Goal: Transaction & Acquisition: Purchase product/service

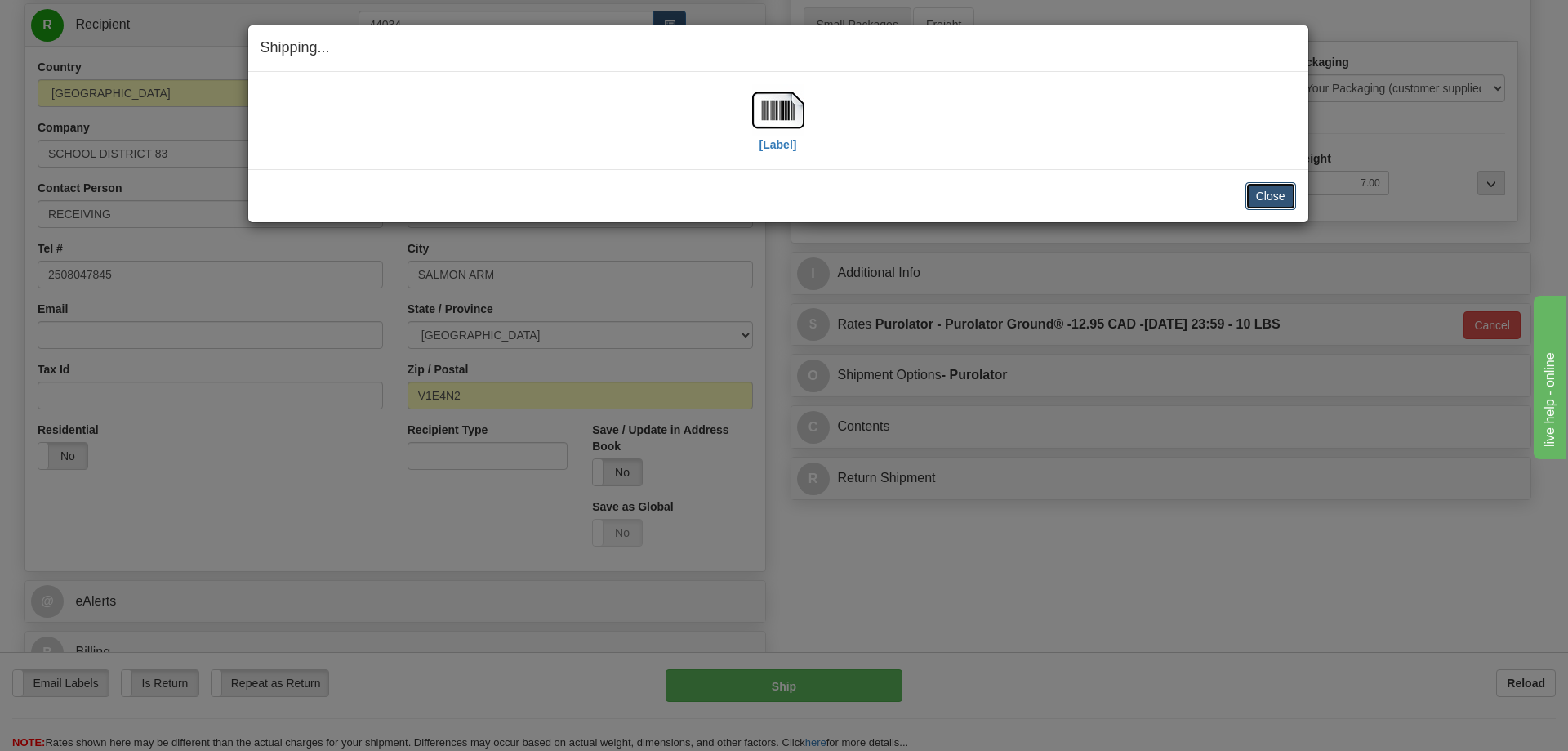
scroll to position [164, 0]
click at [1270, 194] on button "Close" at bounding box center [1270, 196] width 51 height 28
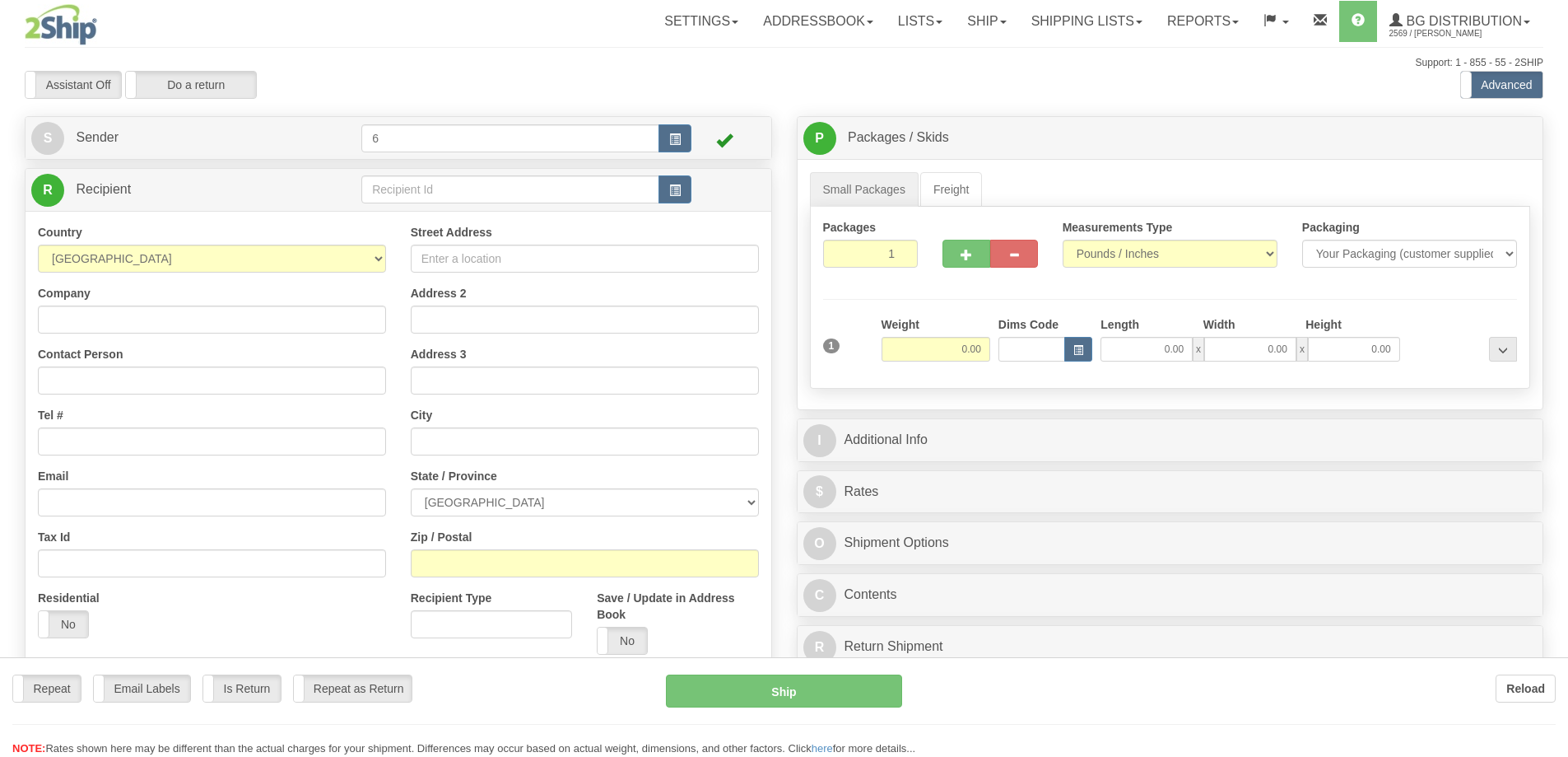
click at [395, 203] on div "Toggle navigation Settings Shipping Preferences Fields Preferences New" at bounding box center [784, 468] width 1568 height 936
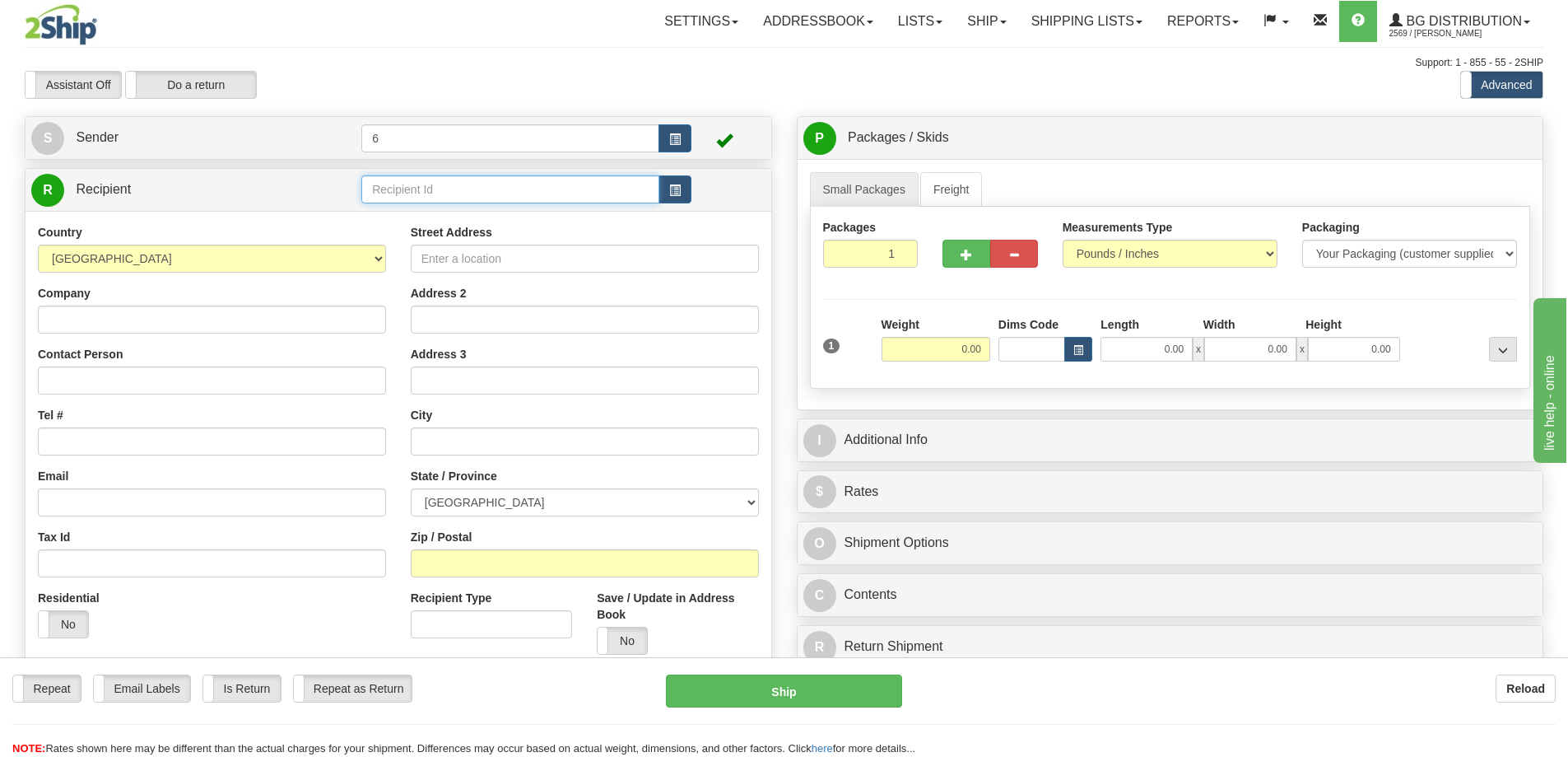
click at [412, 186] on input "text" at bounding box center [511, 190] width 298 height 28
type input "41099"
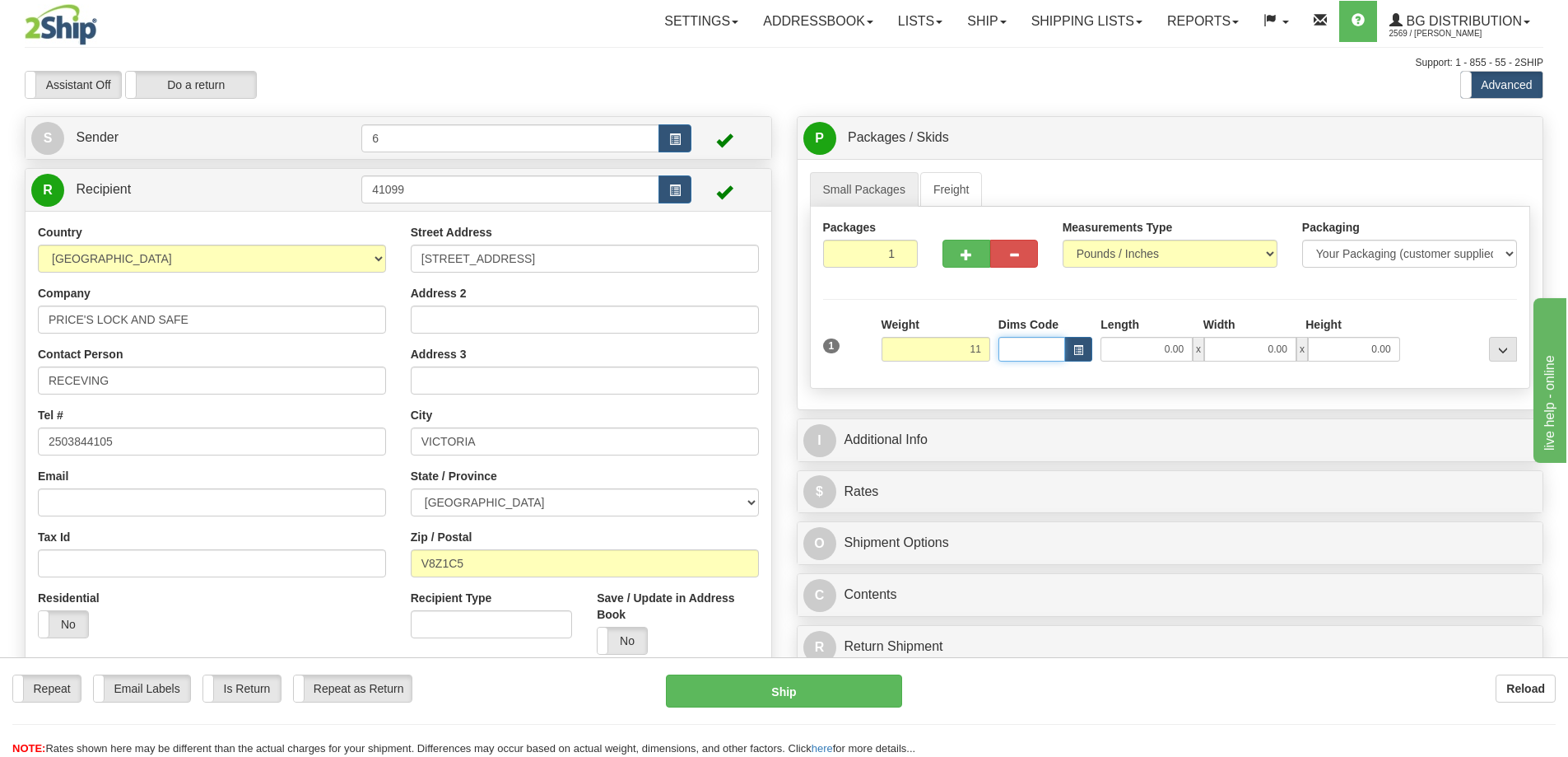
type input "11.00"
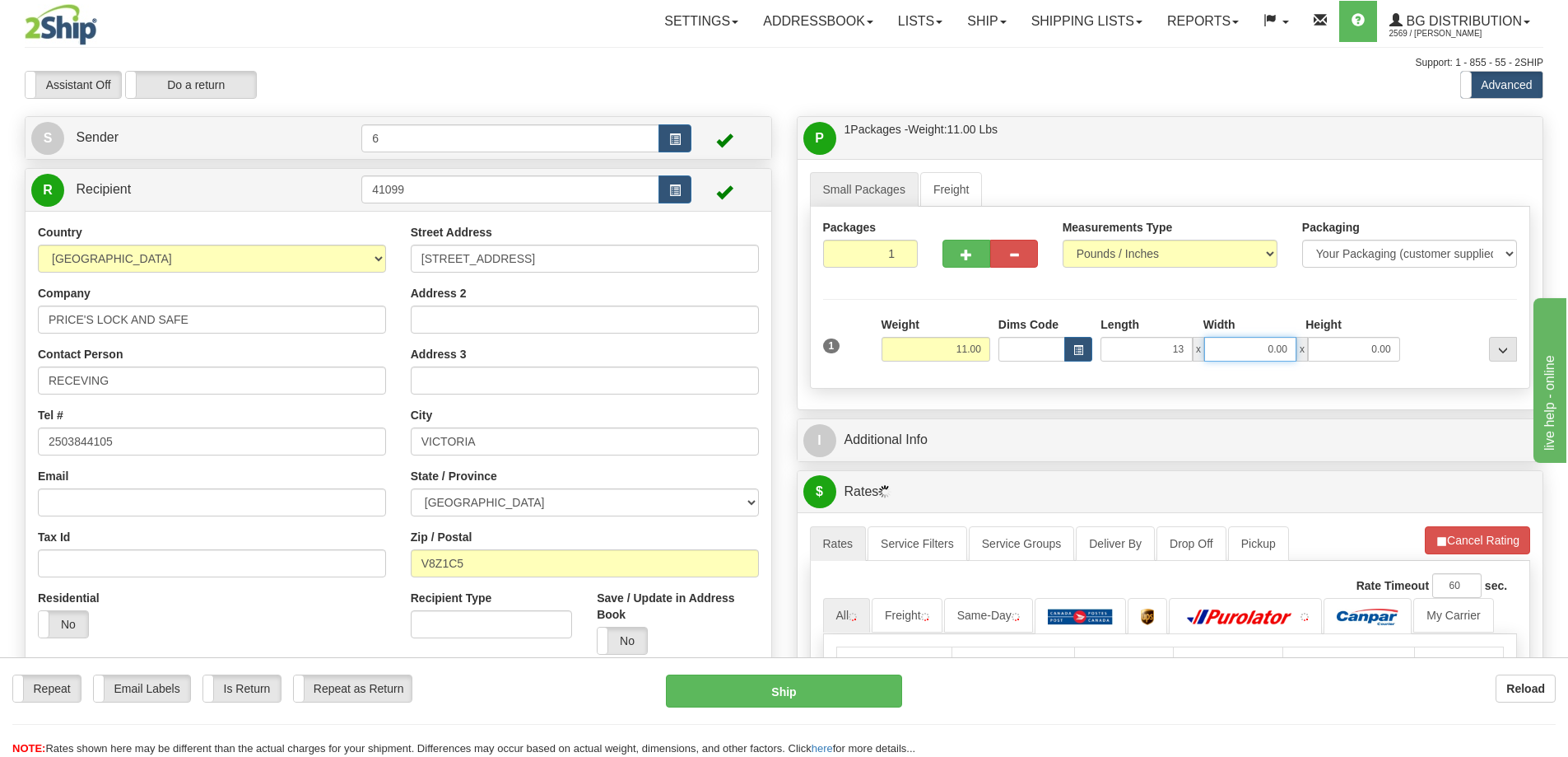
type input "13.00"
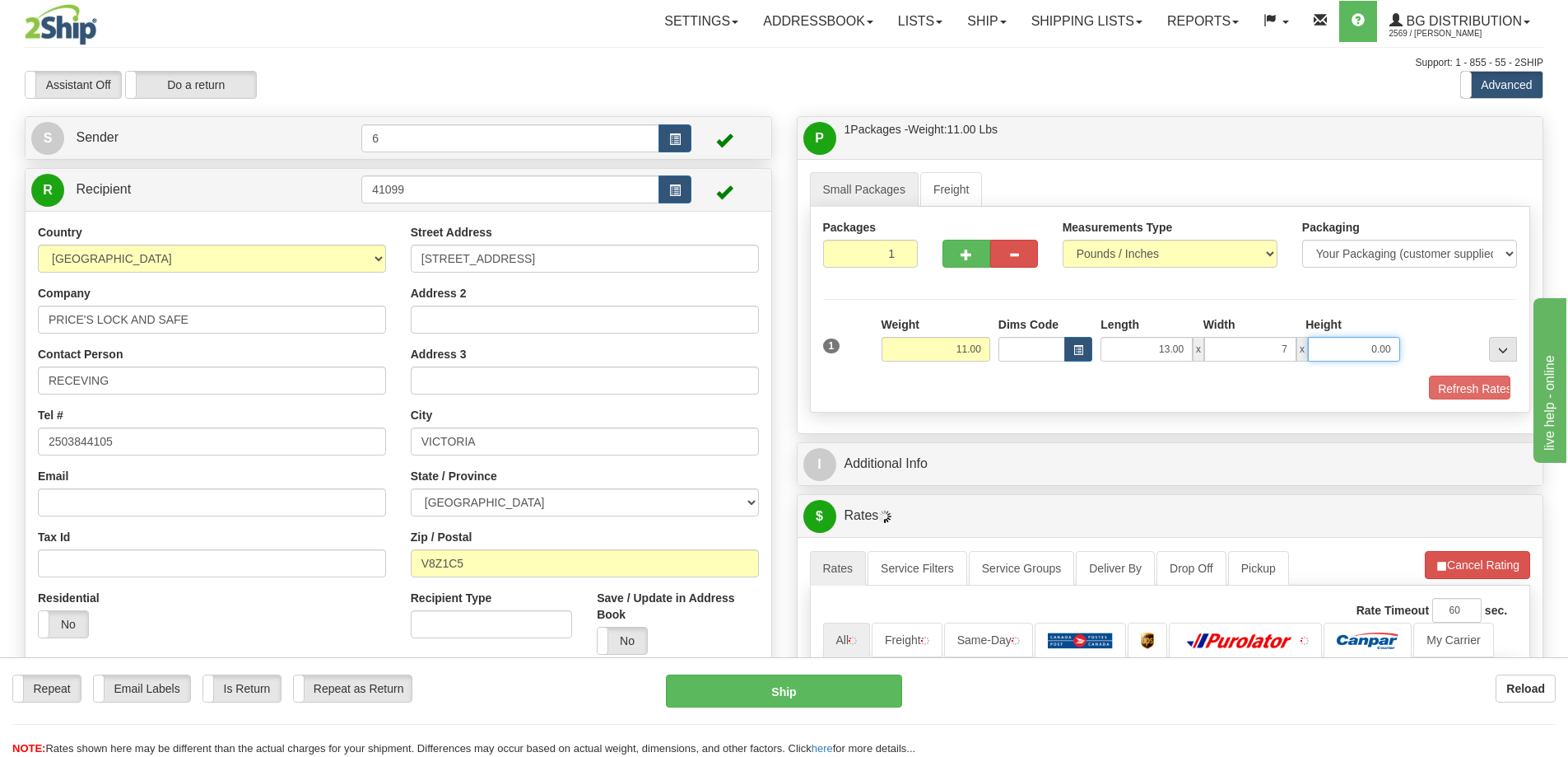
type input "7.00"
type input "7"
type input "7.00"
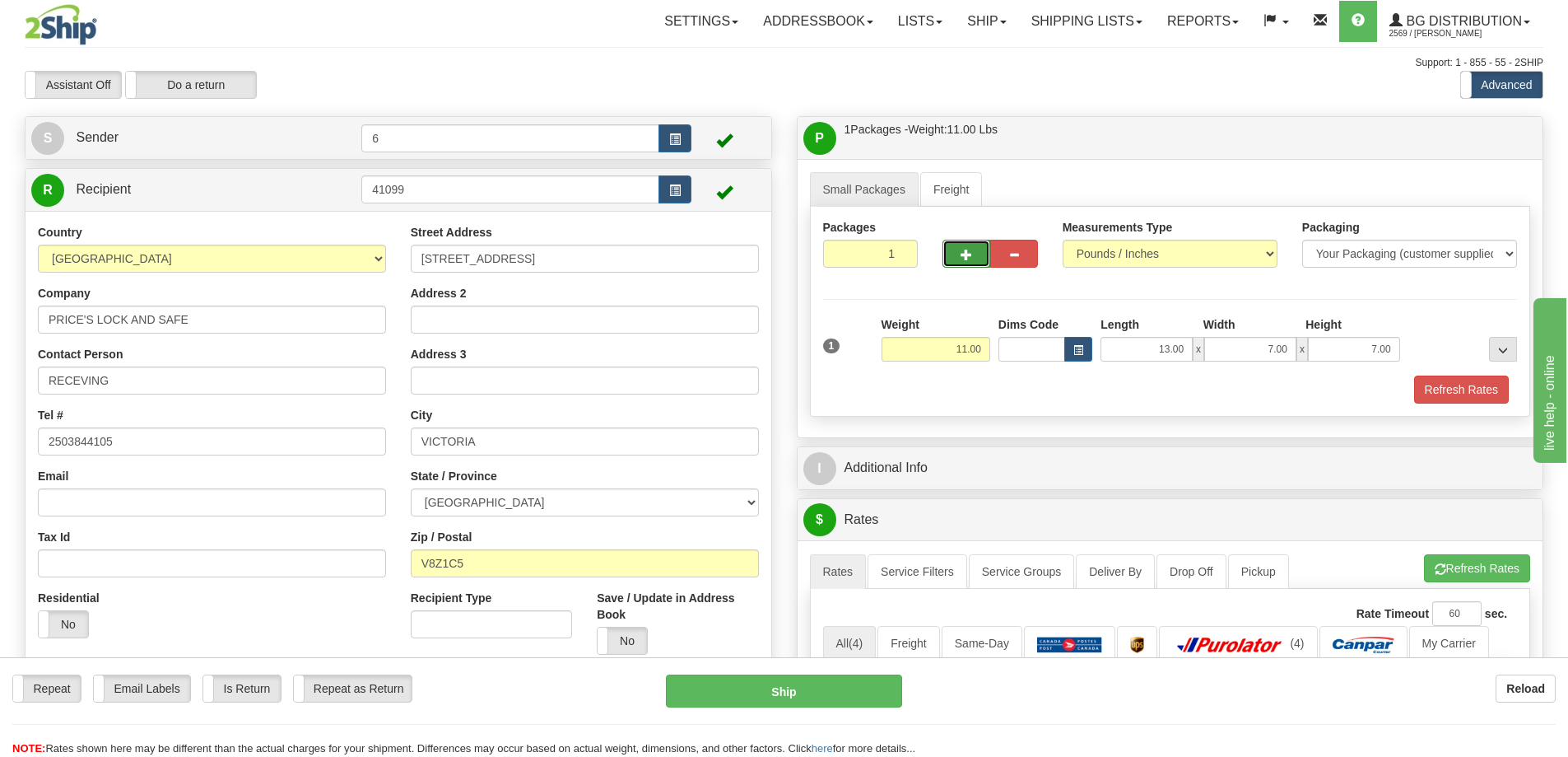
click at [967, 241] on button "button" at bounding box center [967, 254] width 48 height 28
radio input "true"
type input "2"
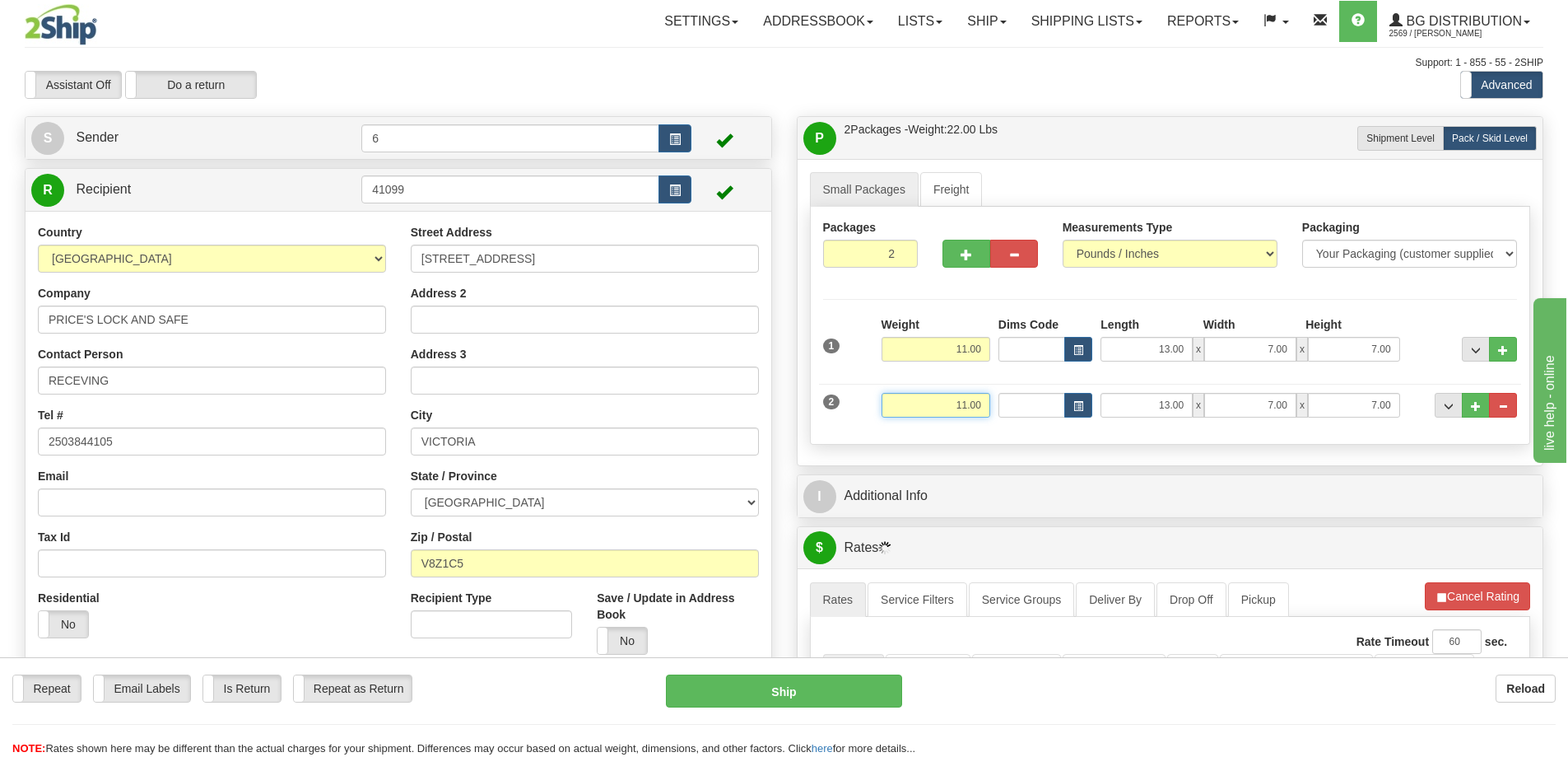
drag, startPoint x: 937, startPoint y: 411, endPoint x: 1125, endPoint y: 415, distance: 188.0
click at [1118, 423] on div "2 Weight 11.00 Dims Code Length Width Height" at bounding box center [1170, 403] width 703 height 56
type input "48.00"
type input "19.00"
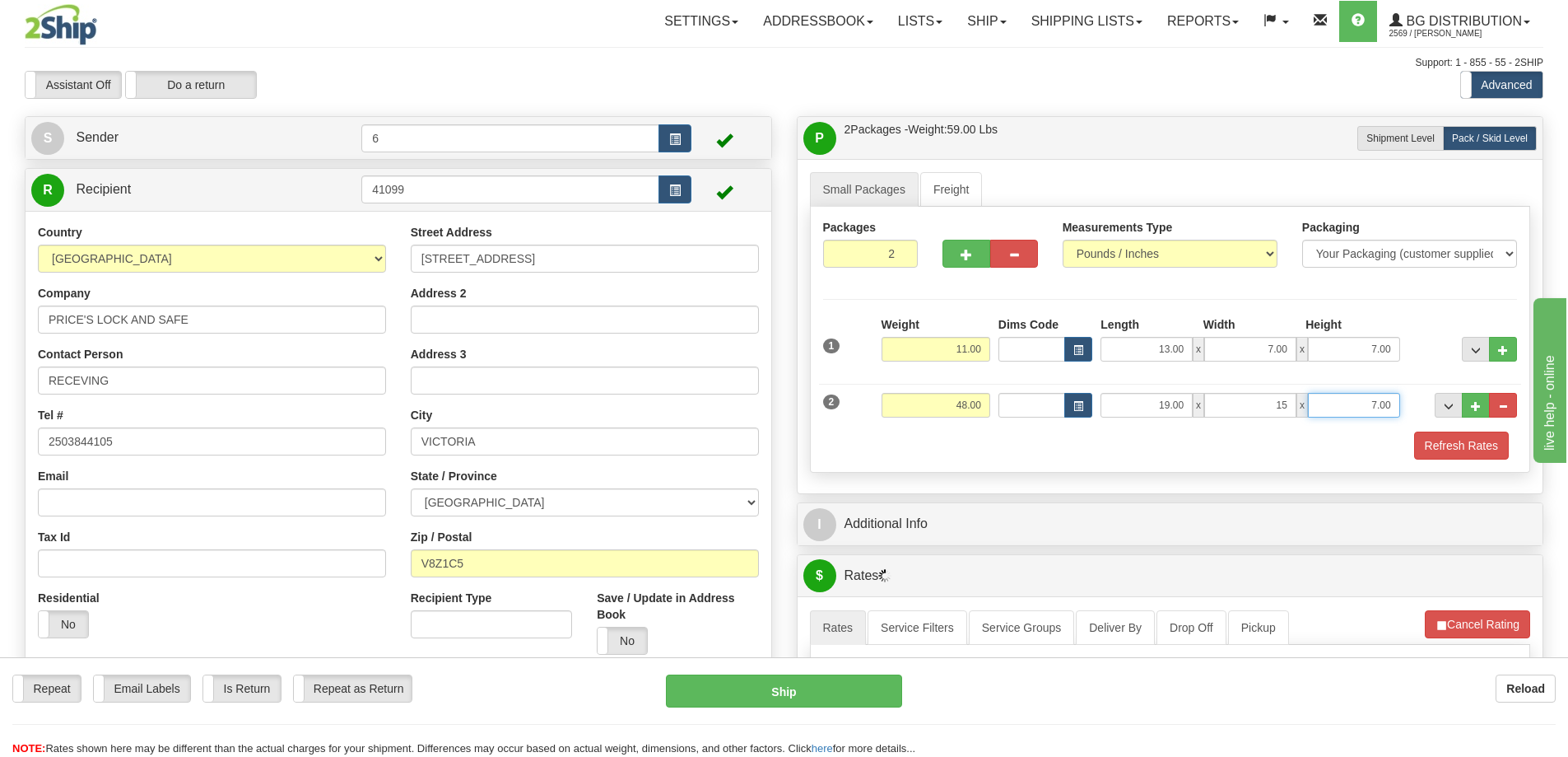
type input "15.00"
type input "13.00"
click at [1475, 450] on button "Refresh Rates" at bounding box center [1460, 446] width 94 height 28
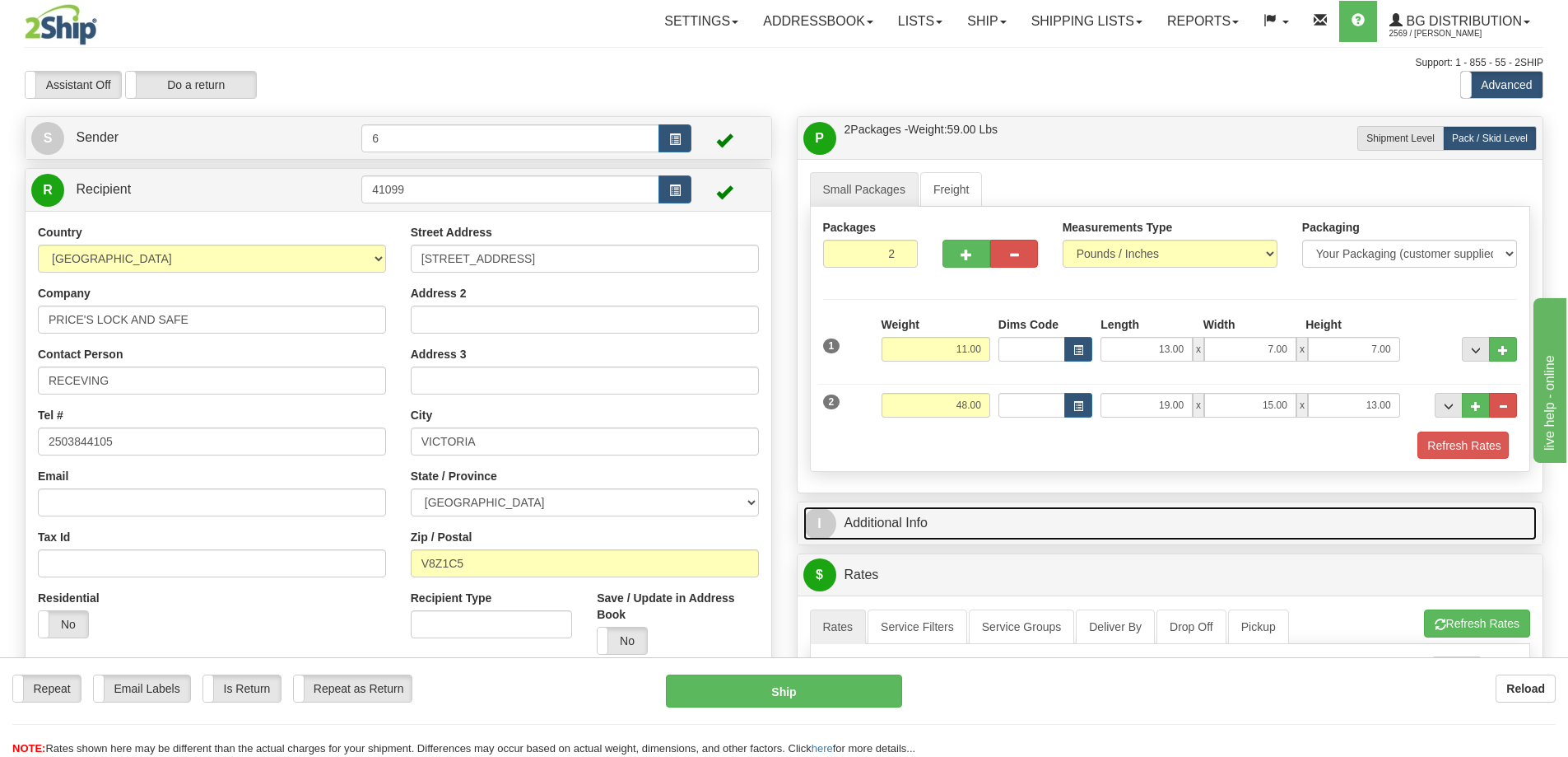
click at [1419, 506] on link "I Additional Info" at bounding box center [1170, 523] width 735 height 34
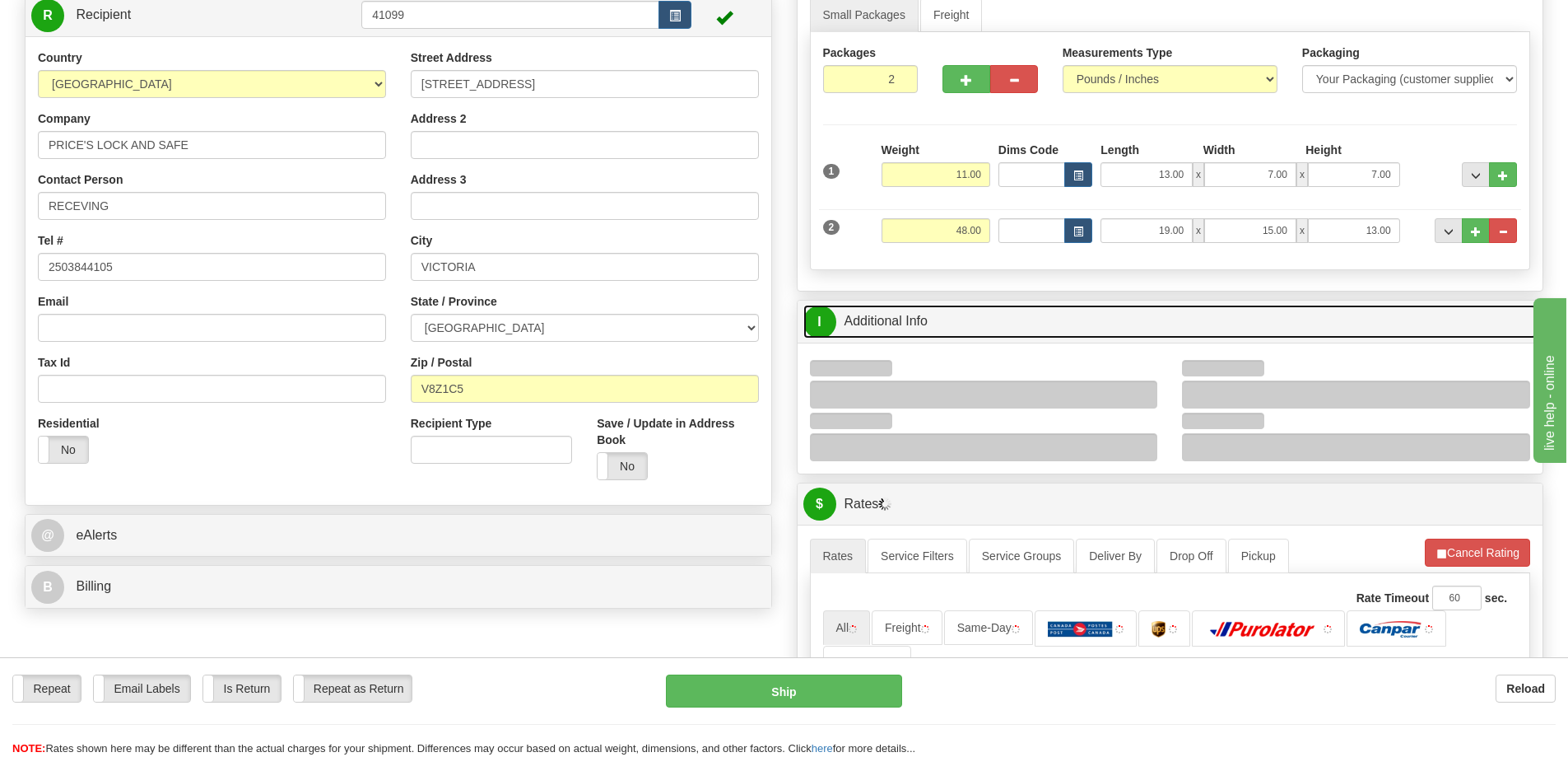
scroll to position [329, 0]
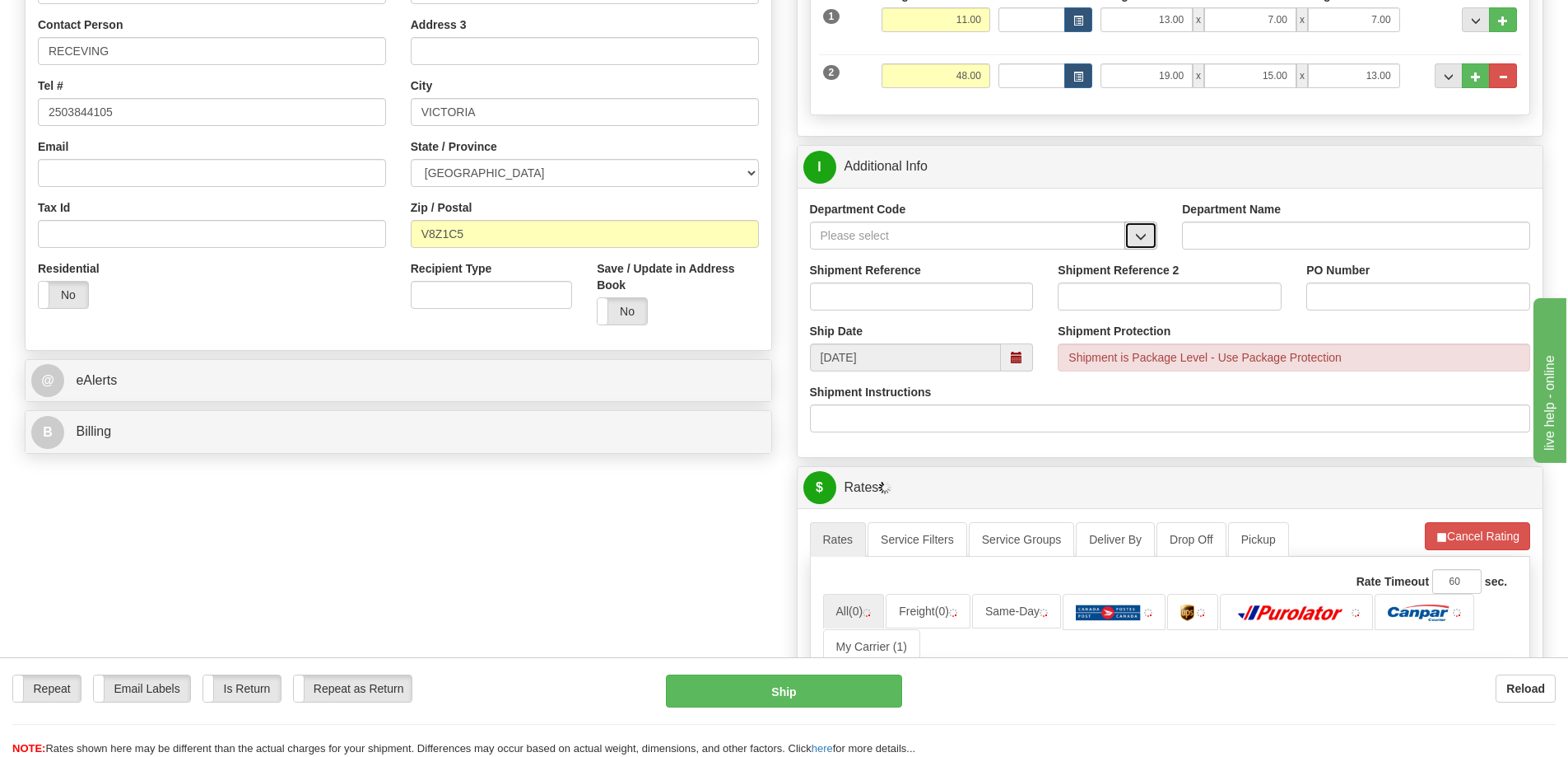
click at [1147, 242] on button "button" at bounding box center [1140, 236] width 33 height 28
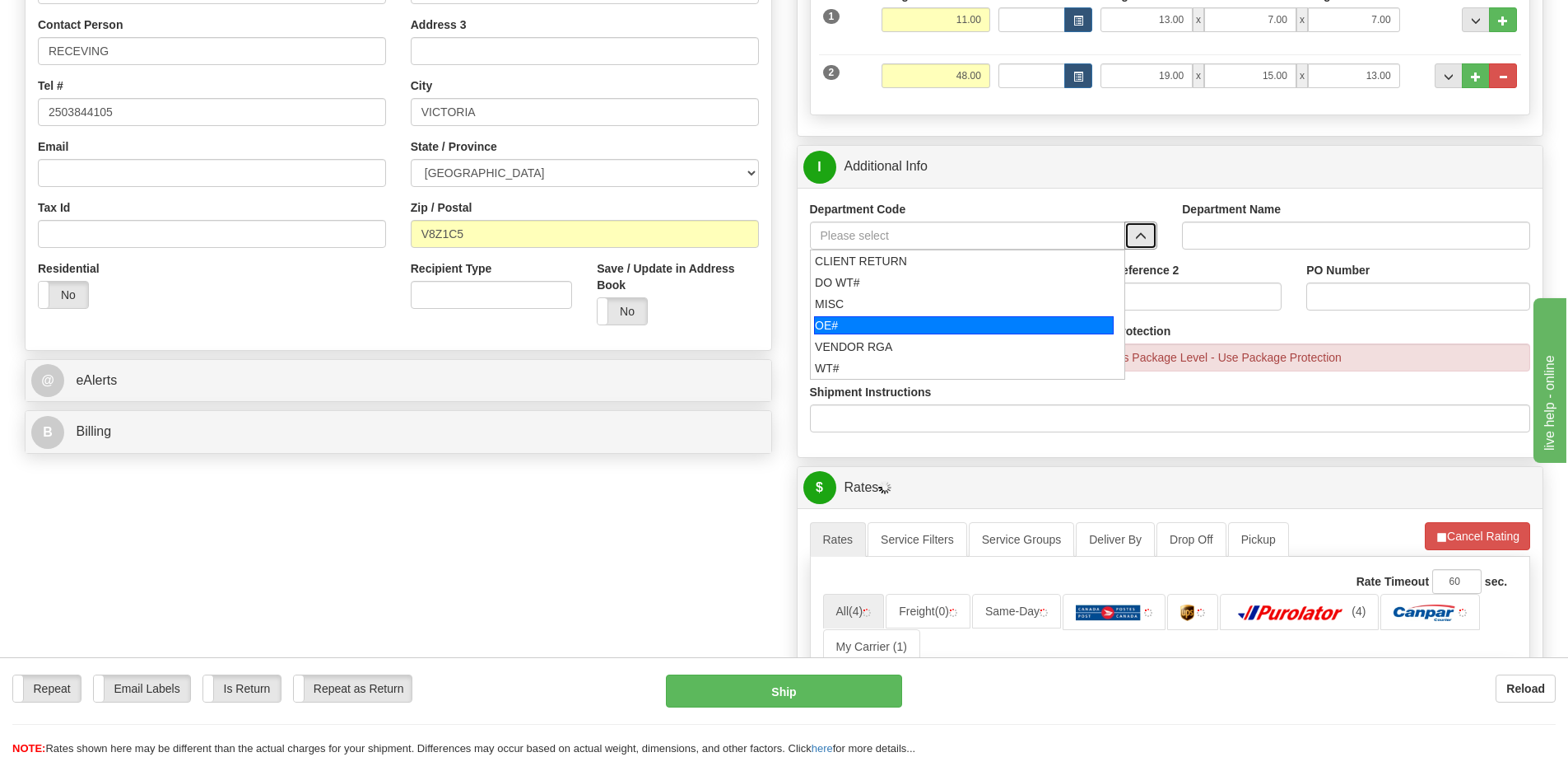
click at [887, 328] on div "OE#" at bounding box center [964, 325] width 300 height 19
type input "OE#"
type input "ORDERS"
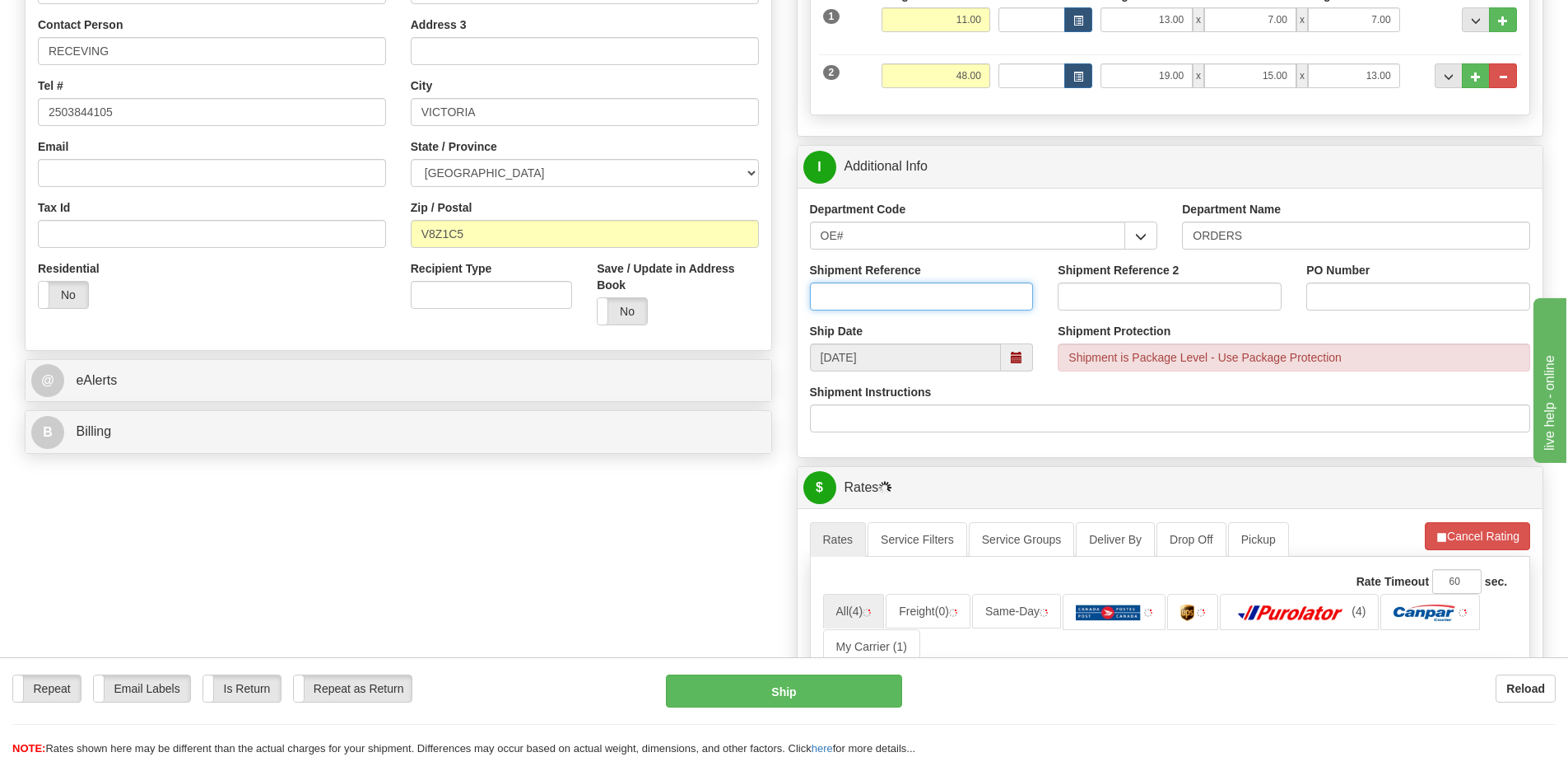
click at [872, 311] on input "Shipment Reference" at bounding box center [922, 296] width 224 height 28
type input "6"
type input "31756 31380 32115 32132"
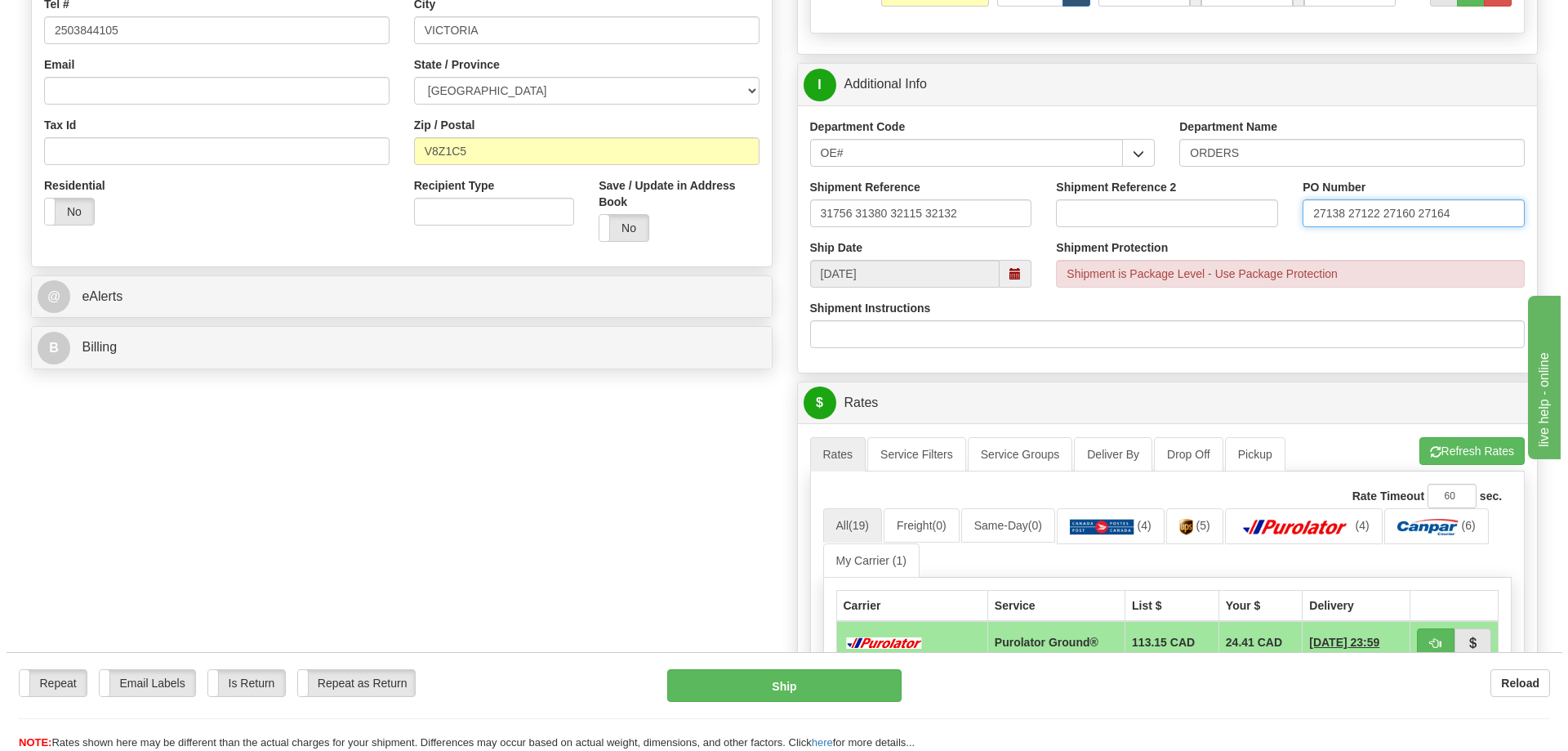
scroll to position [572, 0]
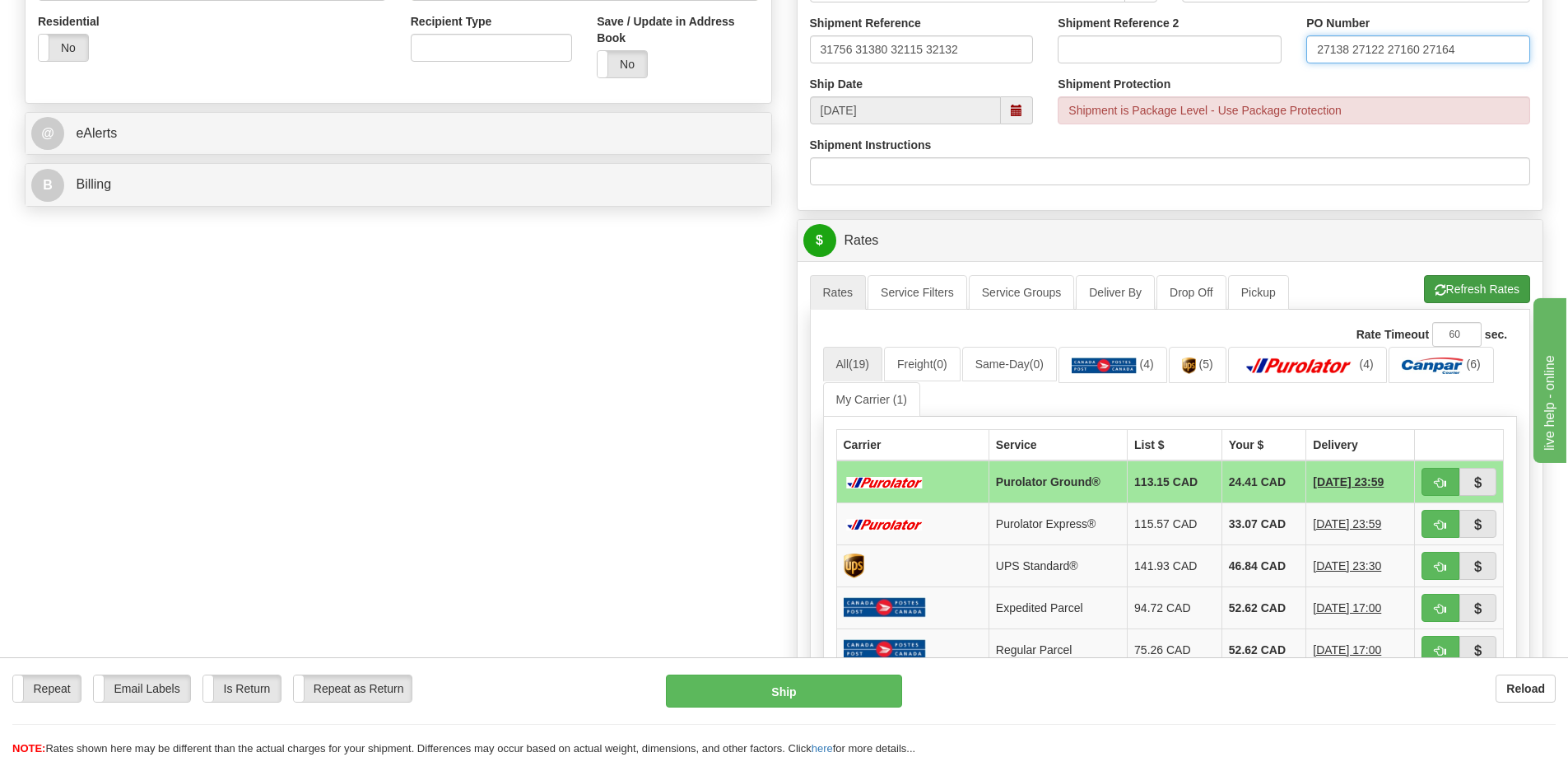
type input "27138 27122 27160 27164"
click at [1447, 297] on button "Refresh Rates" at bounding box center [1477, 289] width 106 height 28
click at [1430, 476] on button "button" at bounding box center [1440, 482] width 38 height 28
type input "260"
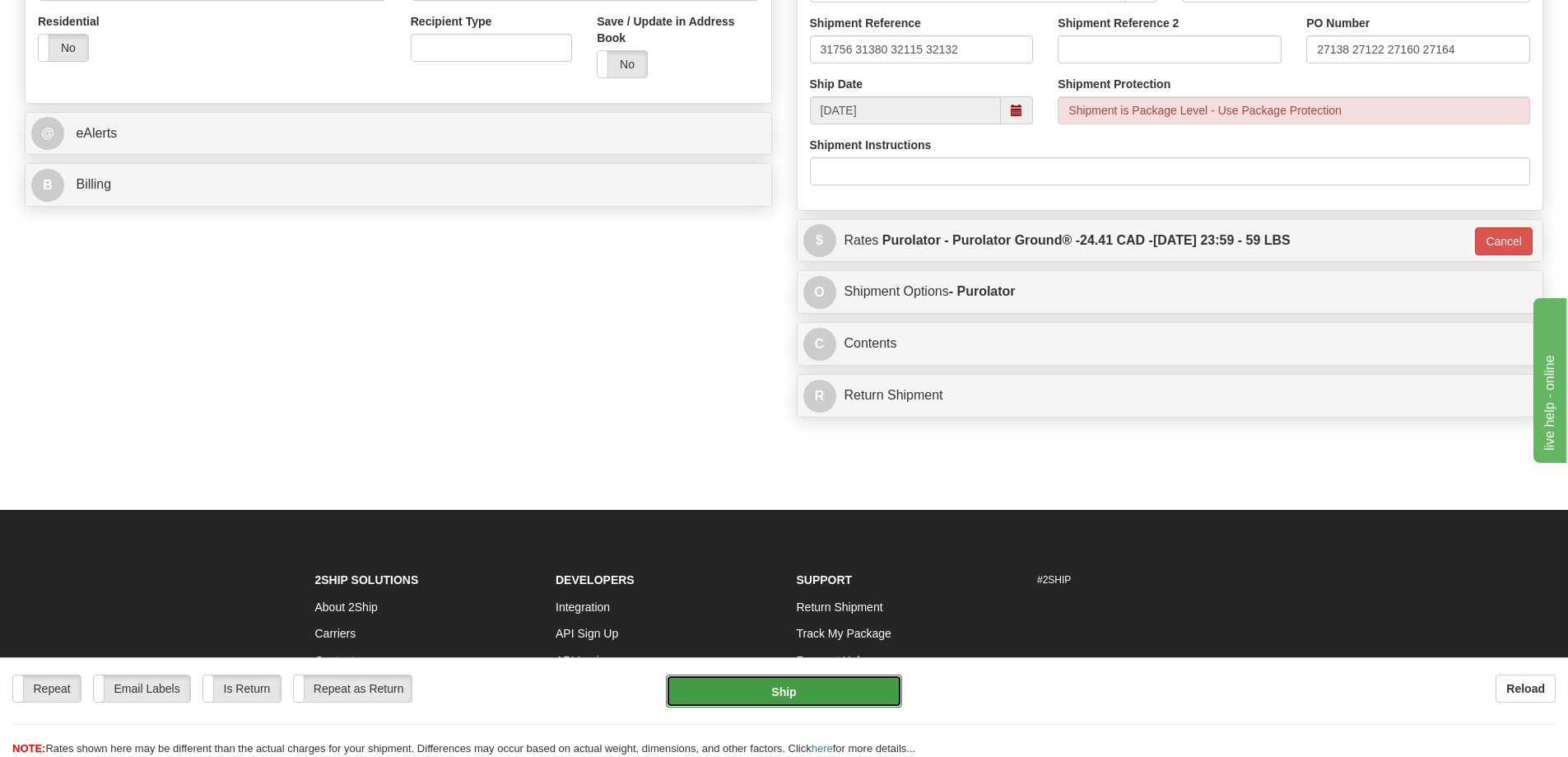
click at [802, 680] on button "Ship" at bounding box center [784, 690] width 236 height 33
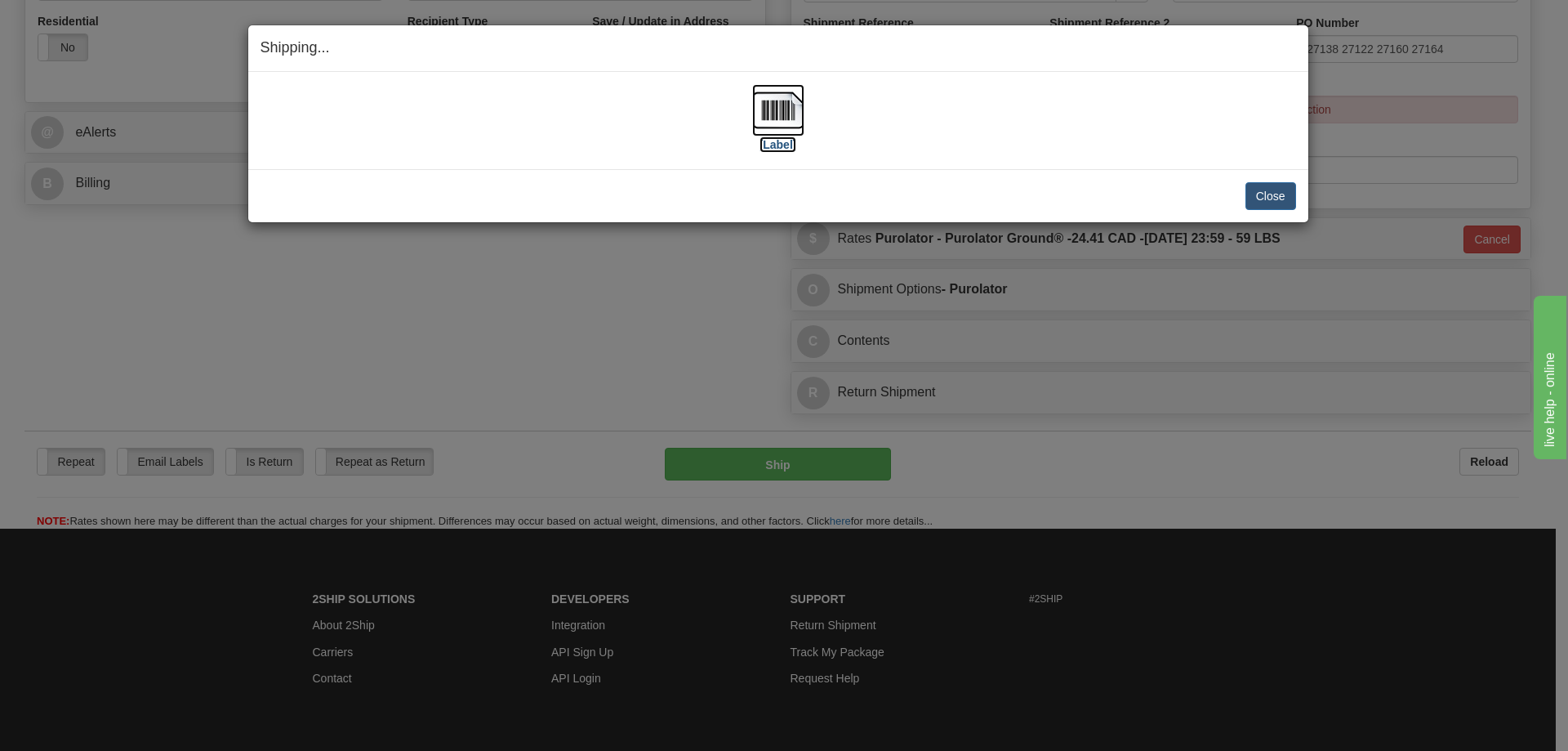
click at [802, 136] on img at bounding box center [779, 110] width 52 height 53
click at [1278, 191] on button "Close" at bounding box center [1270, 196] width 51 height 28
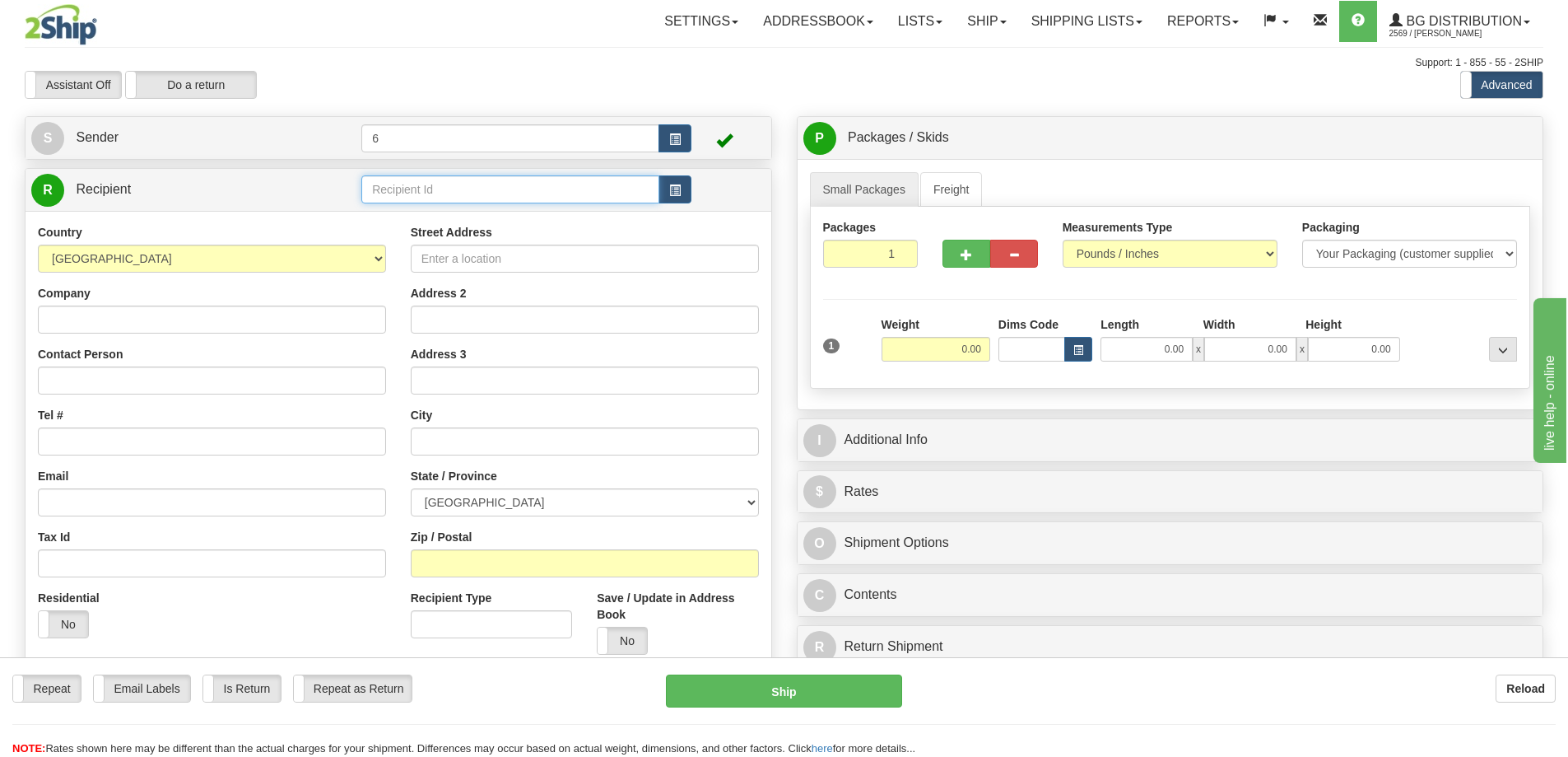
click at [411, 198] on input "text" at bounding box center [511, 190] width 298 height 28
type input "44018"
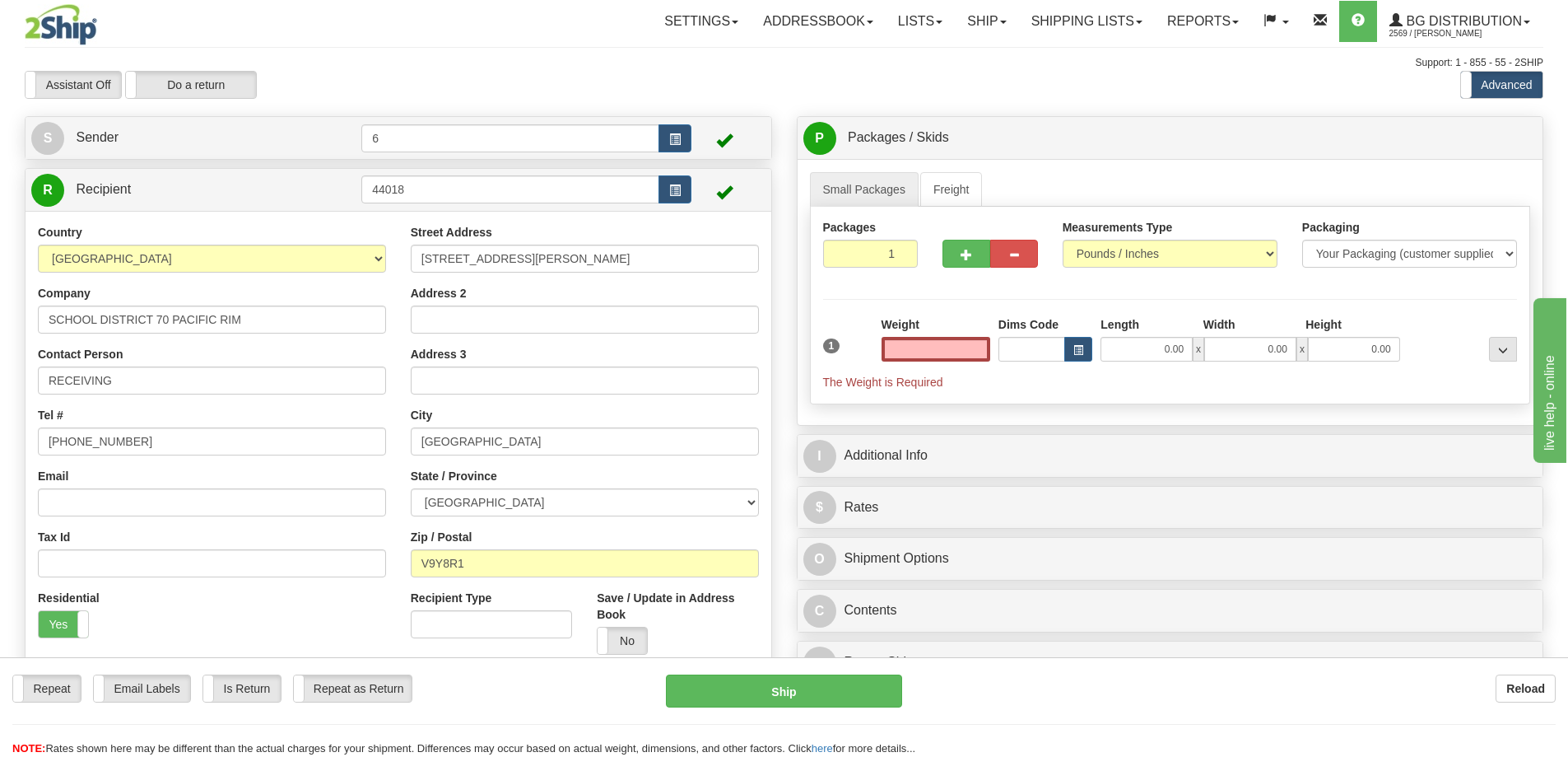
type input "0.00"
click at [1071, 34] on link "Shipping lists" at bounding box center [1086, 21] width 136 height 41
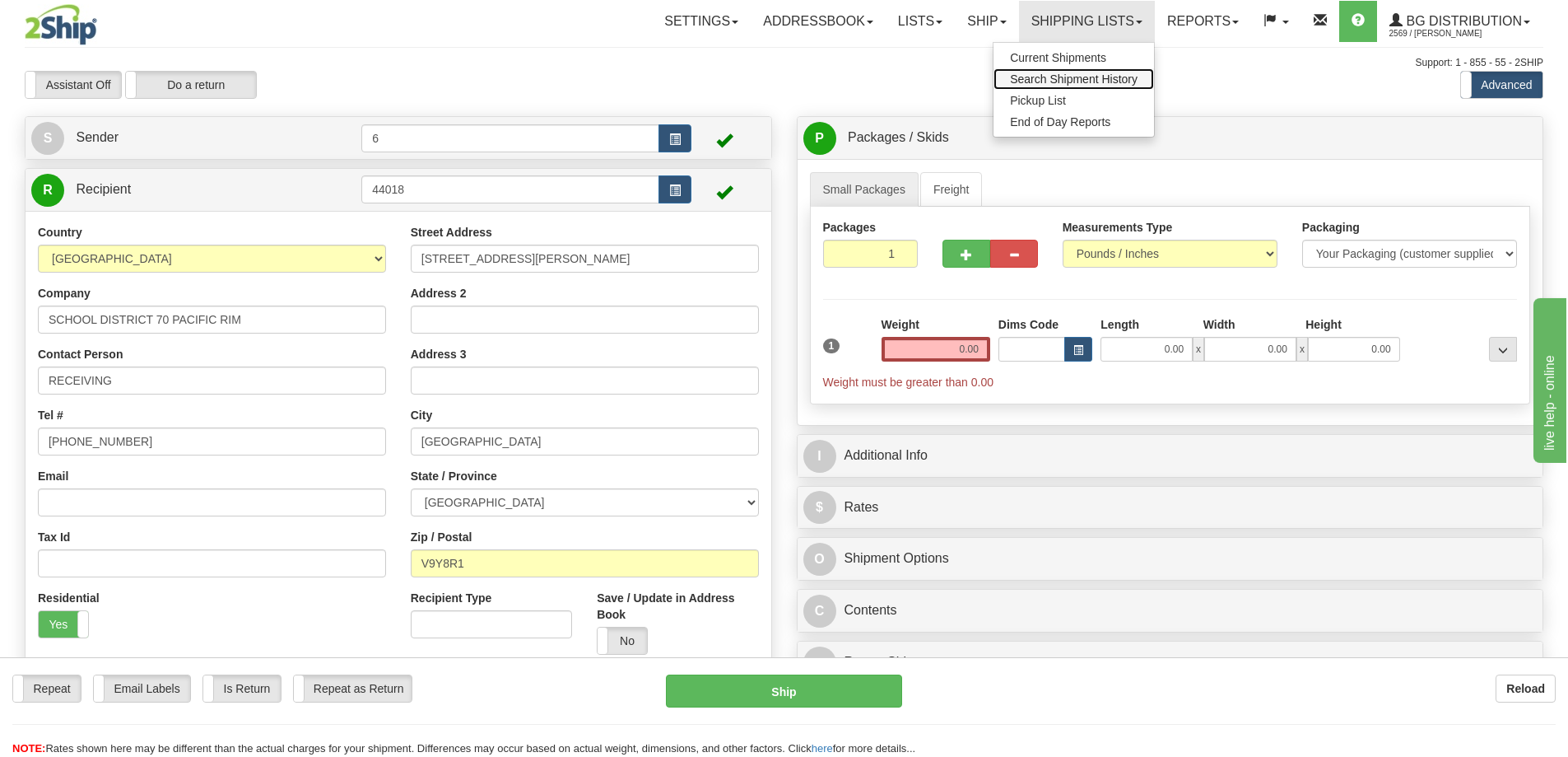
click at [1066, 79] on span "Search Shipment History" at bounding box center [1073, 79] width 128 height 13
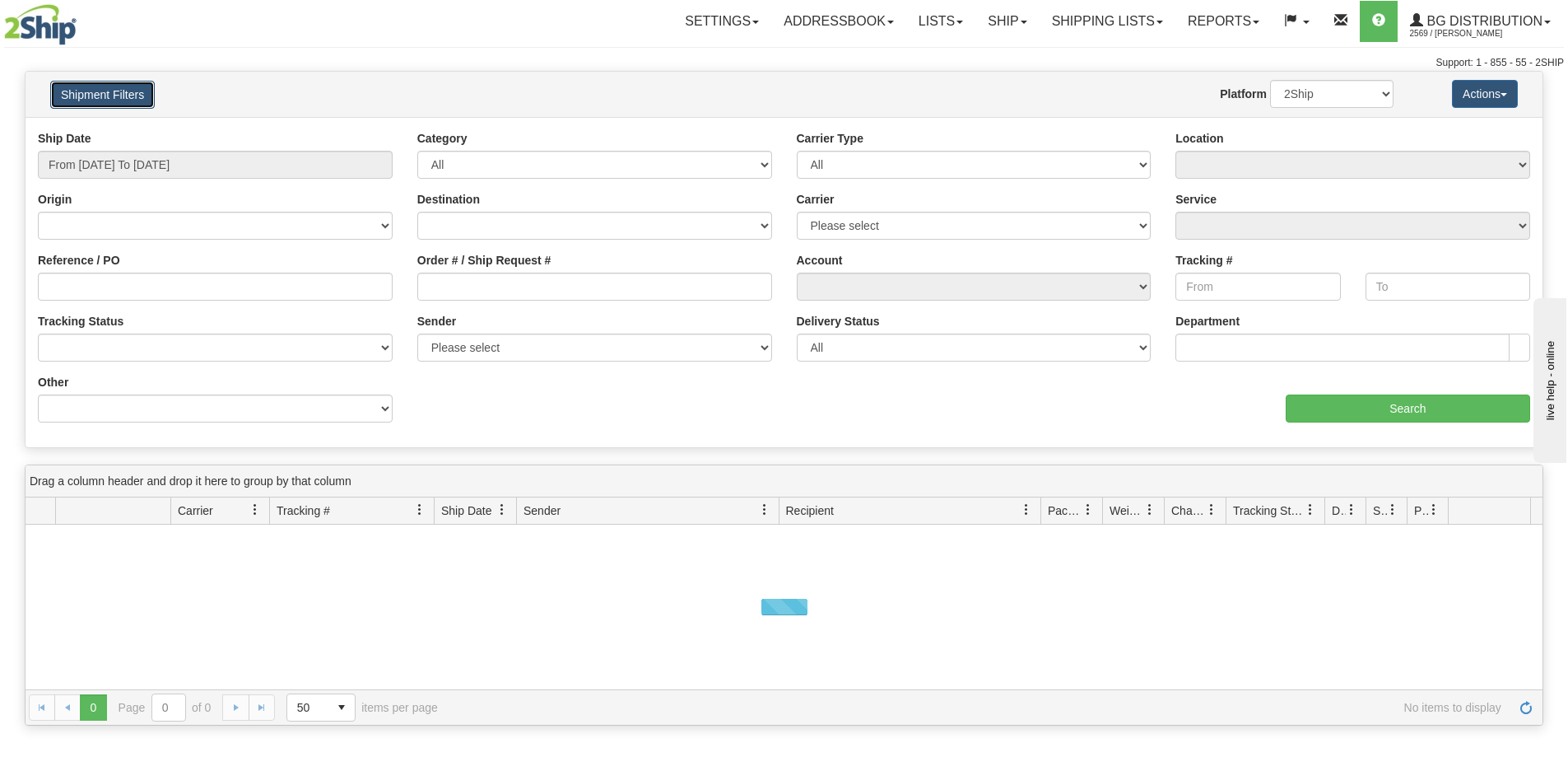
click at [125, 104] on button "Shipment Filters" at bounding box center [102, 94] width 105 height 28
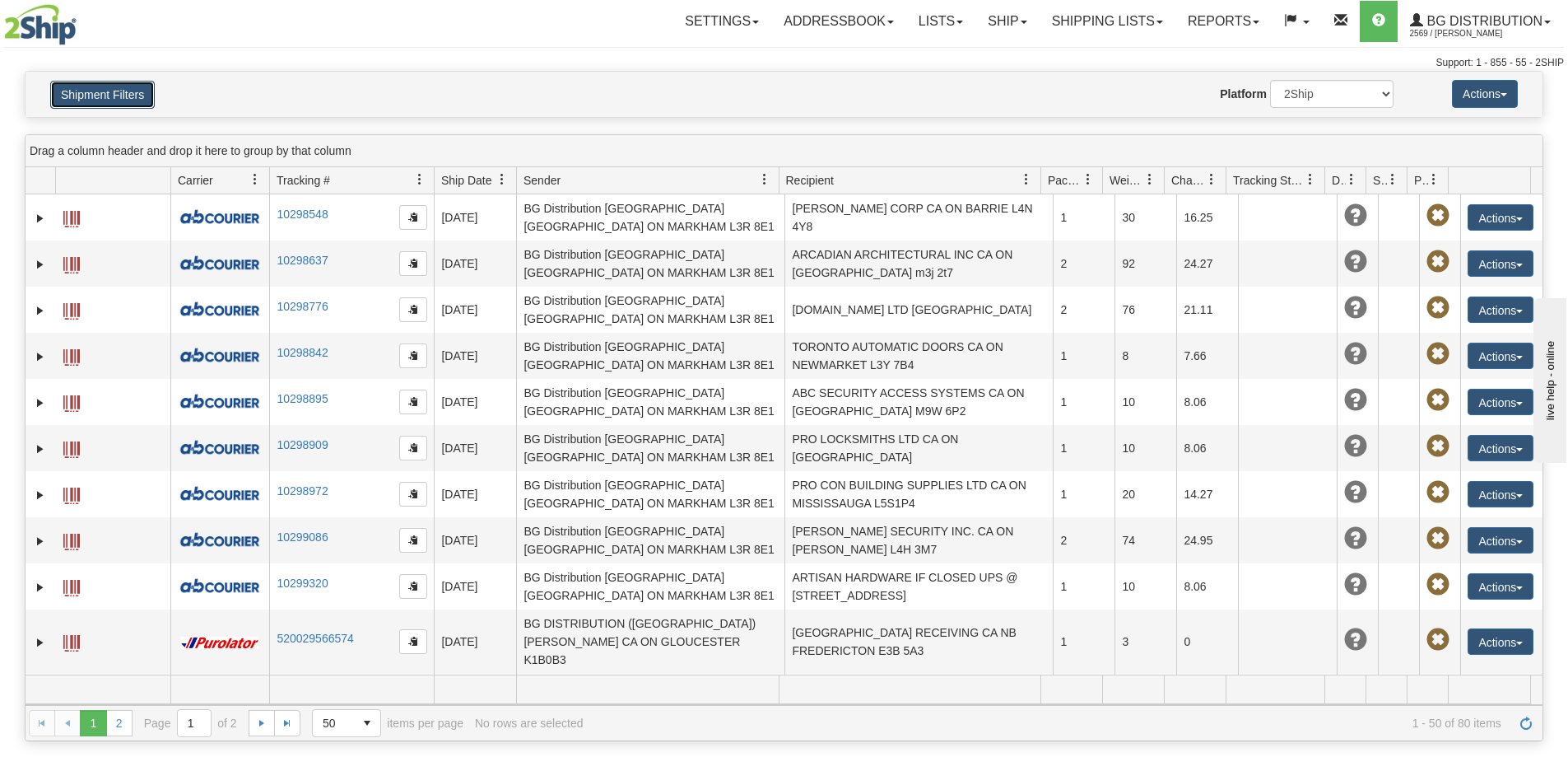
click at [125, 103] on button "Shipment Filters" at bounding box center [102, 94] width 105 height 28
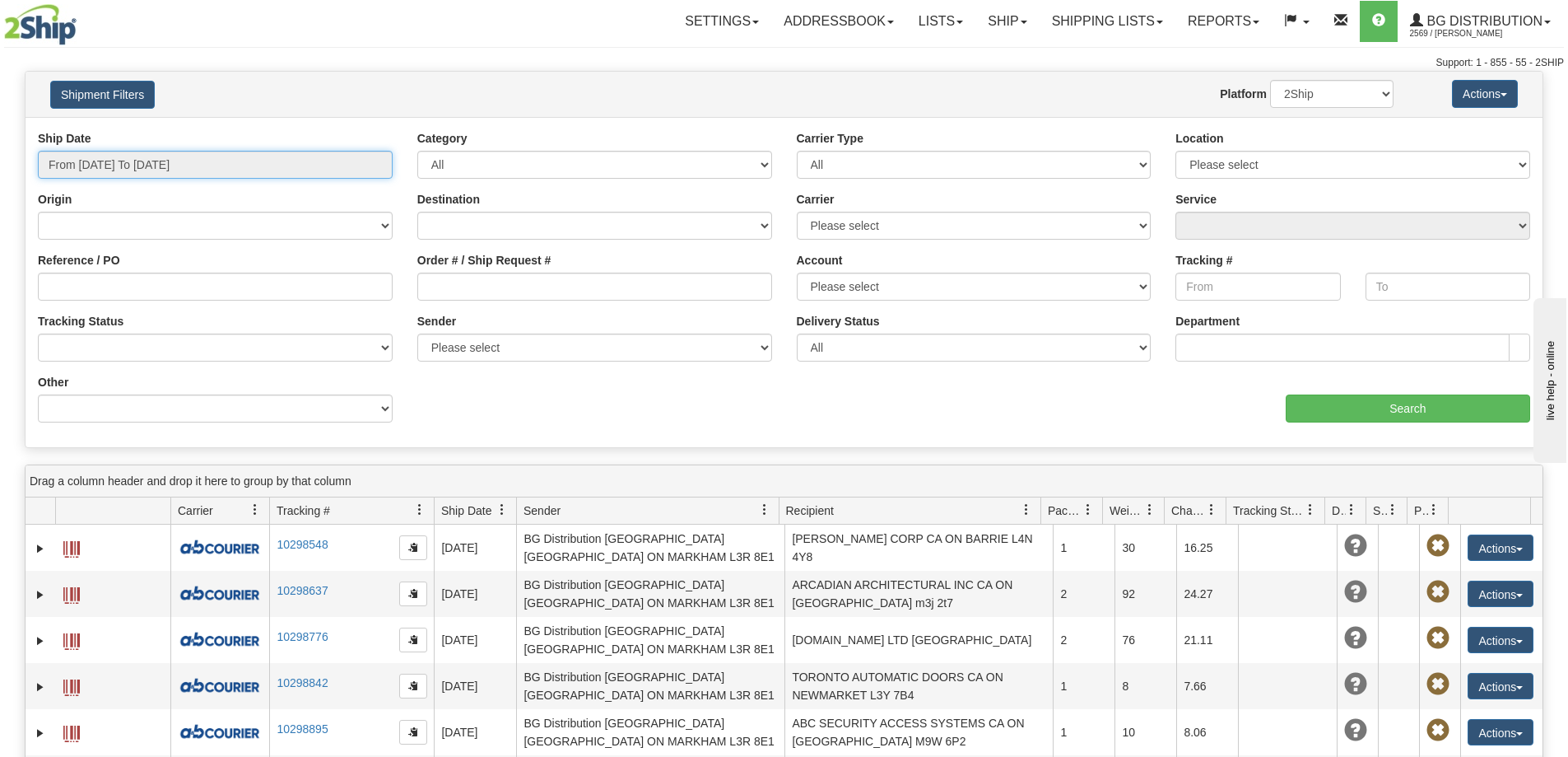
click at [204, 172] on input "From 08/28/2025 To 08/29/2025" at bounding box center [215, 165] width 355 height 28
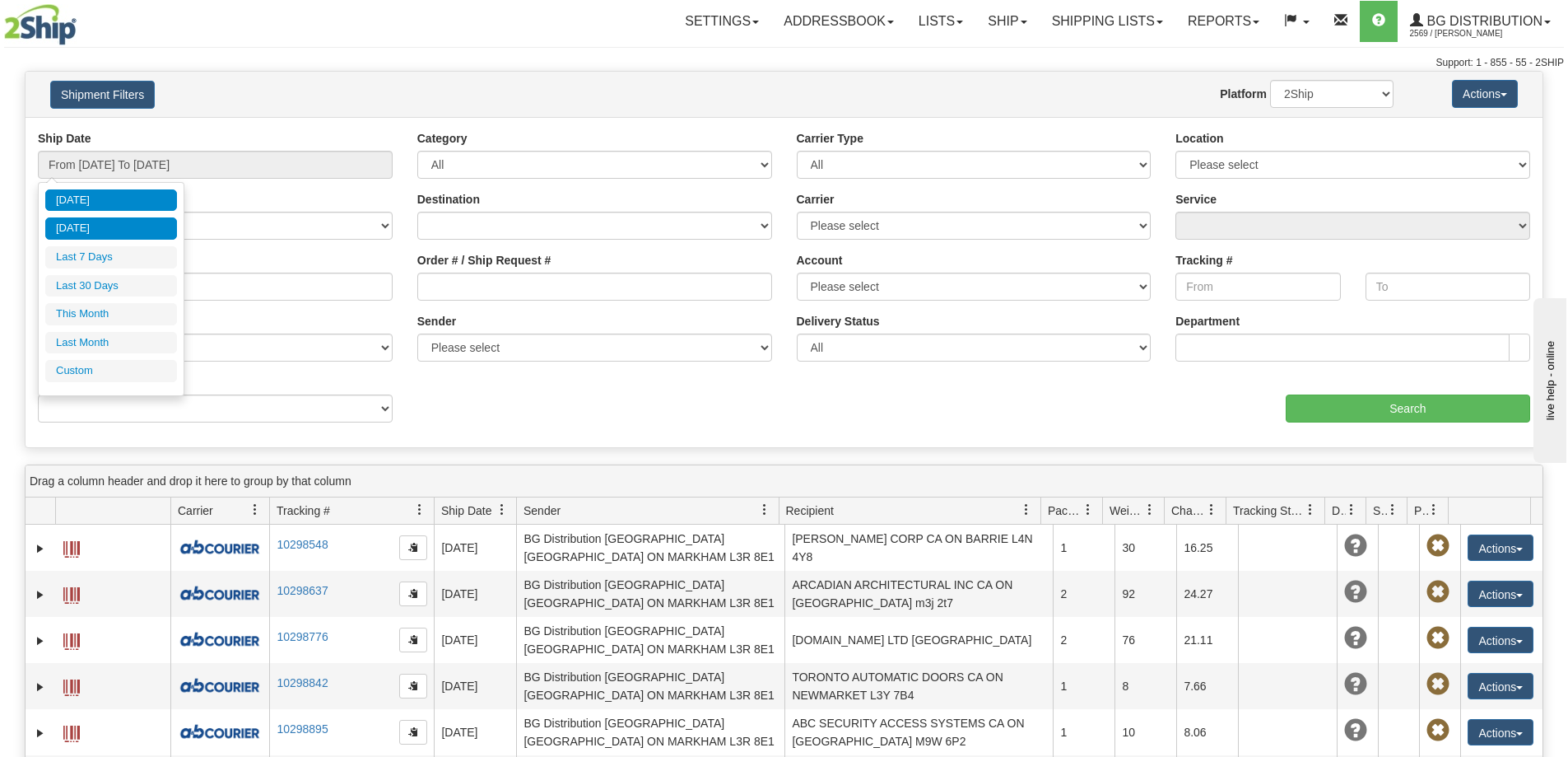
click at [123, 231] on li "Yesterday" at bounding box center [110, 228] width 131 height 22
click at [134, 174] on input "From 08/28/2025 To 08/28/2025" at bounding box center [215, 165] width 355 height 28
click at [118, 251] on li "Last 7 Days" at bounding box center [110, 257] width 131 height 22
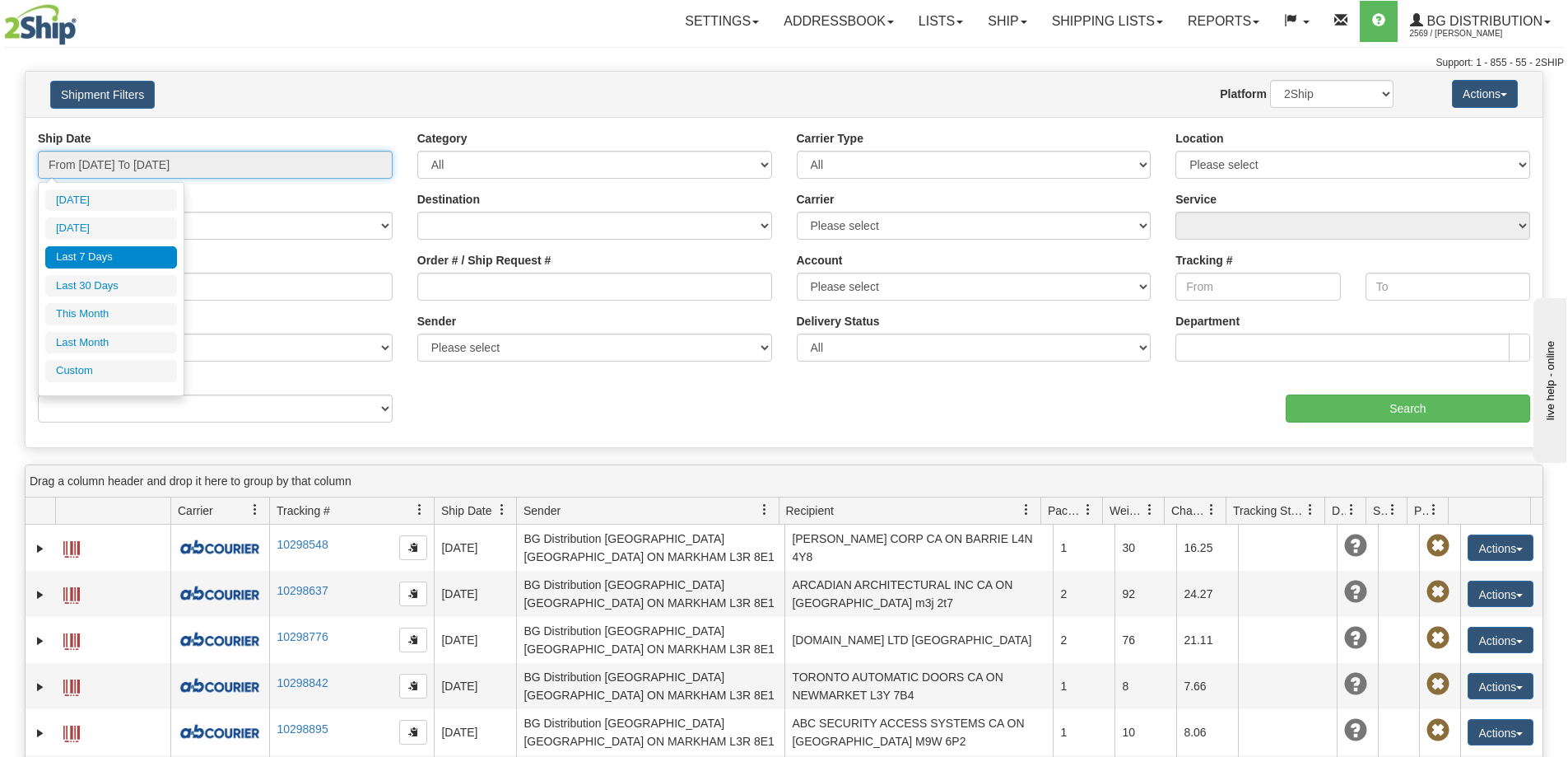
click at [117, 165] on input "From 08/23/2025 To 08/29/2025" at bounding box center [215, 165] width 355 height 28
click at [116, 290] on li "Last 30 Days" at bounding box center [110, 286] width 131 height 22
type input "From 07/31/2025 To 08/29/2025"
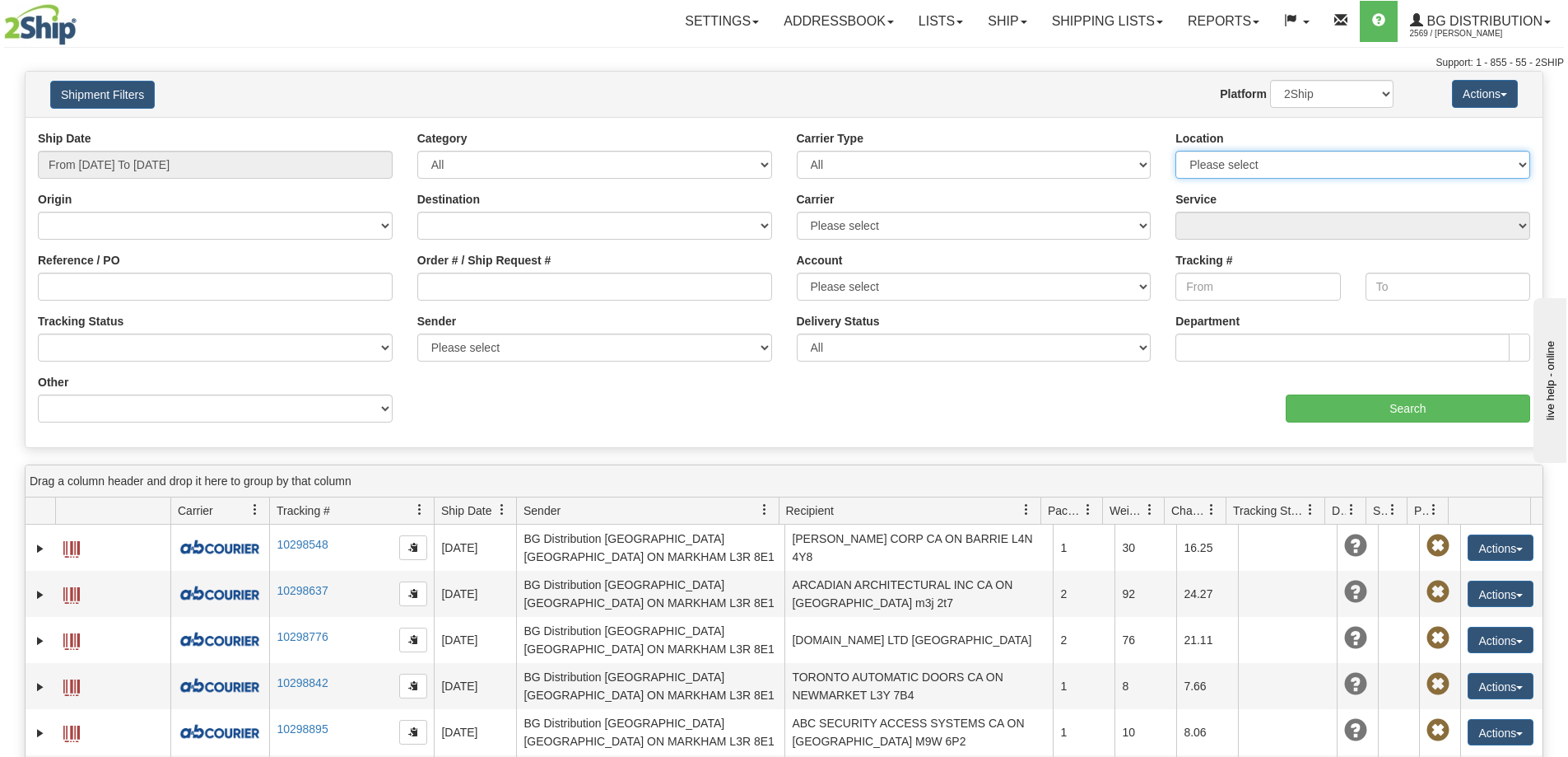
drag, startPoint x: 1273, startPoint y: 167, endPoint x: 1270, endPoint y: 180, distance: 13.3
click at [1273, 167] on select "Please select Ottawa K1B 3W7 Montreal Quebec City Winnipeg Toronto Burnaby" at bounding box center [1353, 165] width 355 height 28
select select "6954"
click at [1176, 153] on select "Please select Ottawa K1B 3W7 Montreal Quebec City Winnipeg Toronto Burnaby" at bounding box center [1353, 165] width 355 height 28
click at [1404, 412] on input "Search" at bounding box center [1407, 408] width 244 height 28
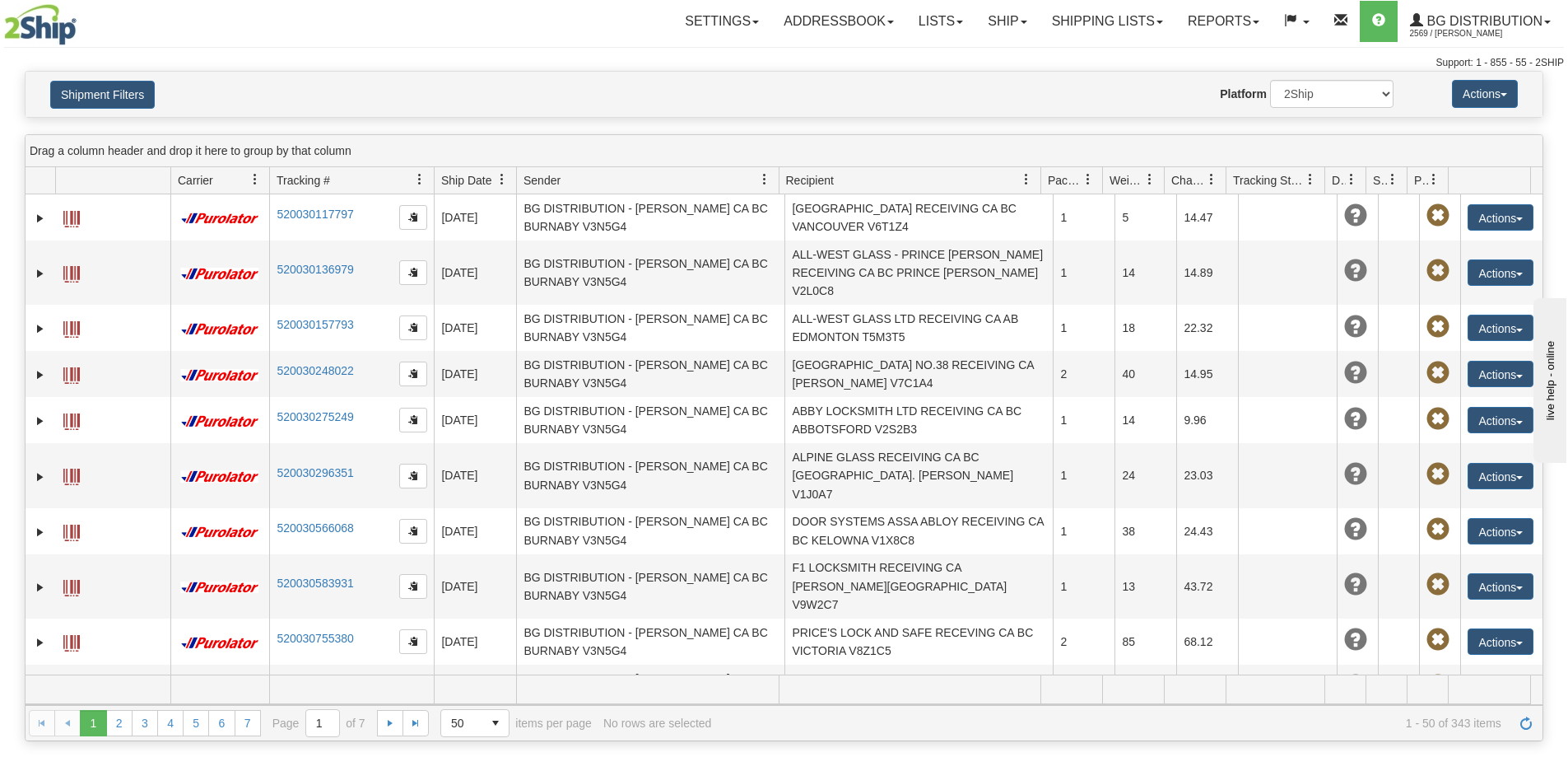
click at [554, 183] on span "Sender" at bounding box center [542, 180] width 37 height 17
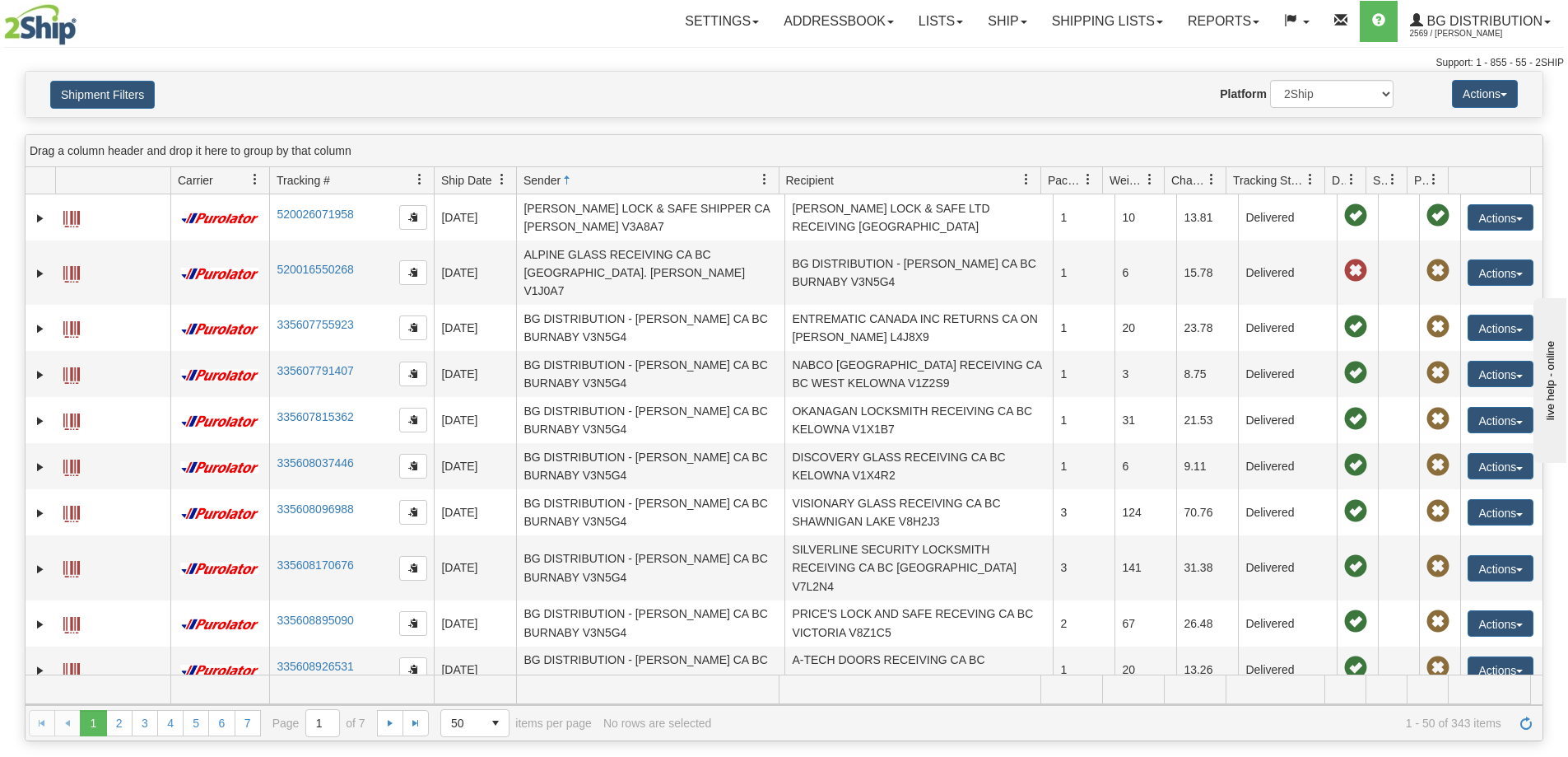
click at [554, 183] on span "Sender" at bounding box center [542, 180] width 37 height 17
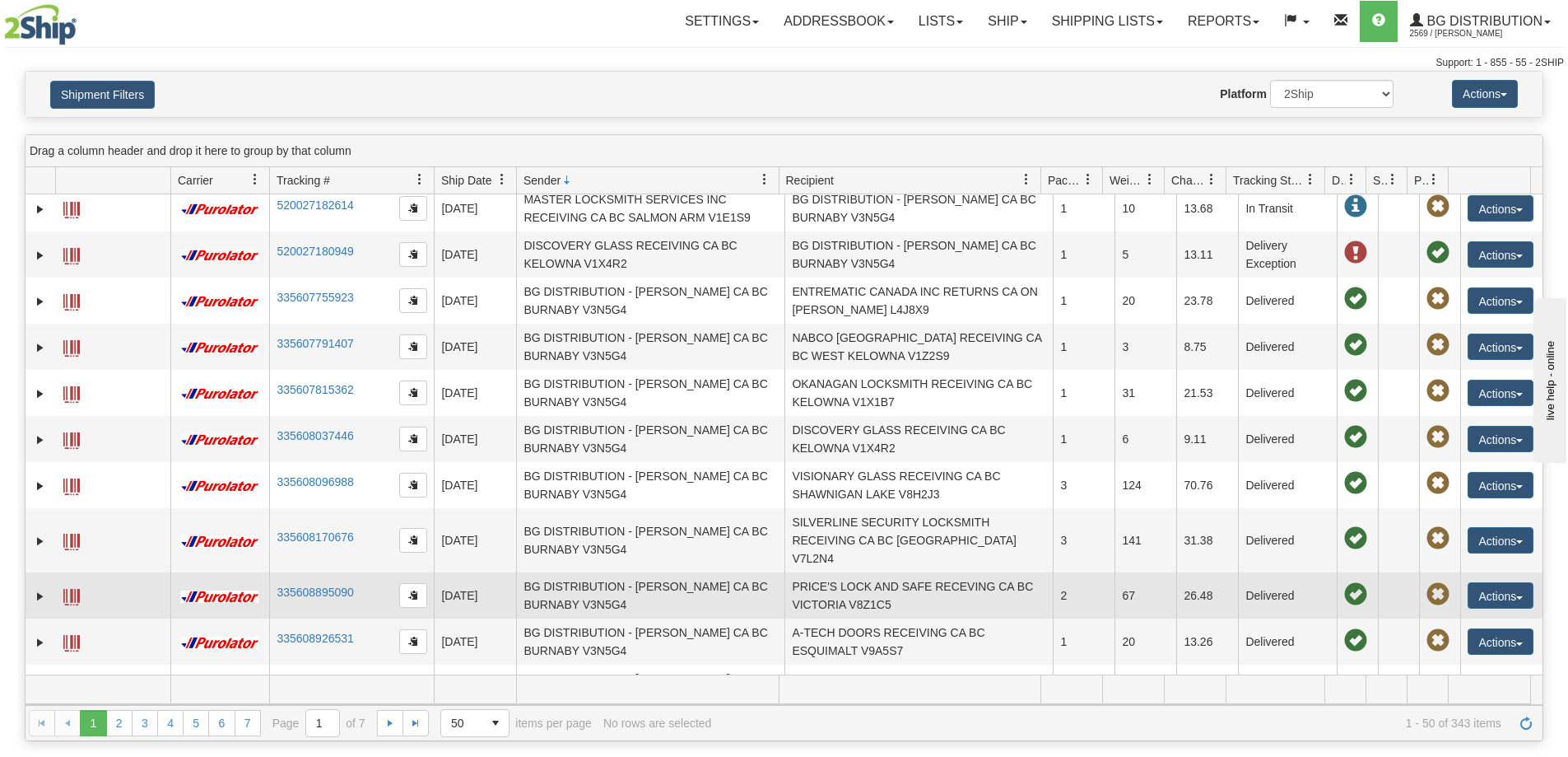
scroll to position [329, 0]
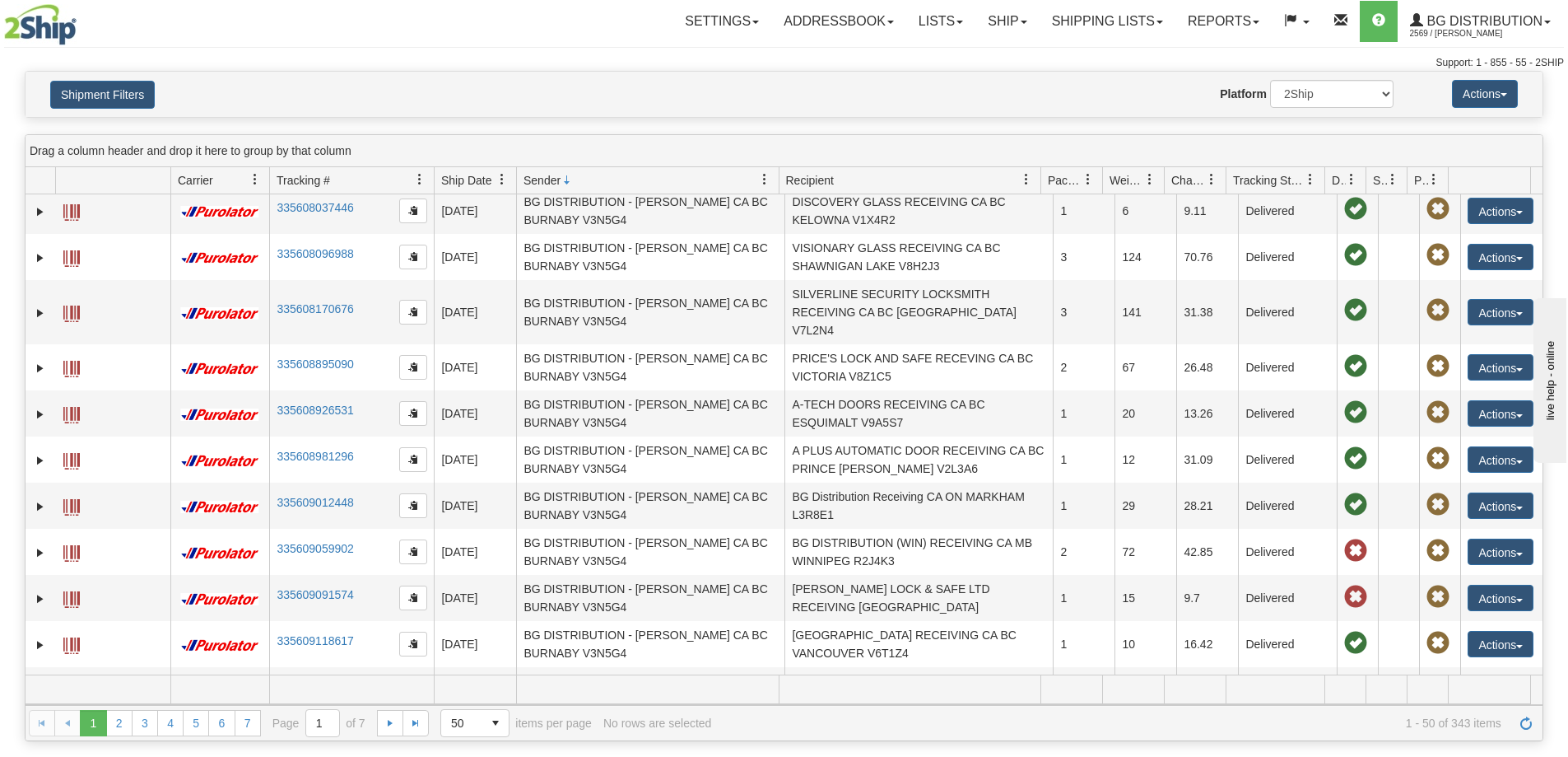
click at [551, 182] on span "Sender" at bounding box center [542, 180] width 37 height 17
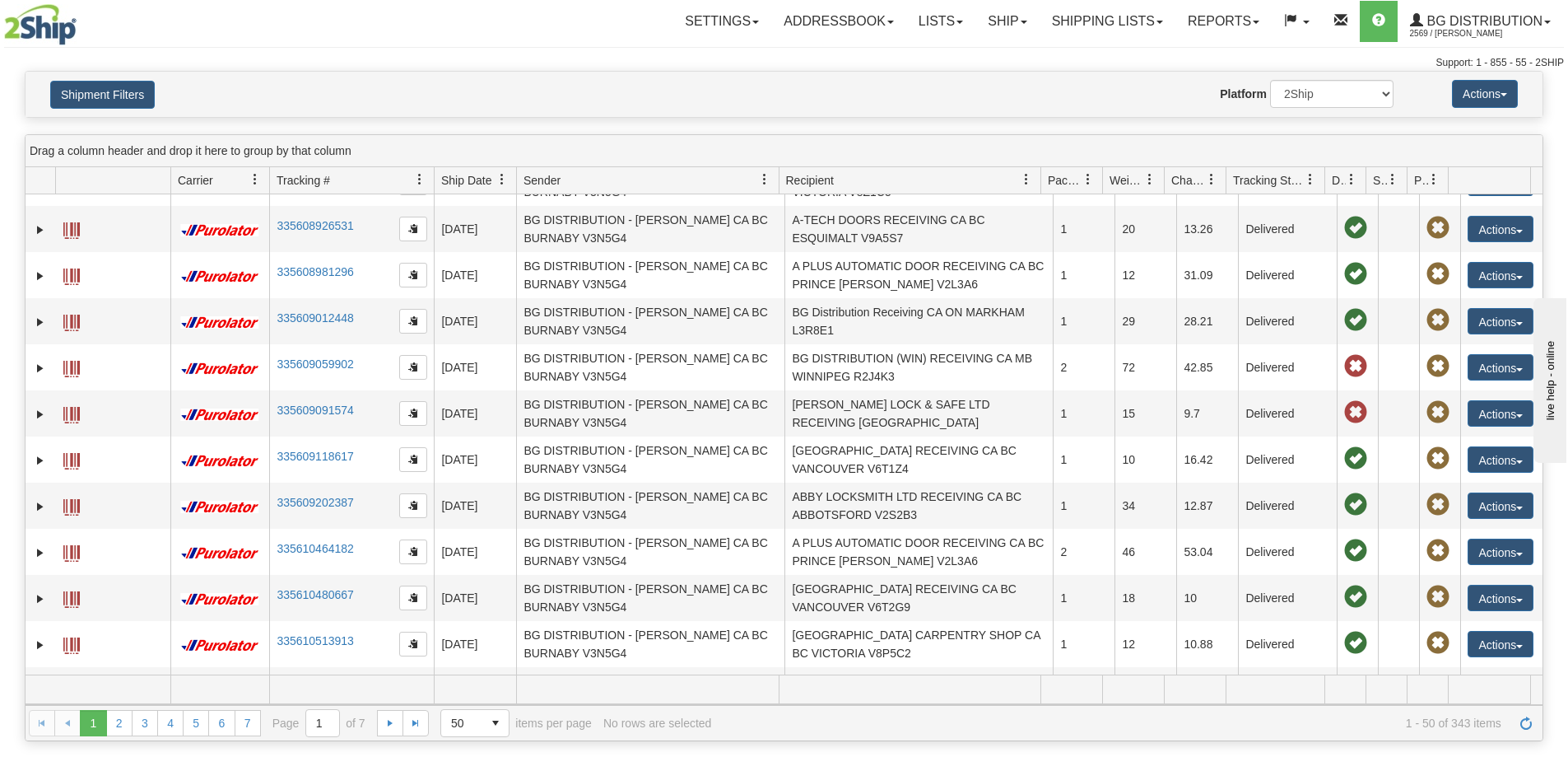
click at [826, 184] on span "Recipient" at bounding box center [810, 180] width 48 height 17
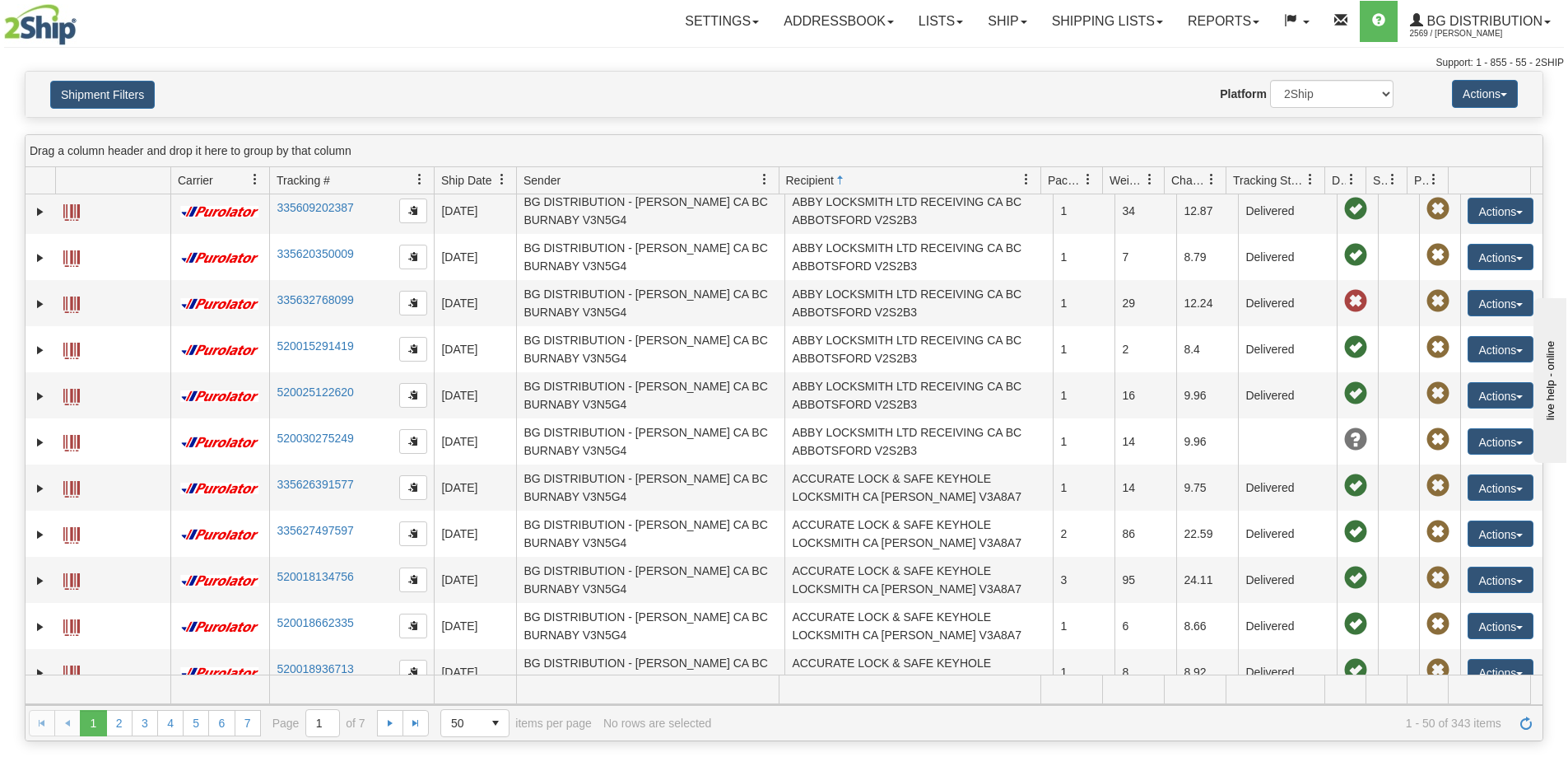
click at [825, 184] on span "Recipient" at bounding box center [810, 180] width 48 height 17
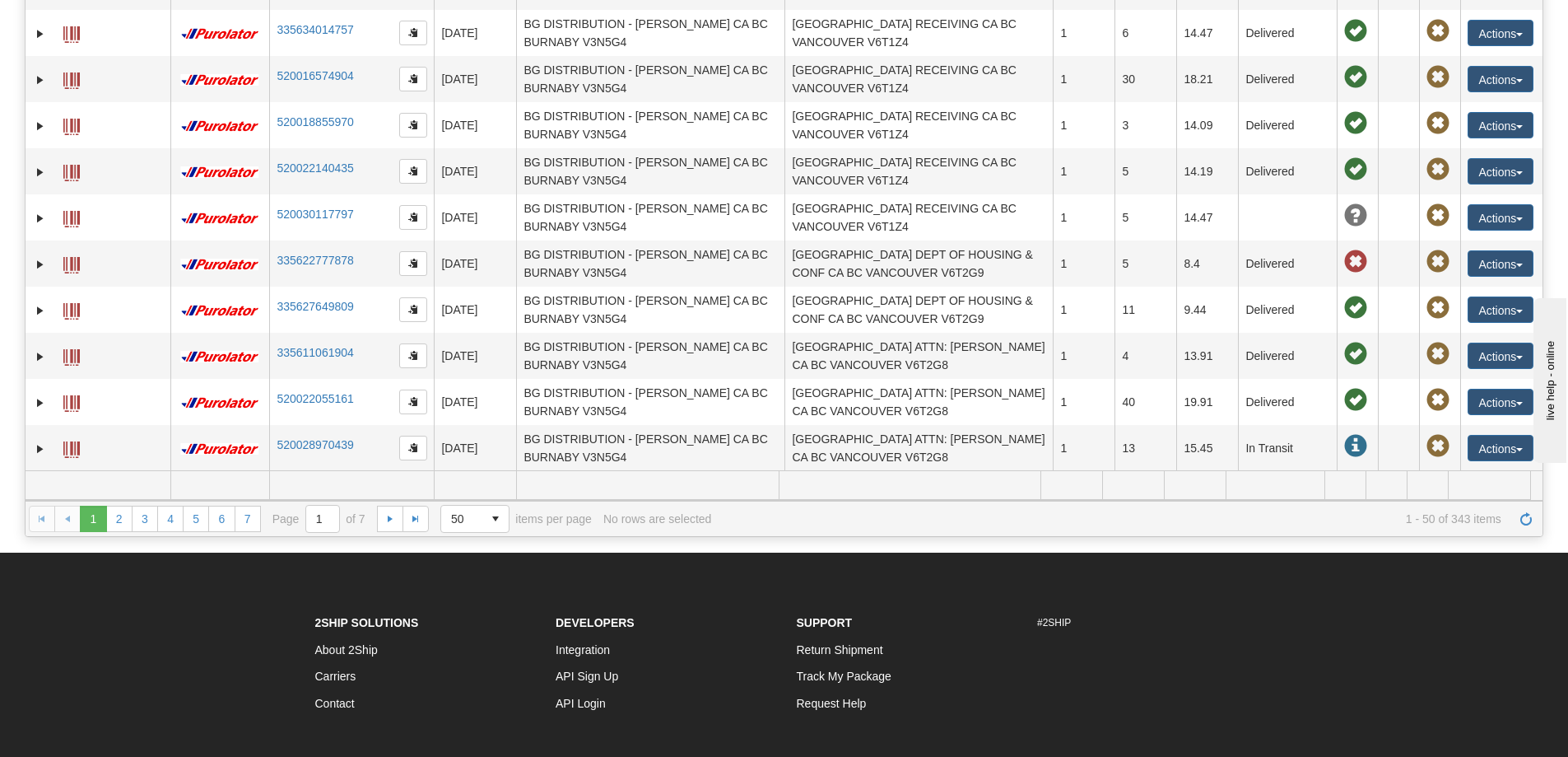
scroll to position [389, 0]
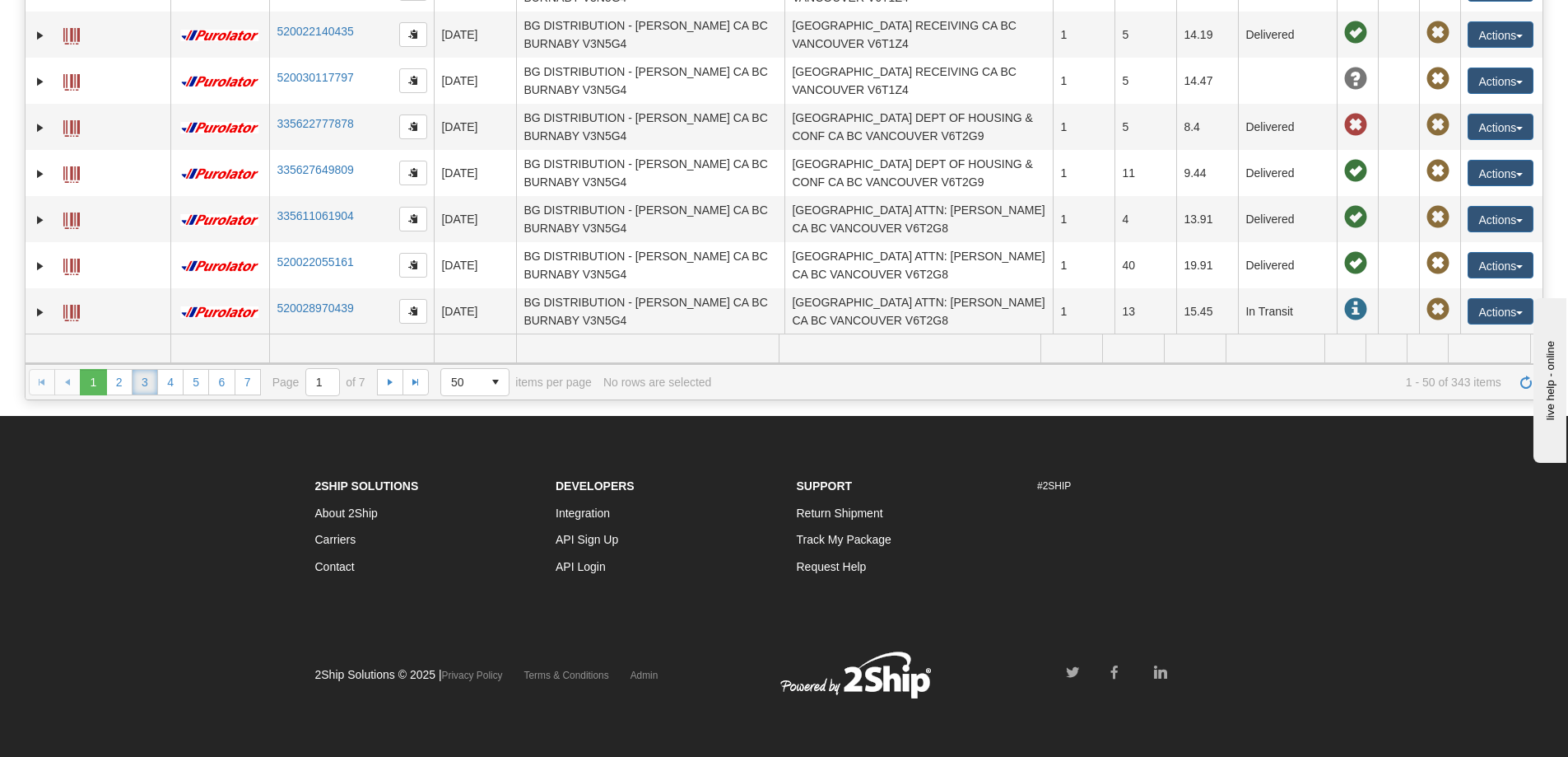
click at [146, 369] on link "3" at bounding box center [145, 382] width 26 height 26
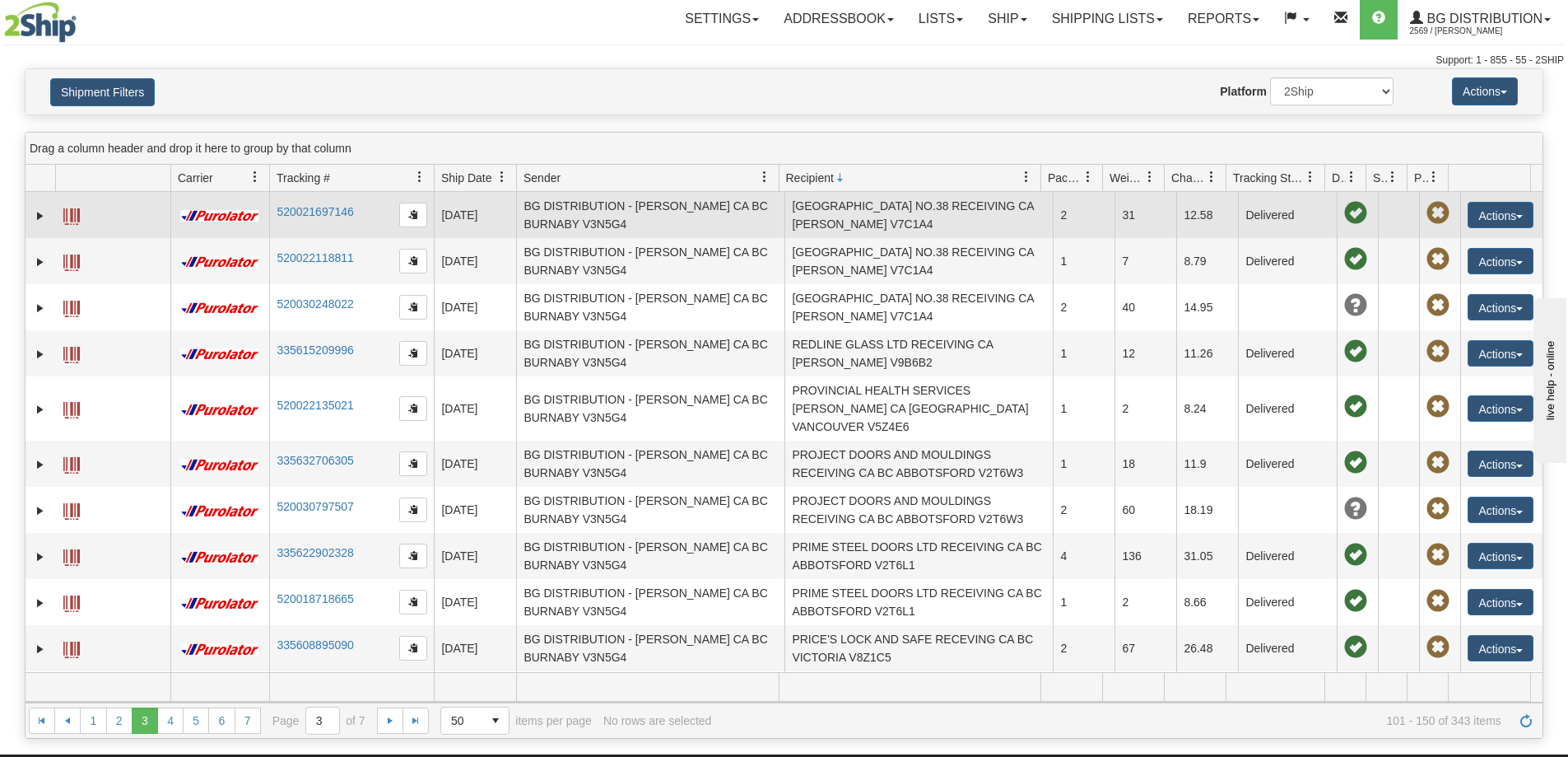
scroll to position [0, 0]
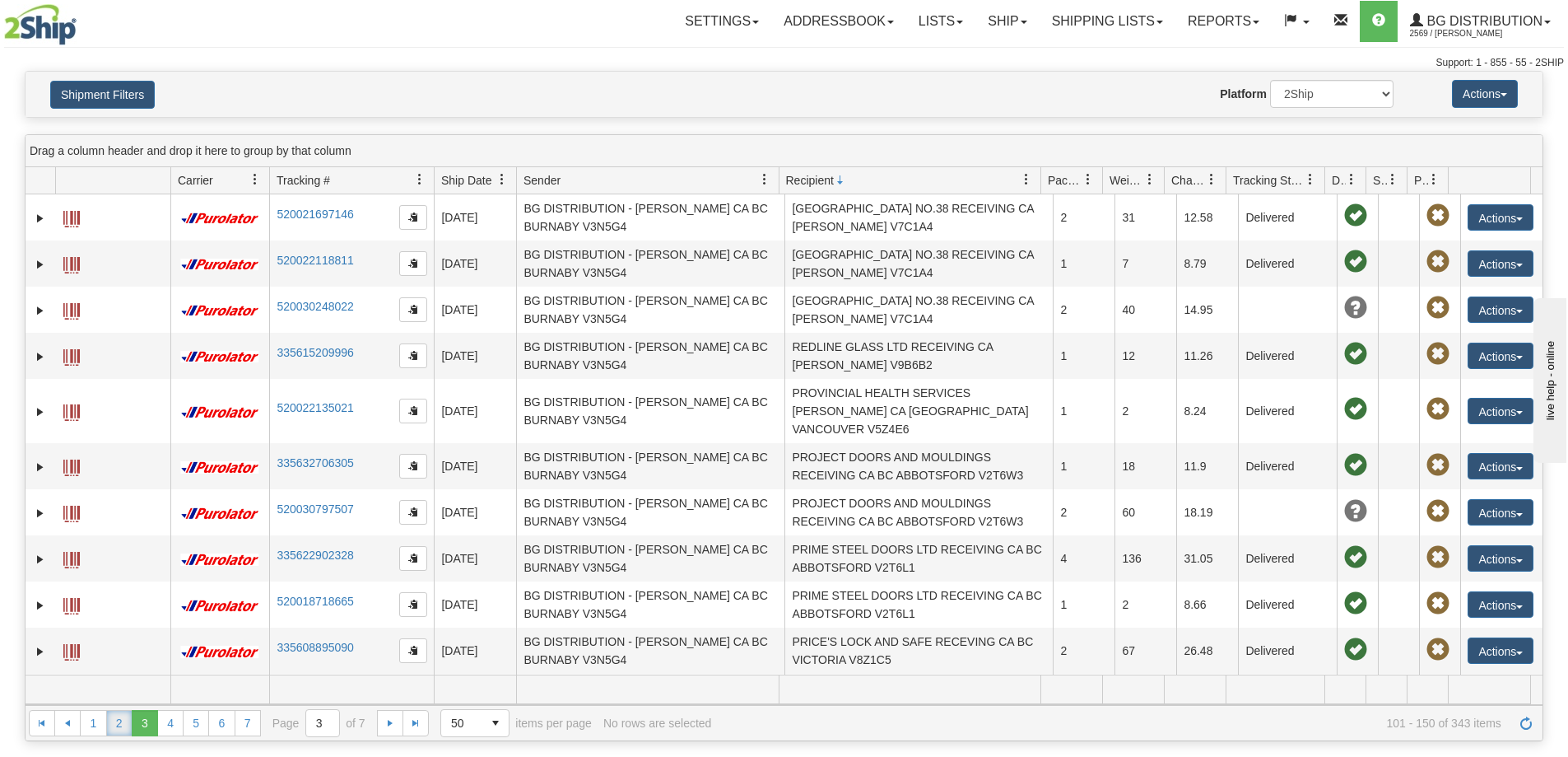
click at [123, 724] on link "2" at bounding box center [119, 723] width 26 height 26
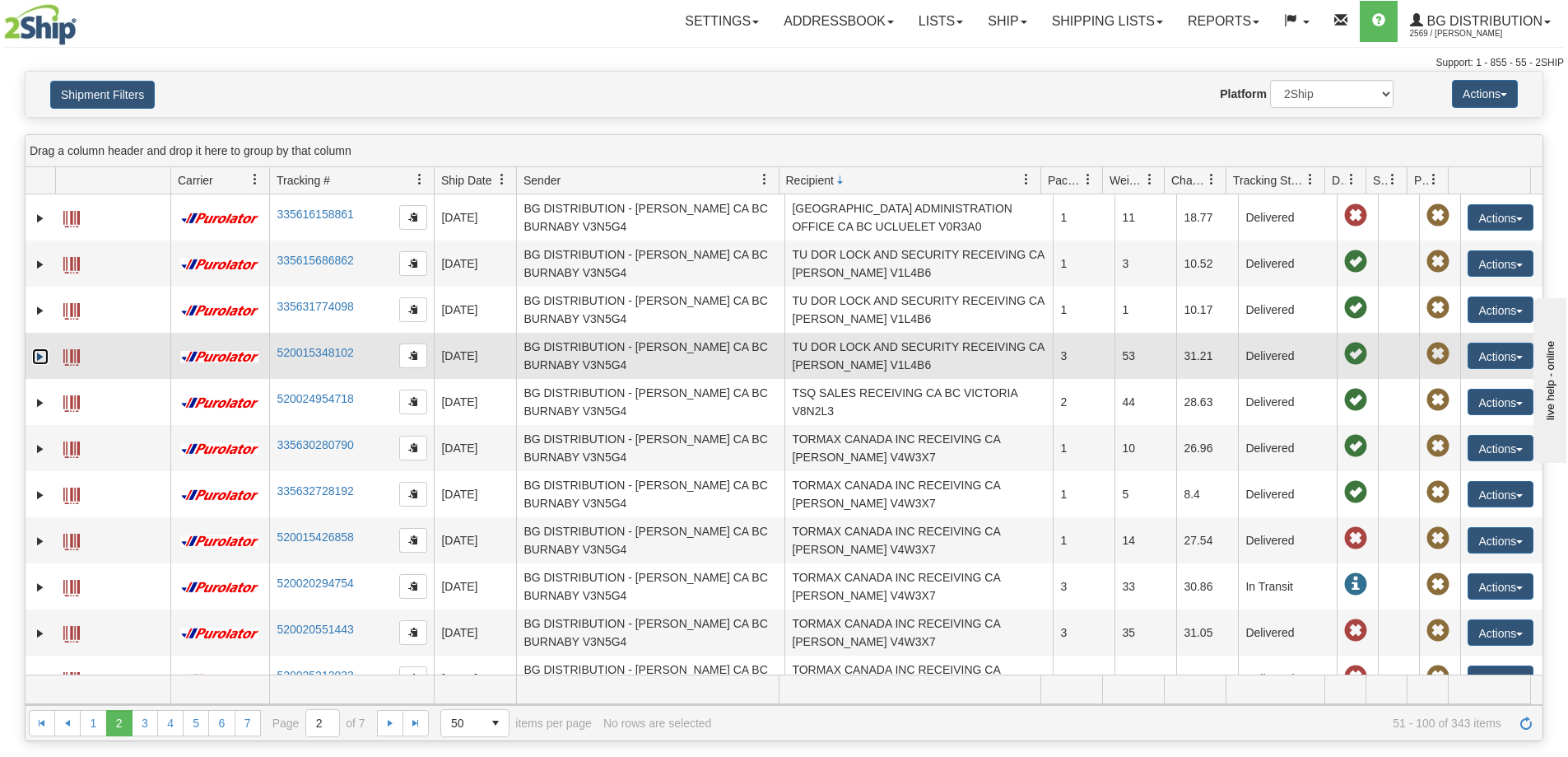
click at [42, 364] on link "Expand" at bounding box center [40, 356] width 17 height 17
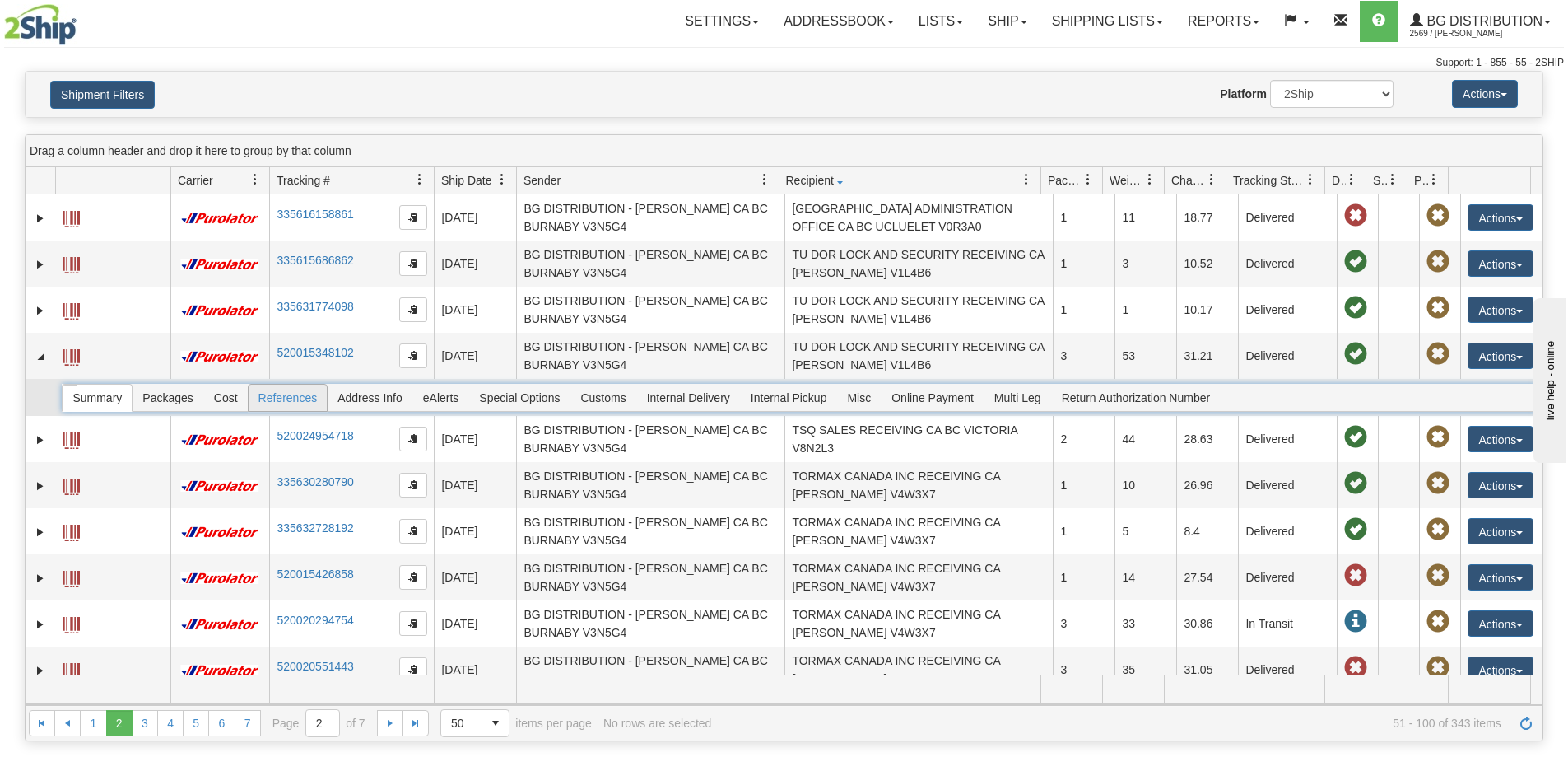
click at [296, 412] on div "Summary Packages Cost References Address Info eAlerts Special Options Customs C…" at bounding box center [798, 398] width 1474 height 28
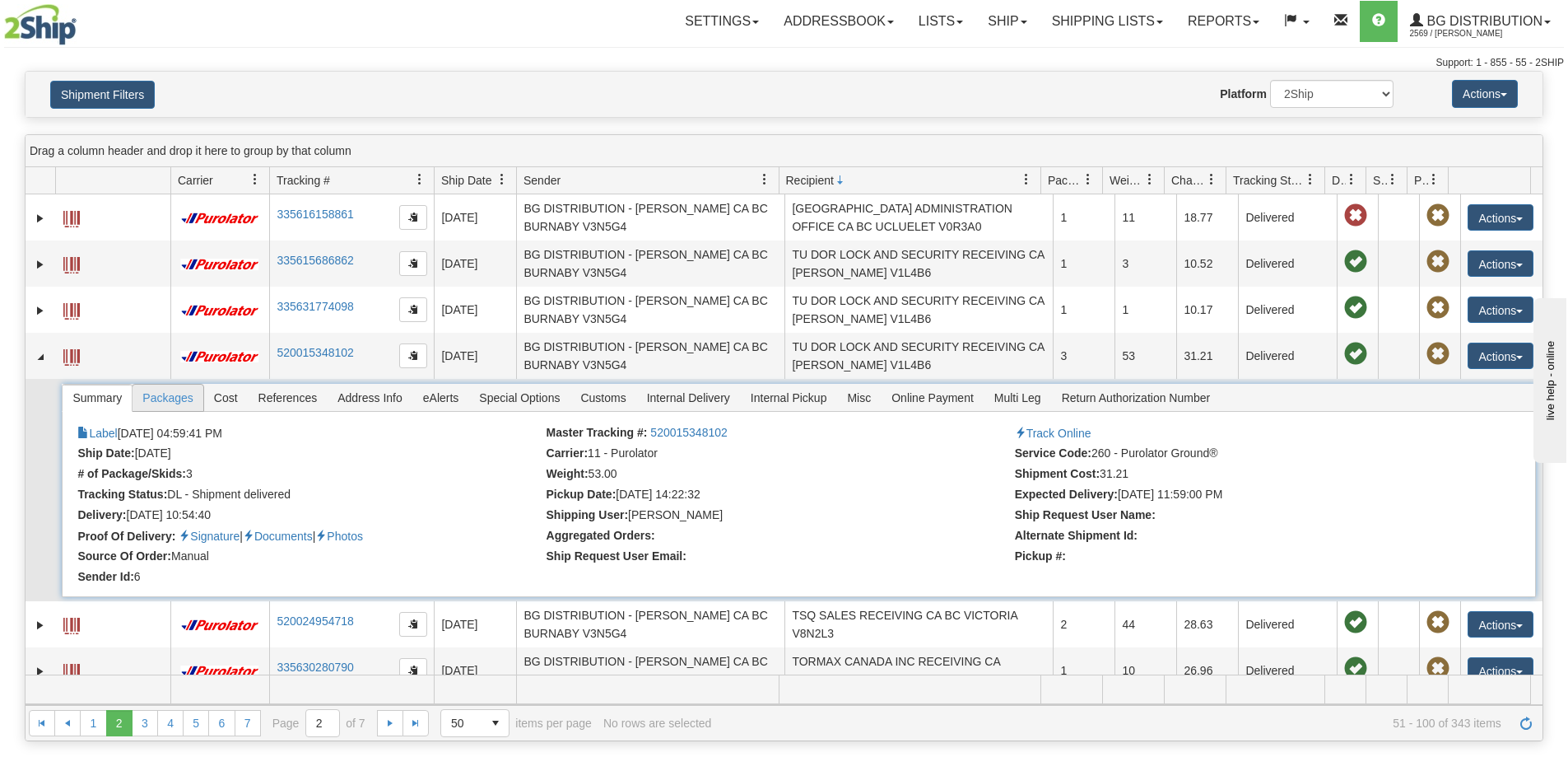
click at [175, 411] on span "Packages" at bounding box center [167, 398] width 70 height 26
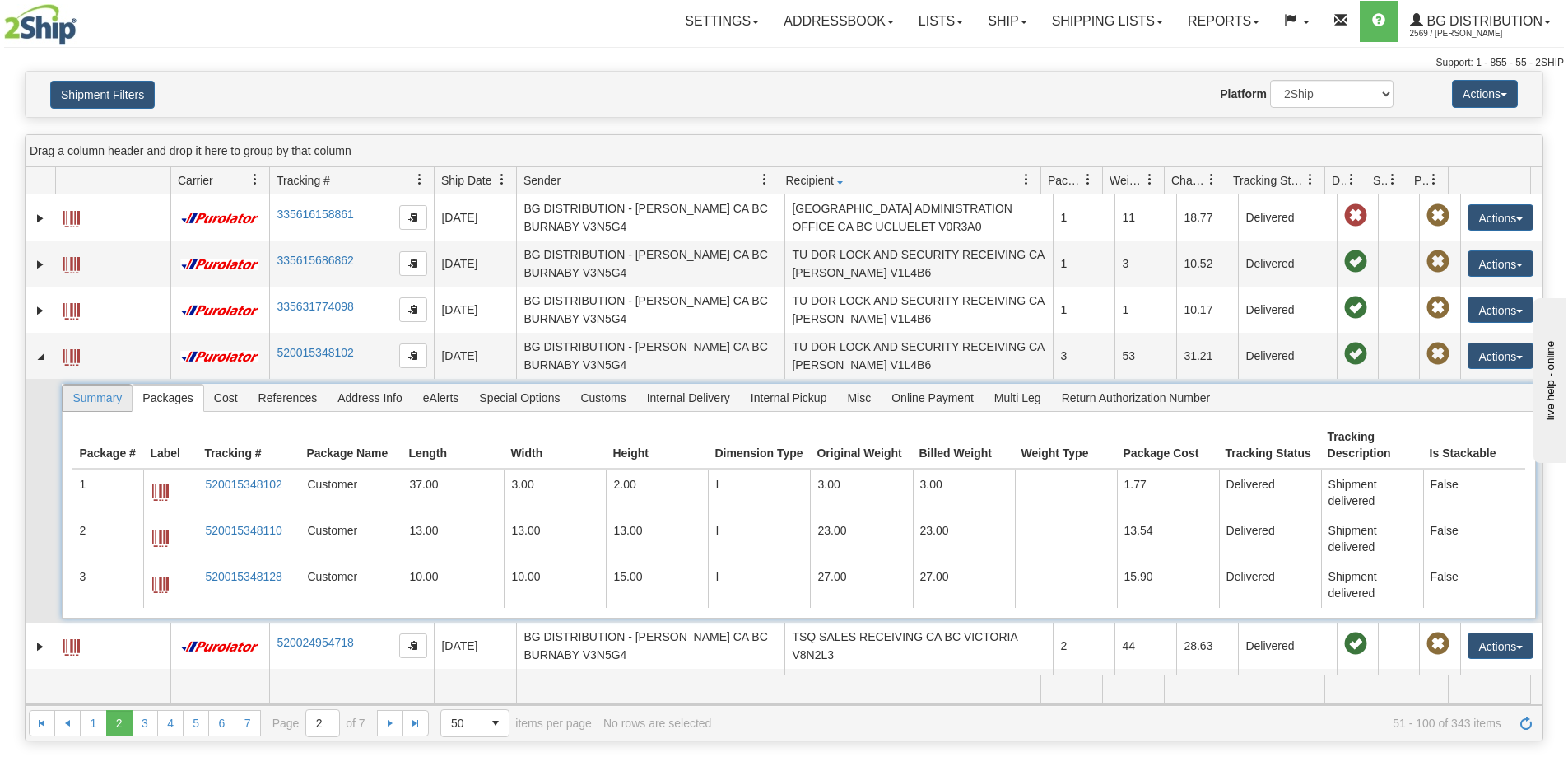
click at [115, 411] on span "Summary" at bounding box center [97, 398] width 69 height 26
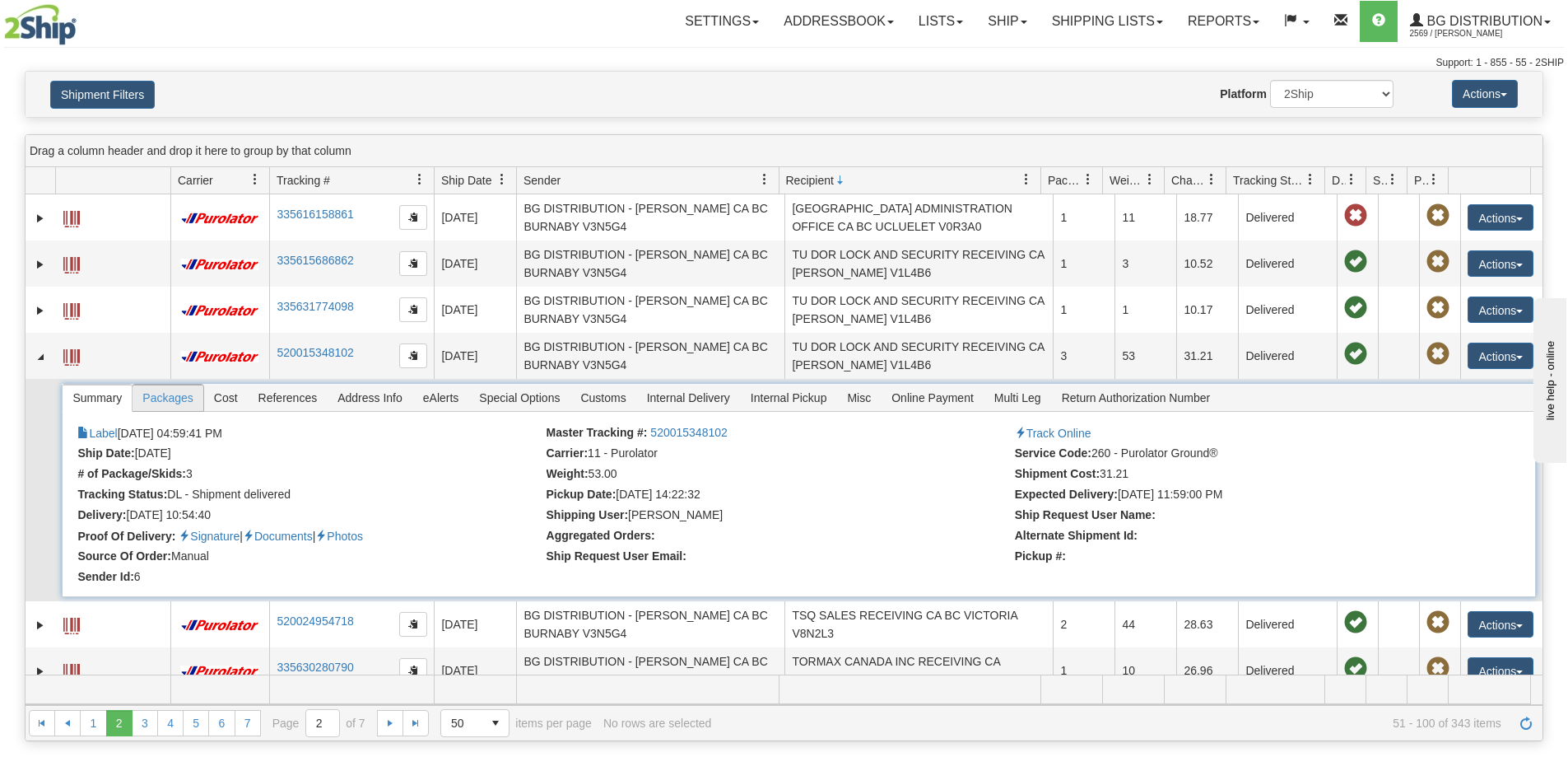
click at [165, 412] on li "Packages" at bounding box center [167, 398] width 71 height 28
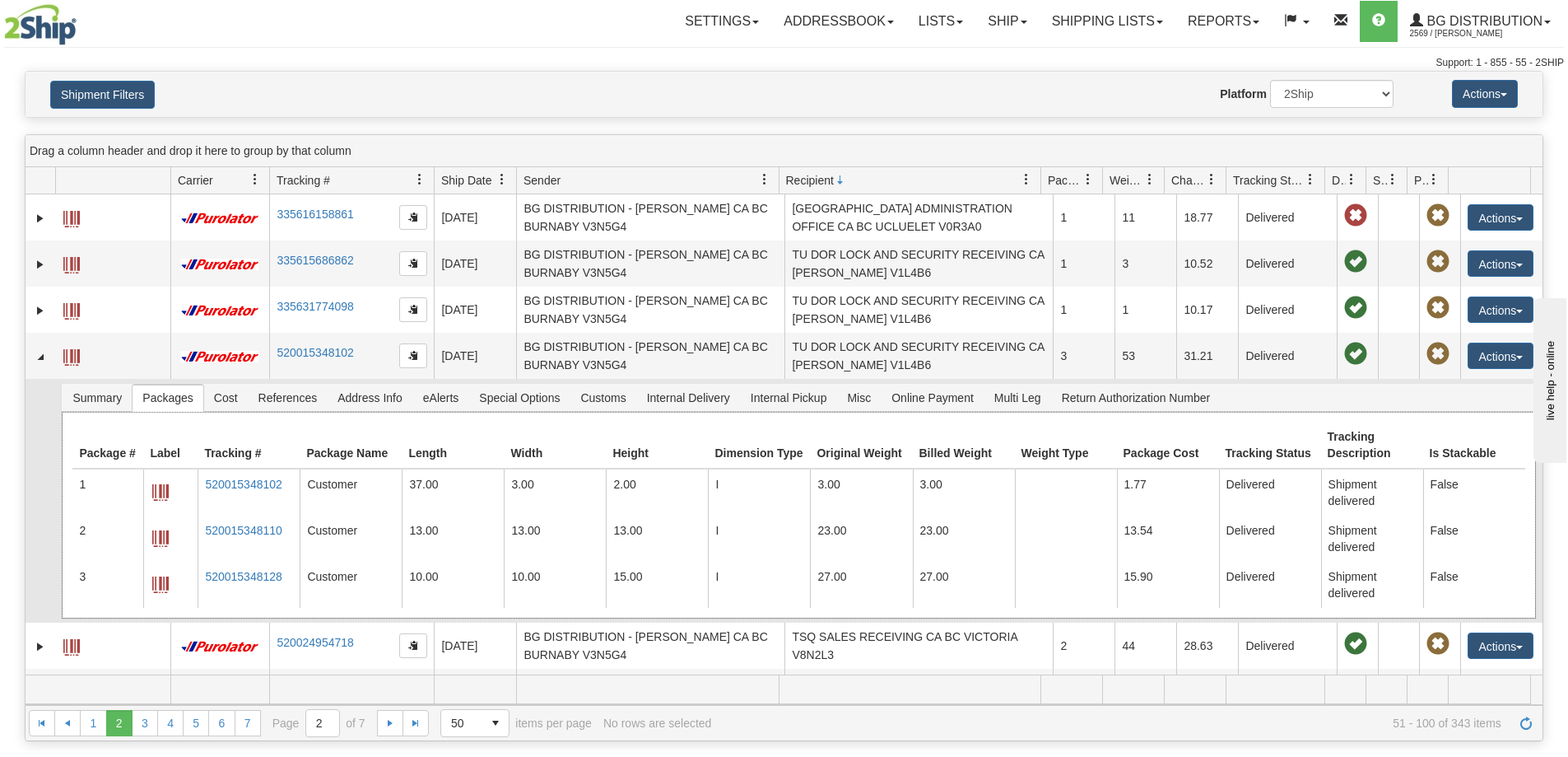
click at [233, 432] on div "Package # Label Tracking # Package Name Length Width Height Dimension Type Orig…" at bounding box center [798, 515] width 1474 height 206
click at [322, 411] on span "References" at bounding box center [288, 398] width 79 height 26
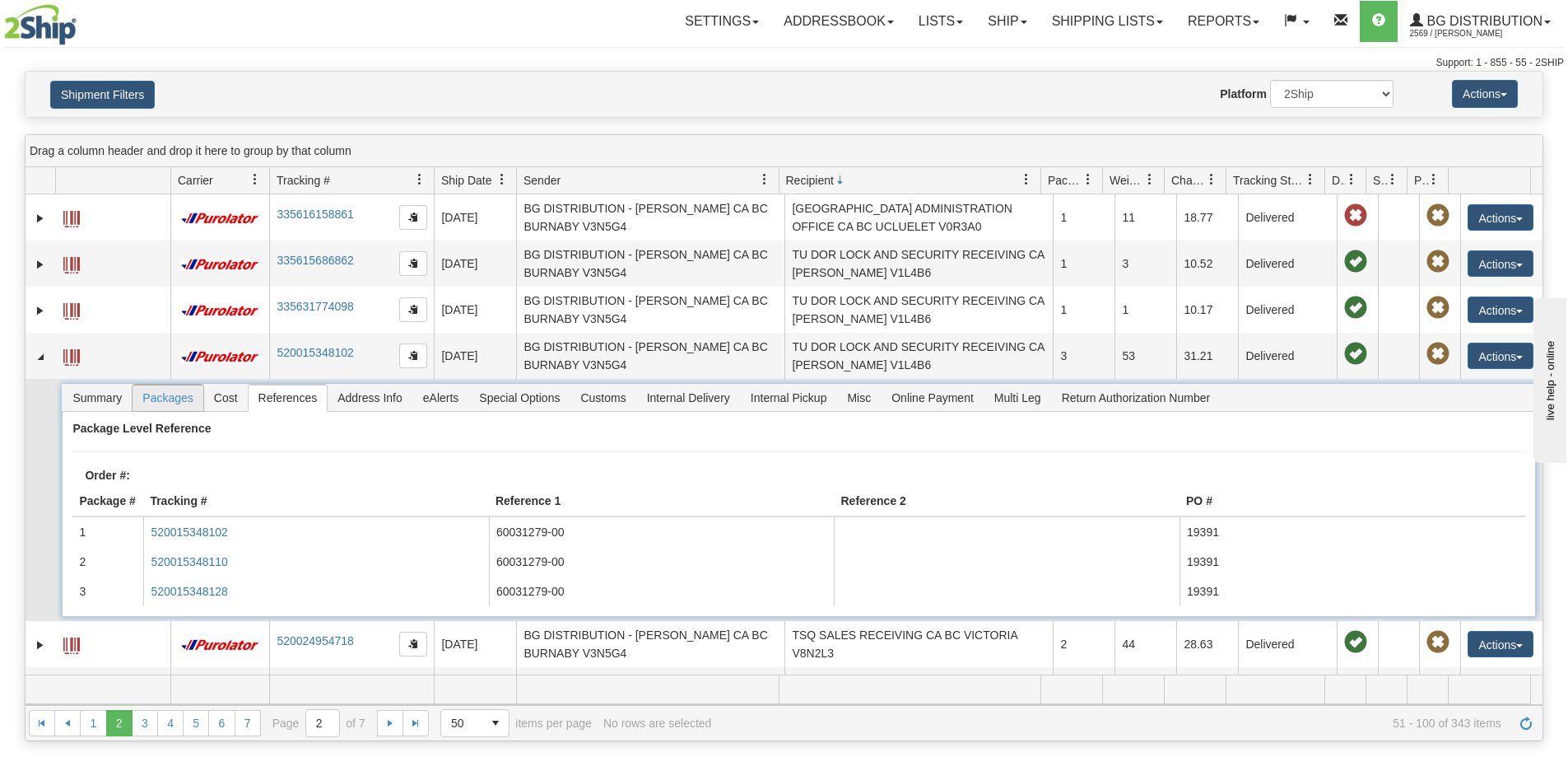
click at [183, 386] on span at bounding box center [167, 385] width 70 height 1
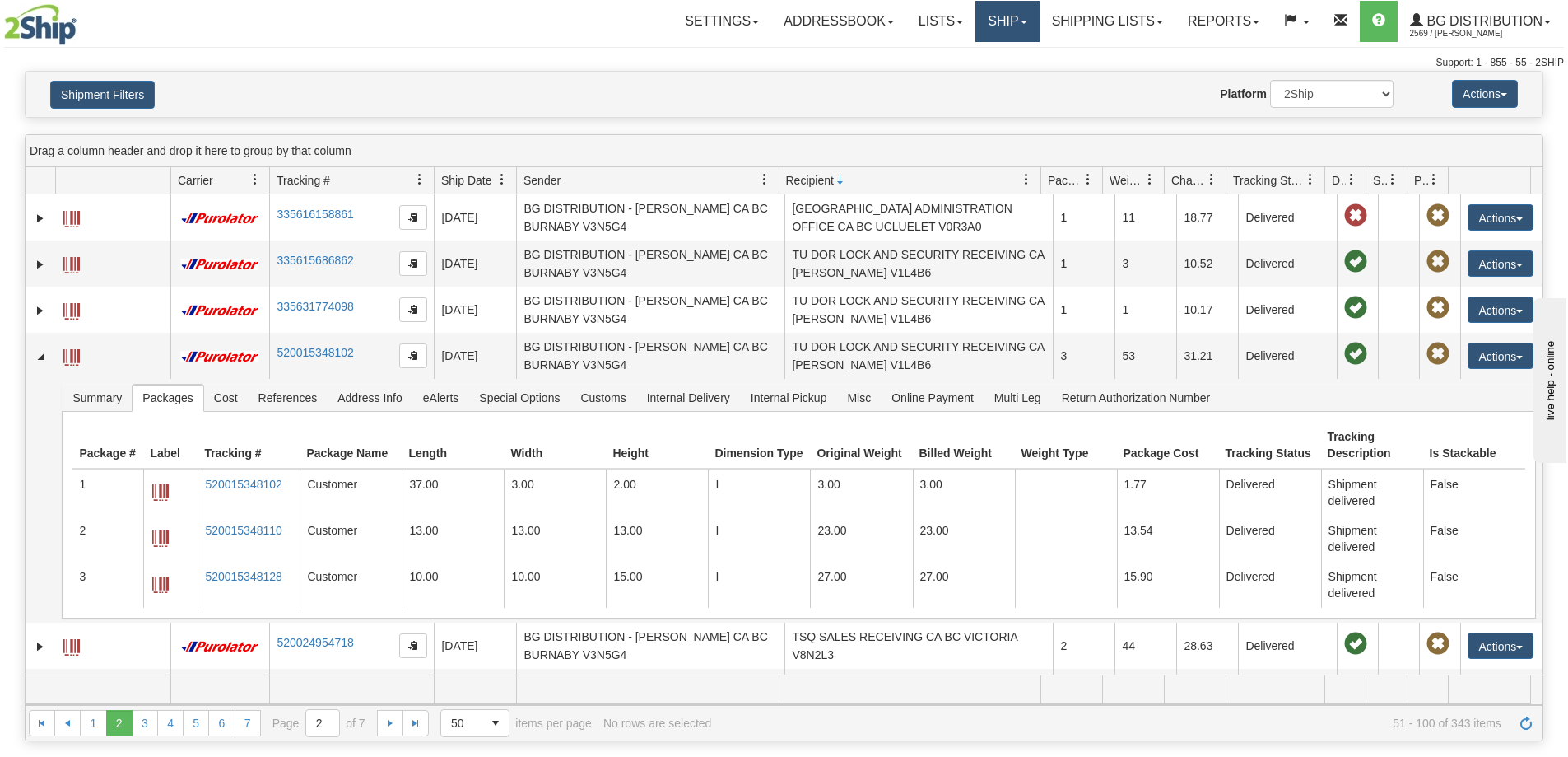
click at [1020, 20] on span at bounding box center [1023, 22] width 6 height 4
click at [960, 64] on span "Ship Screen" at bounding box center [956, 57] width 63 height 13
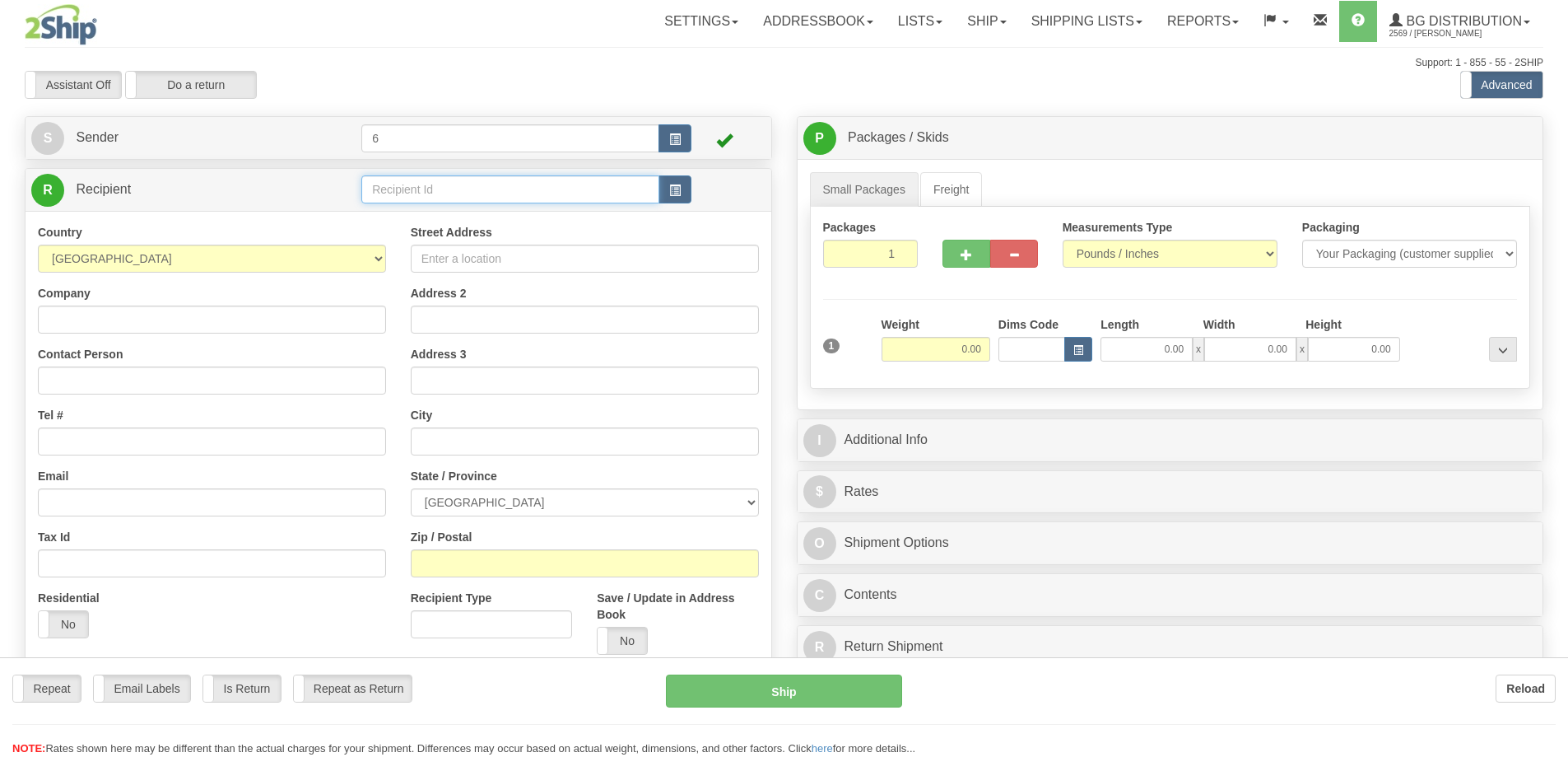
click at [439, 187] on input "text" at bounding box center [511, 190] width 298 height 28
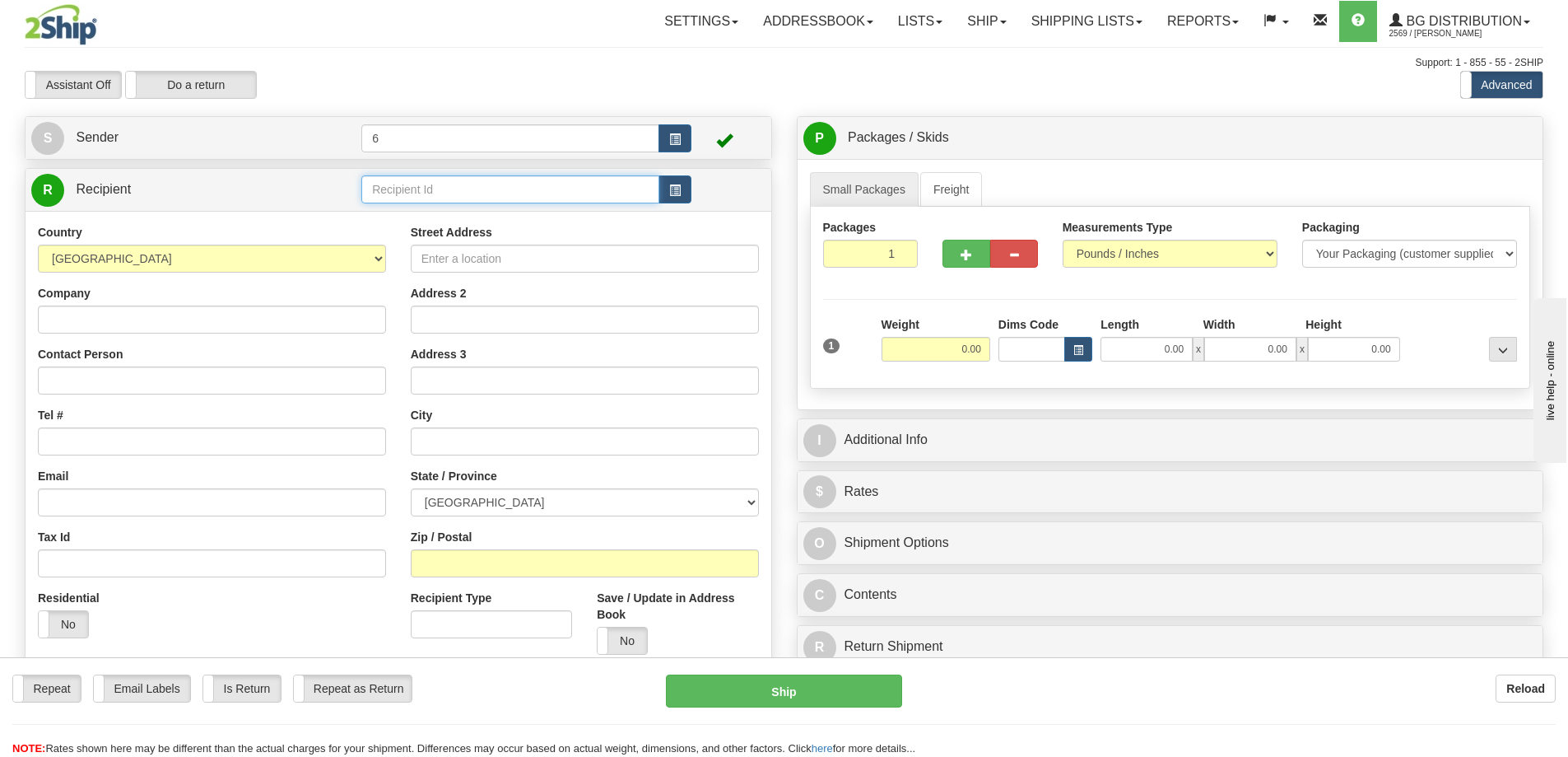
click at [439, 187] on input "text" at bounding box center [511, 190] width 298 height 28
type input "41082"
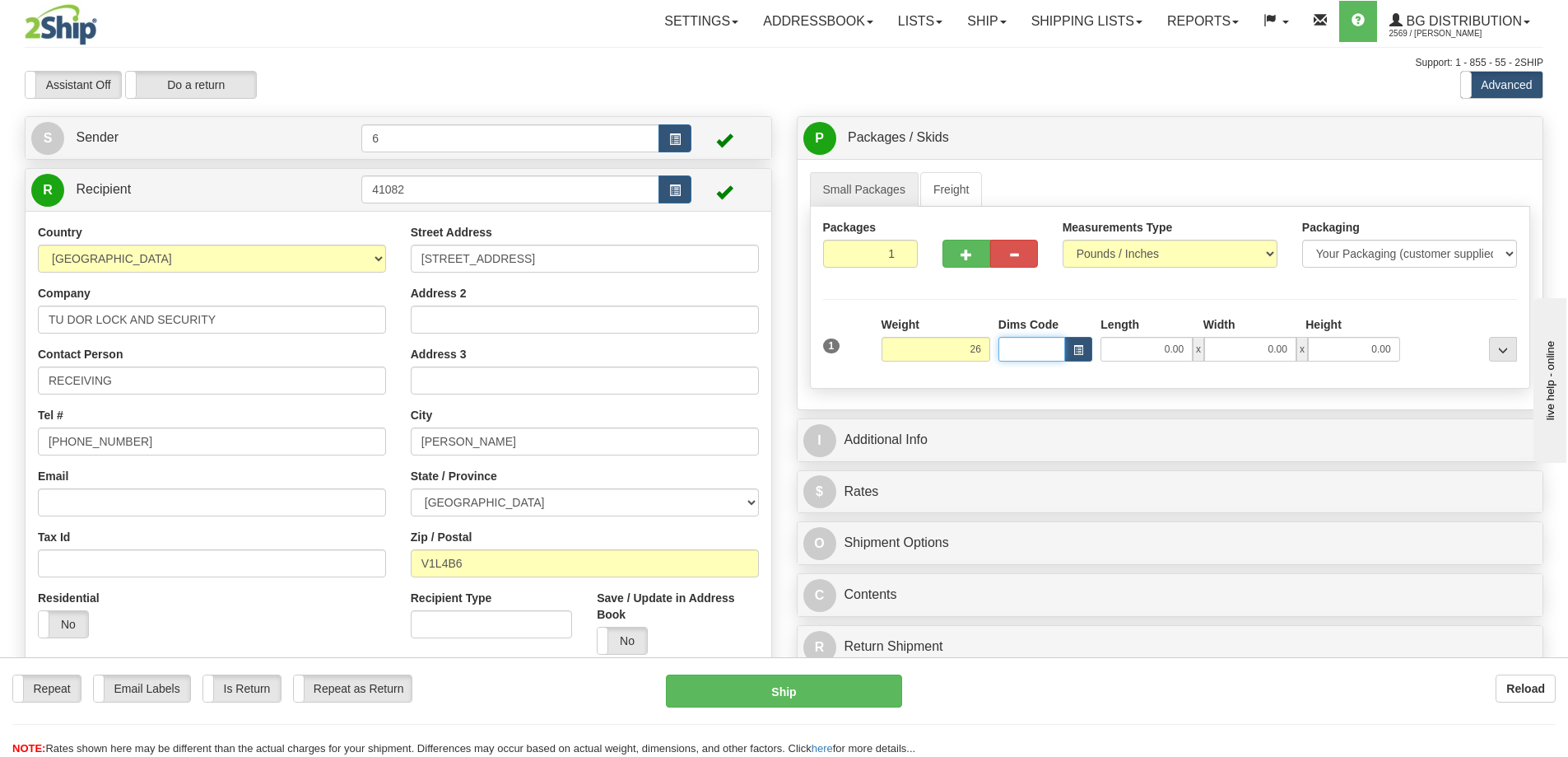
type input "26.00"
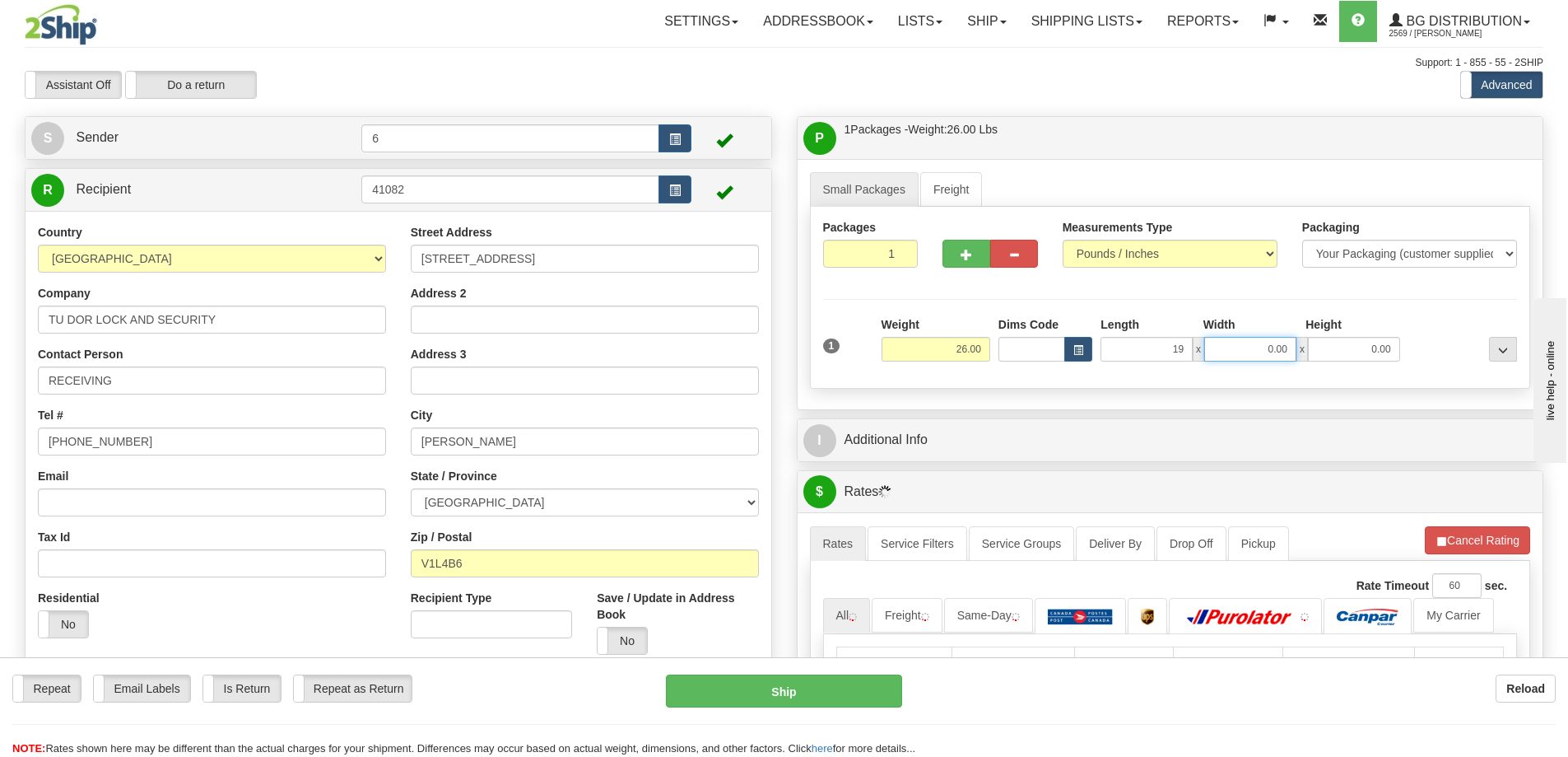
type input "19.00"
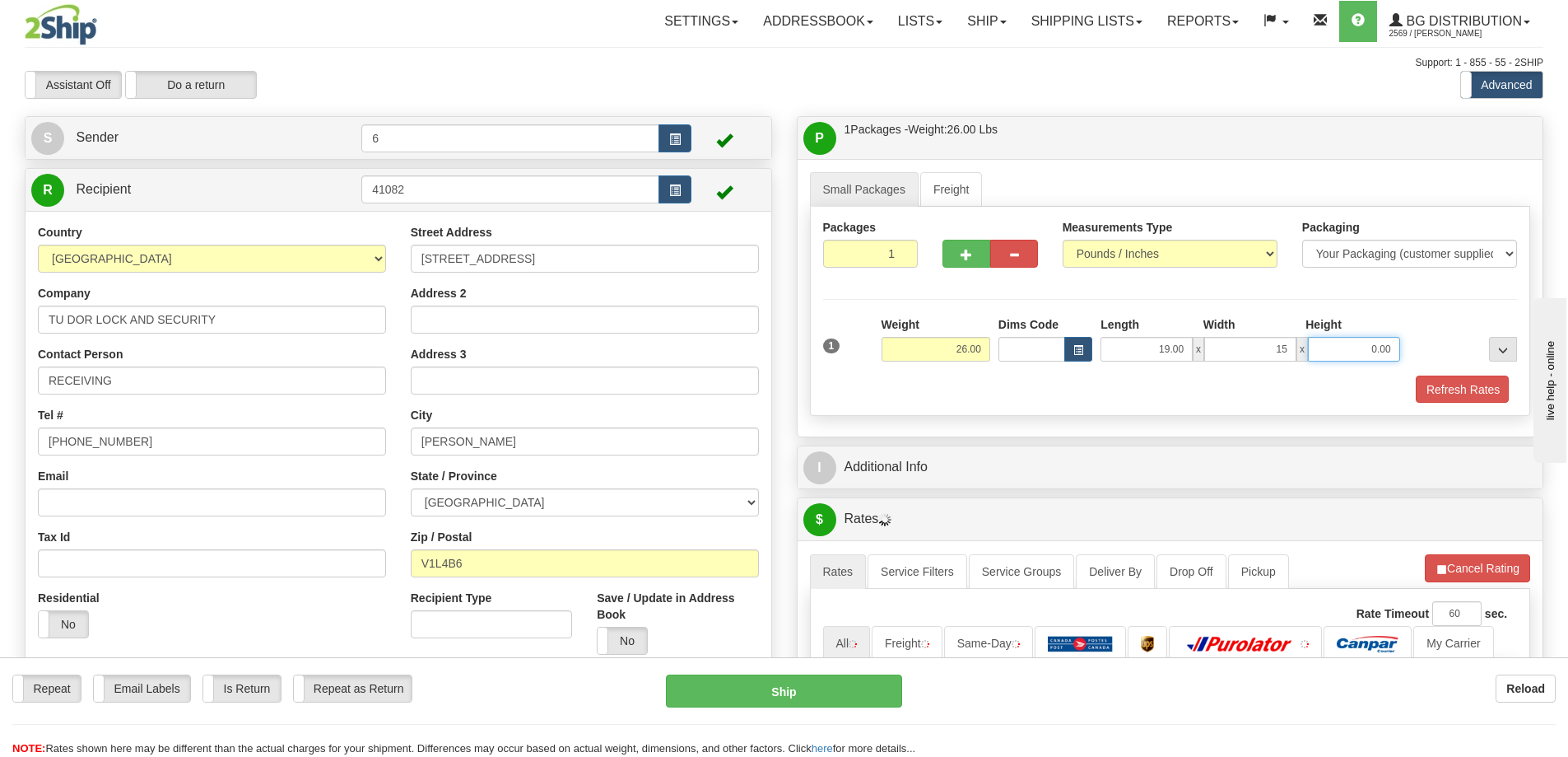
type input "15.00"
type input "13.00"
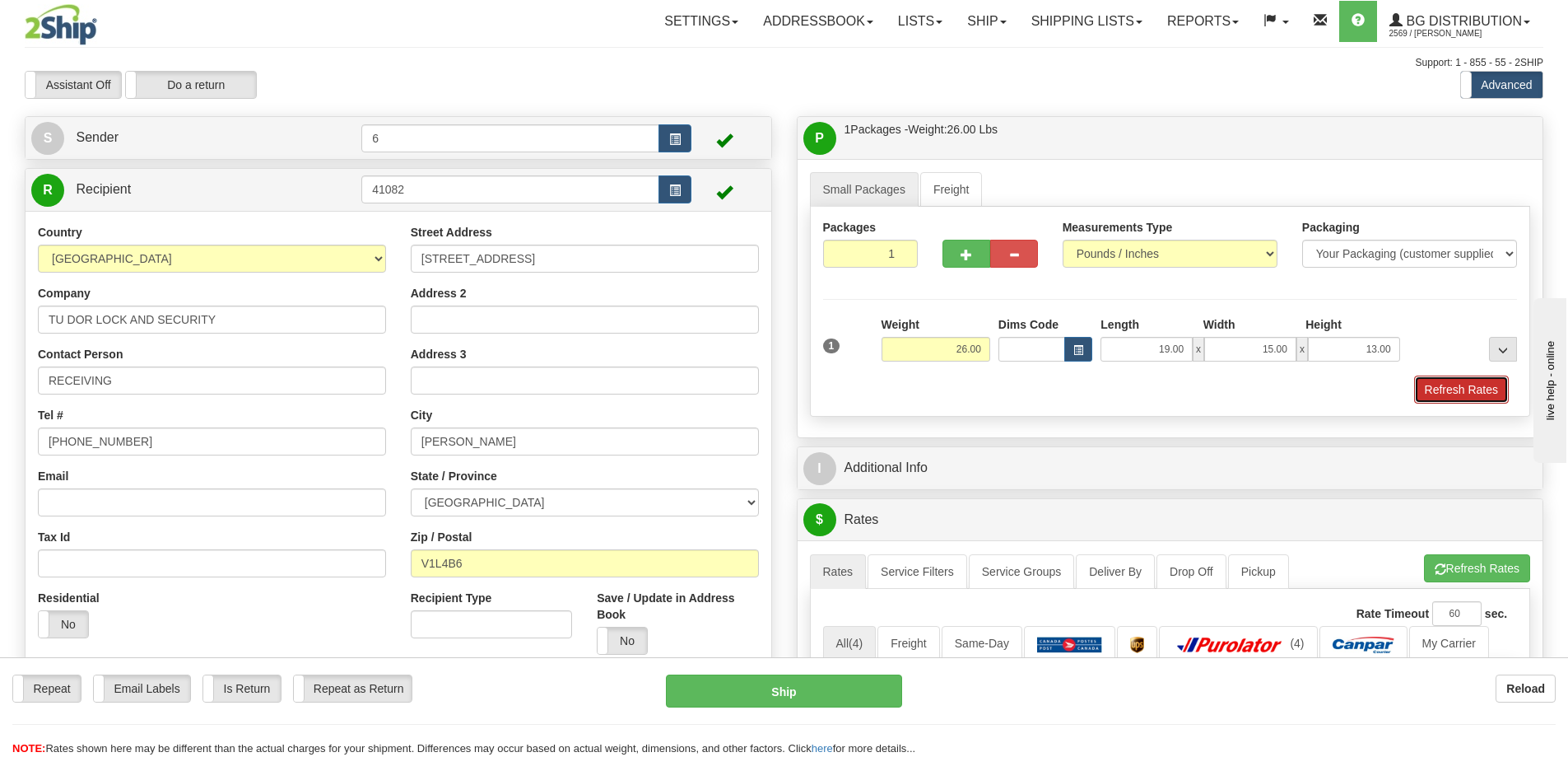
click at [1447, 385] on button "Refresh Rates" at bounding box center [1460, 390] width 94 height 28
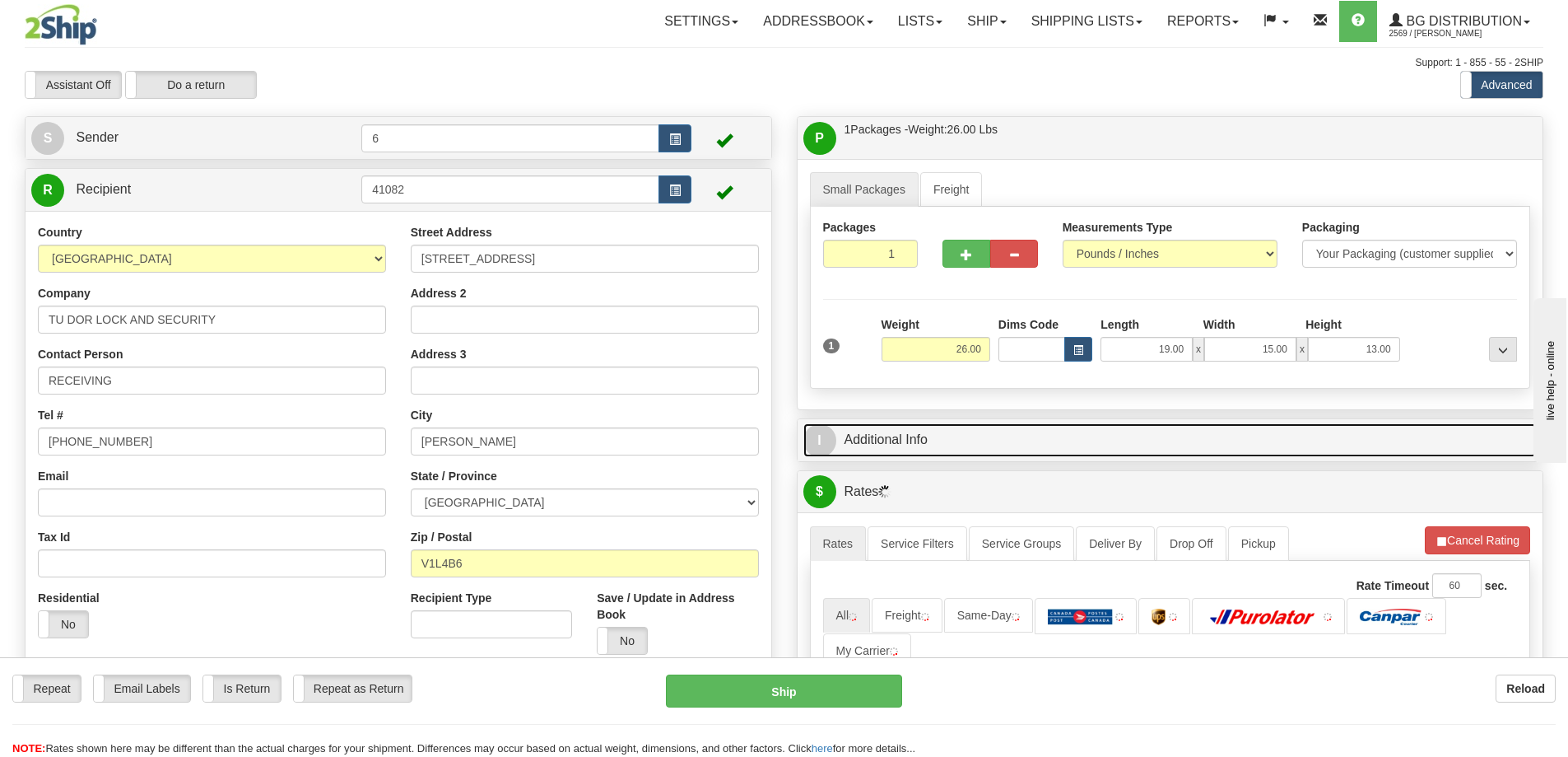
click at [1247, 447] on link "I Additional Info" at bounding box center [1170, 440] width 735 height 34
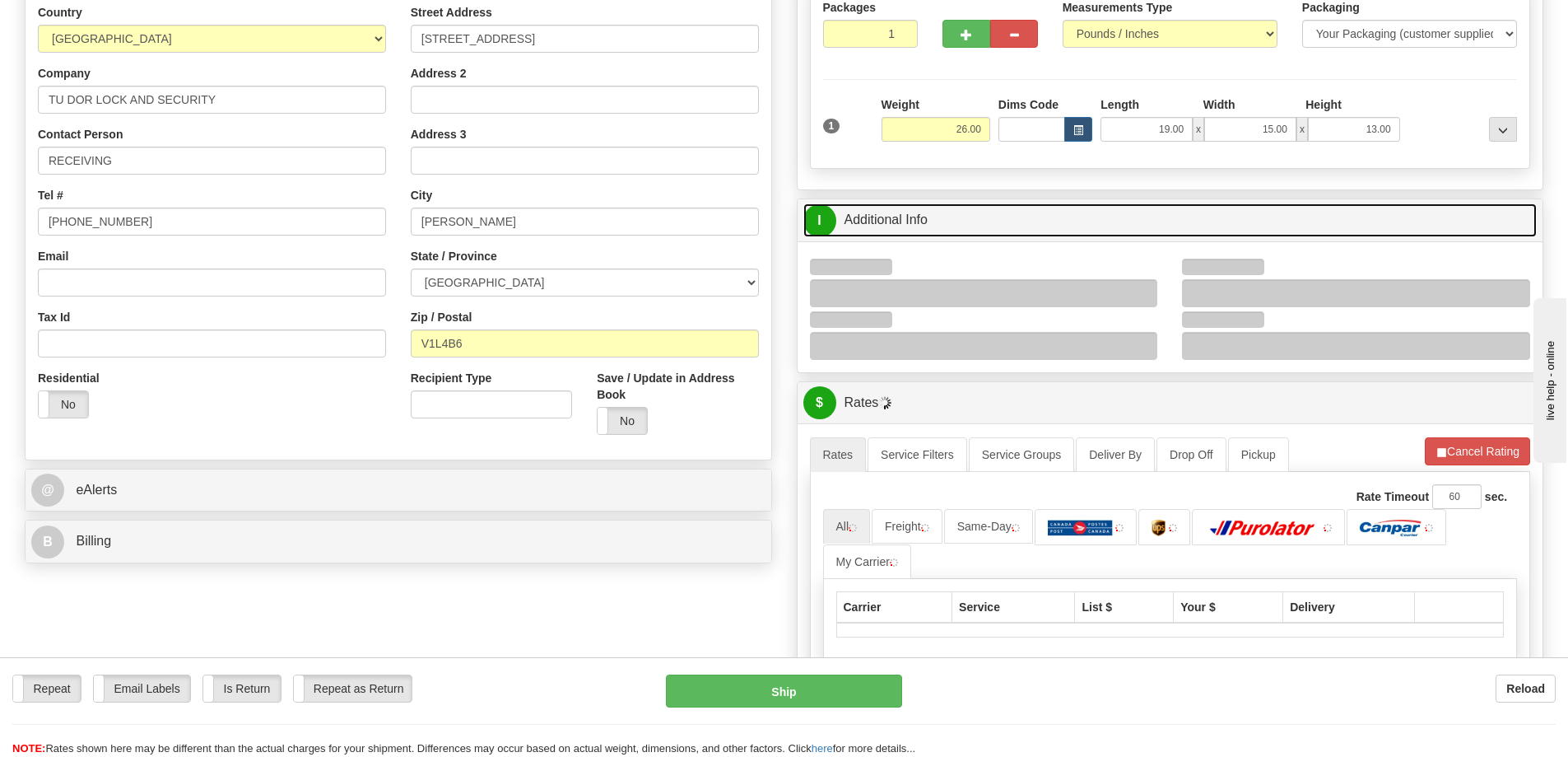
scroll to position [329, 0]
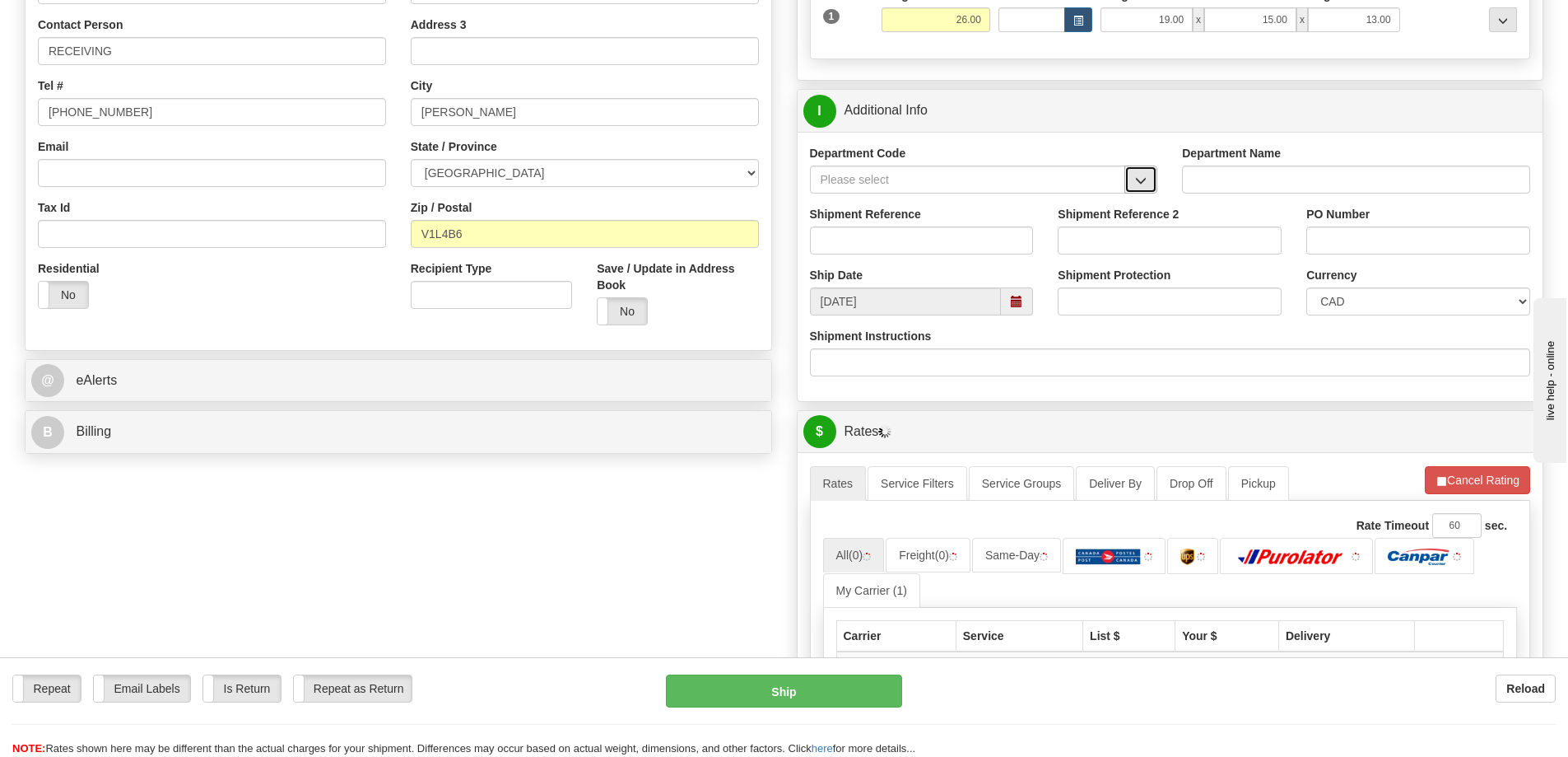
click at [1146, 180] on span "button" at bounding box center [1140, 181] width 11 height 11
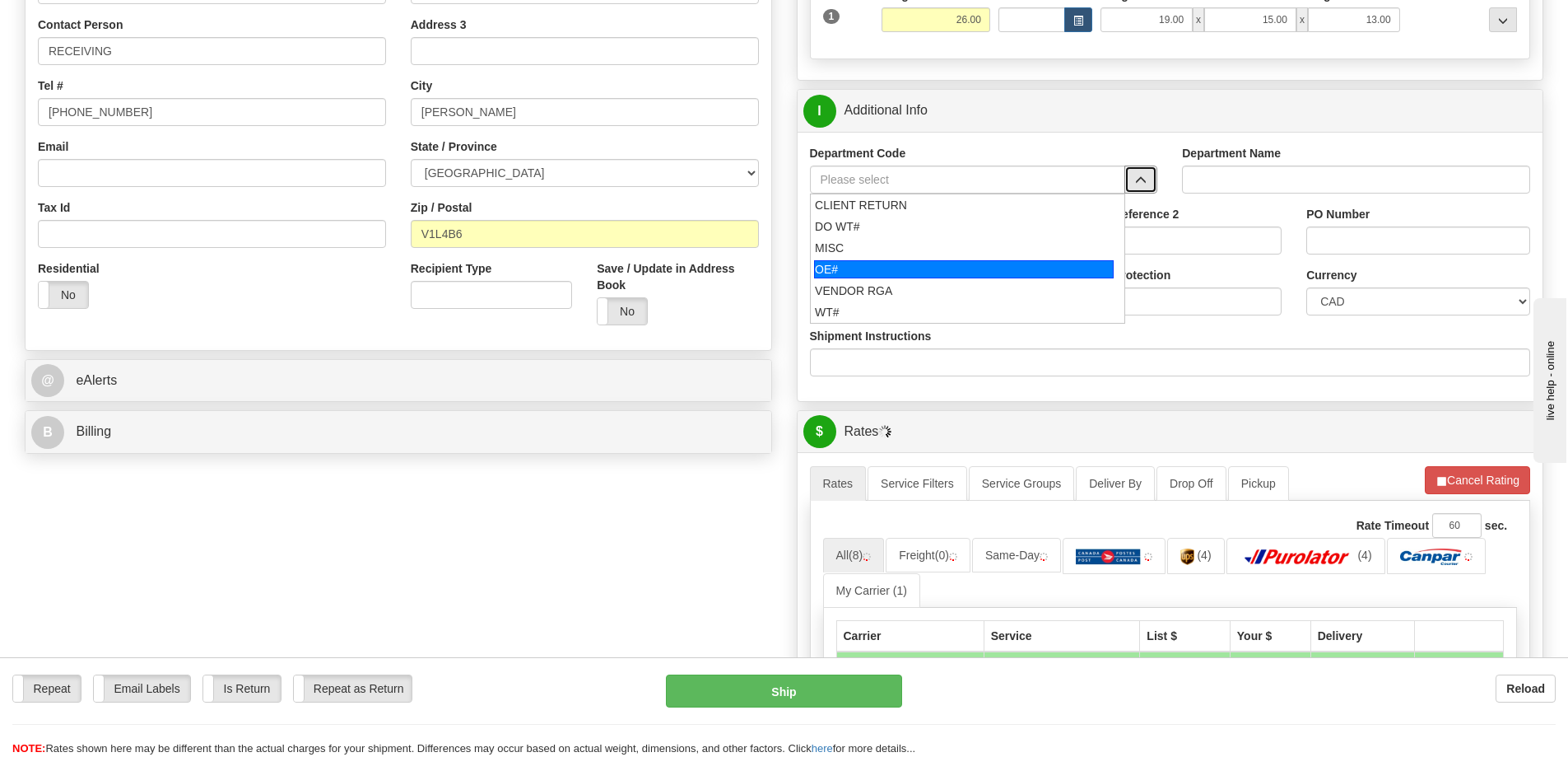
click at [919, 263] on div "OE#" at bounding box center [964, 269] width 300 height 19
type input "OE#"
type input "ORDERS"
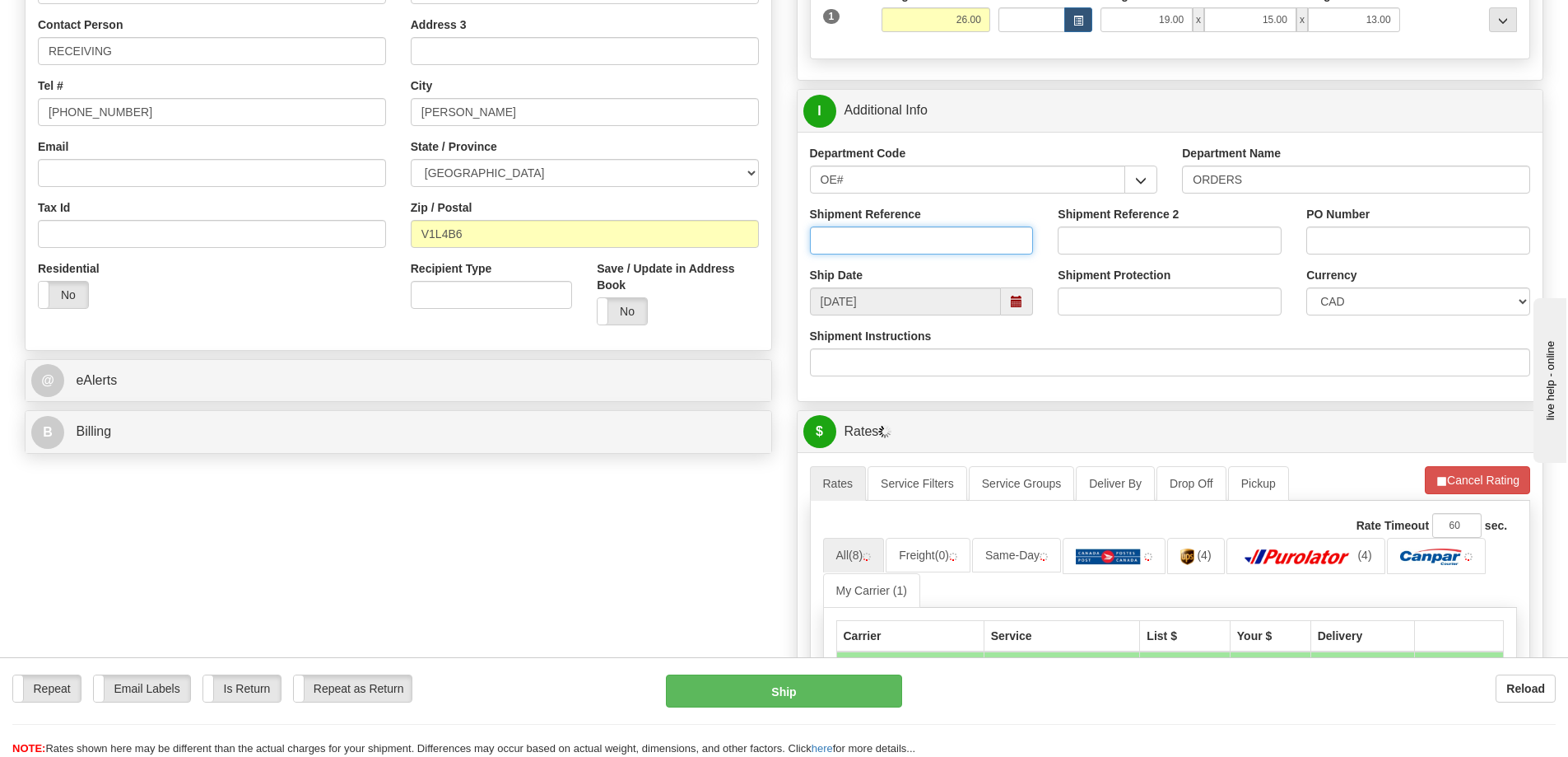
click at [908, 229] on input "Shipment Reference" at bounding box center [922, 241] width 224 height 28
type input "60031016-00"
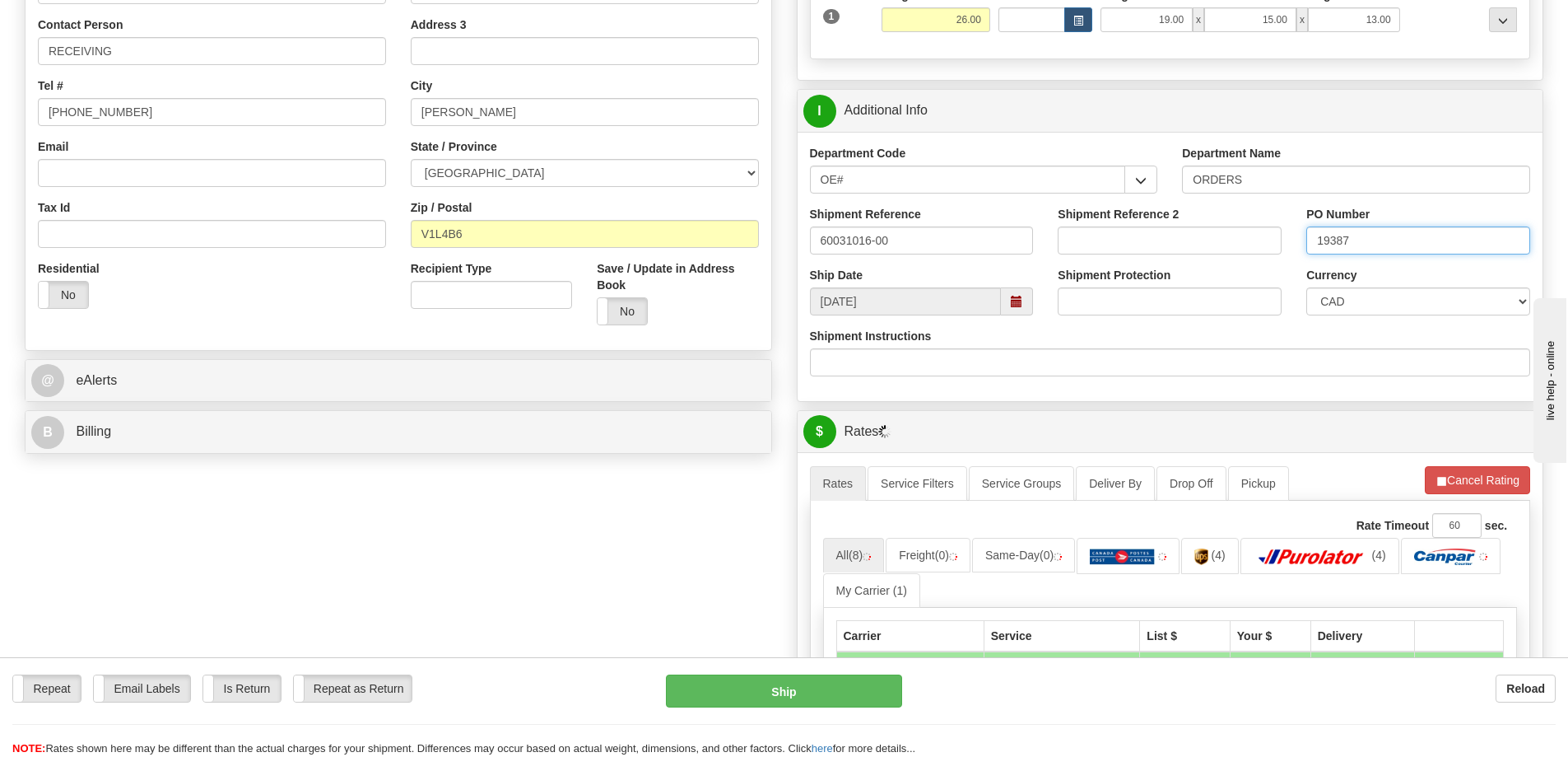
type input "19387"
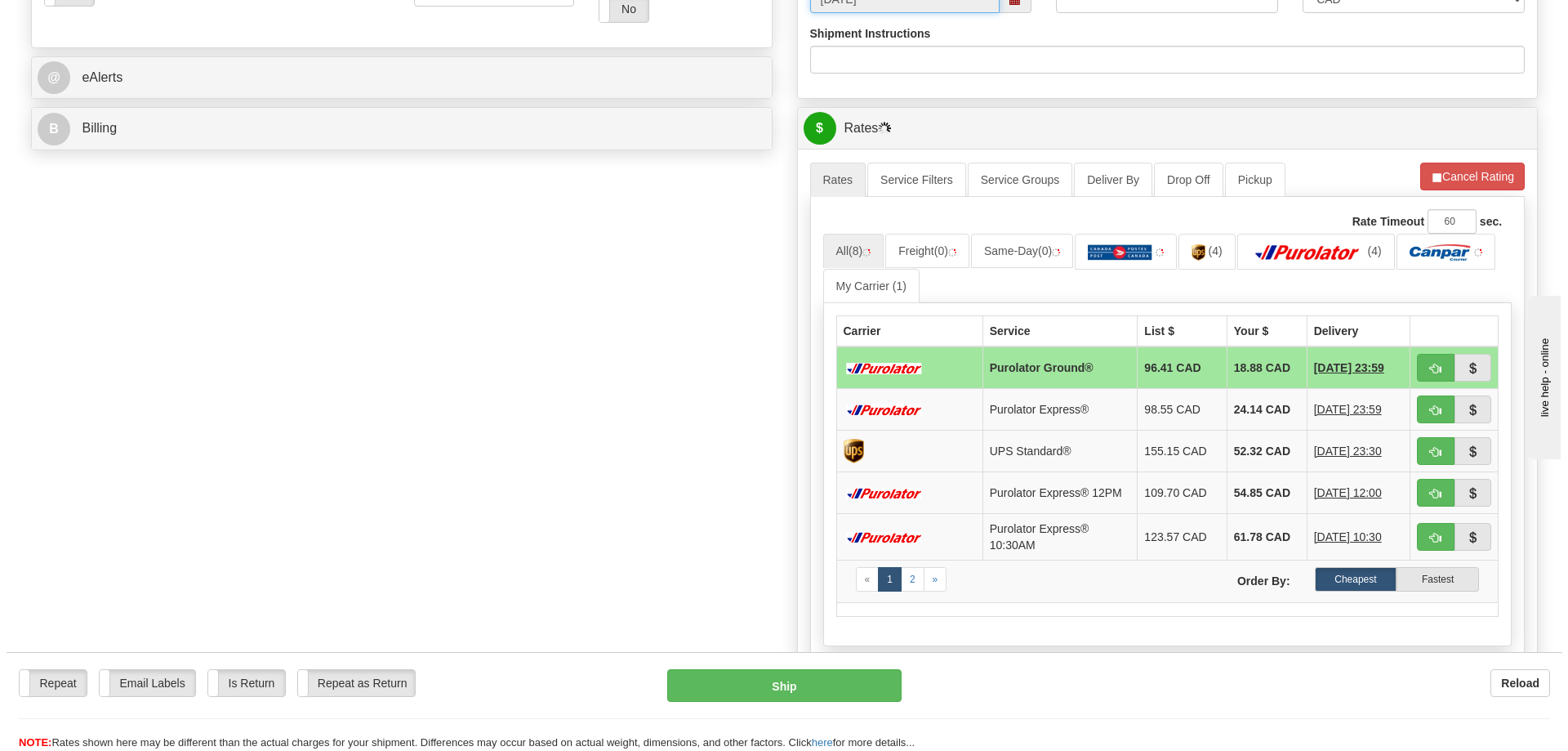
scroll to position [654, 0]
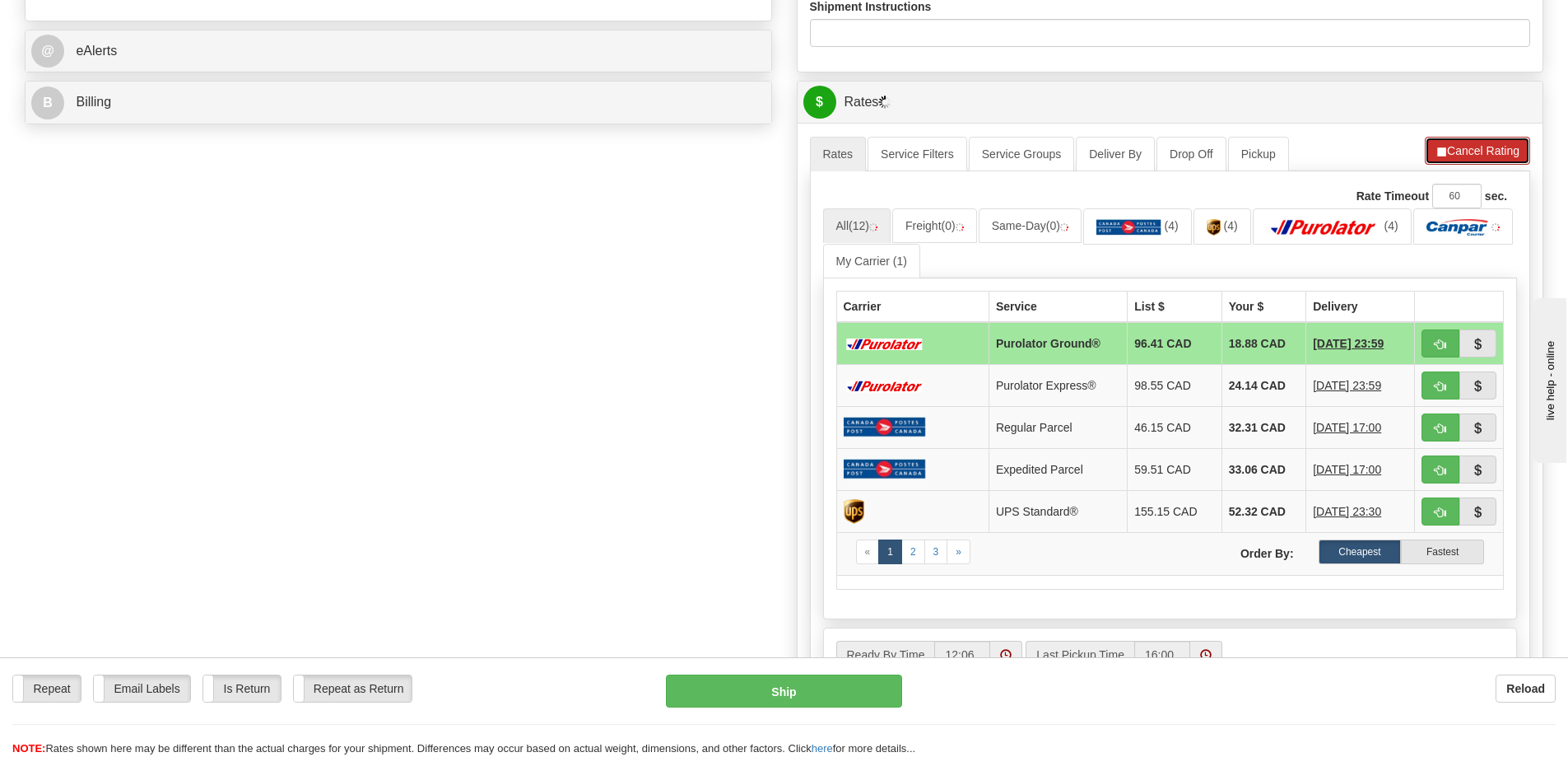
click at [1449, 154] on button "Cancel Rating" at bounding box center [1477, 151] width 105 height 28
click at [1451, 156] on button "Refresh Rates" at bounding box center [1477, 151] width 106 height 28
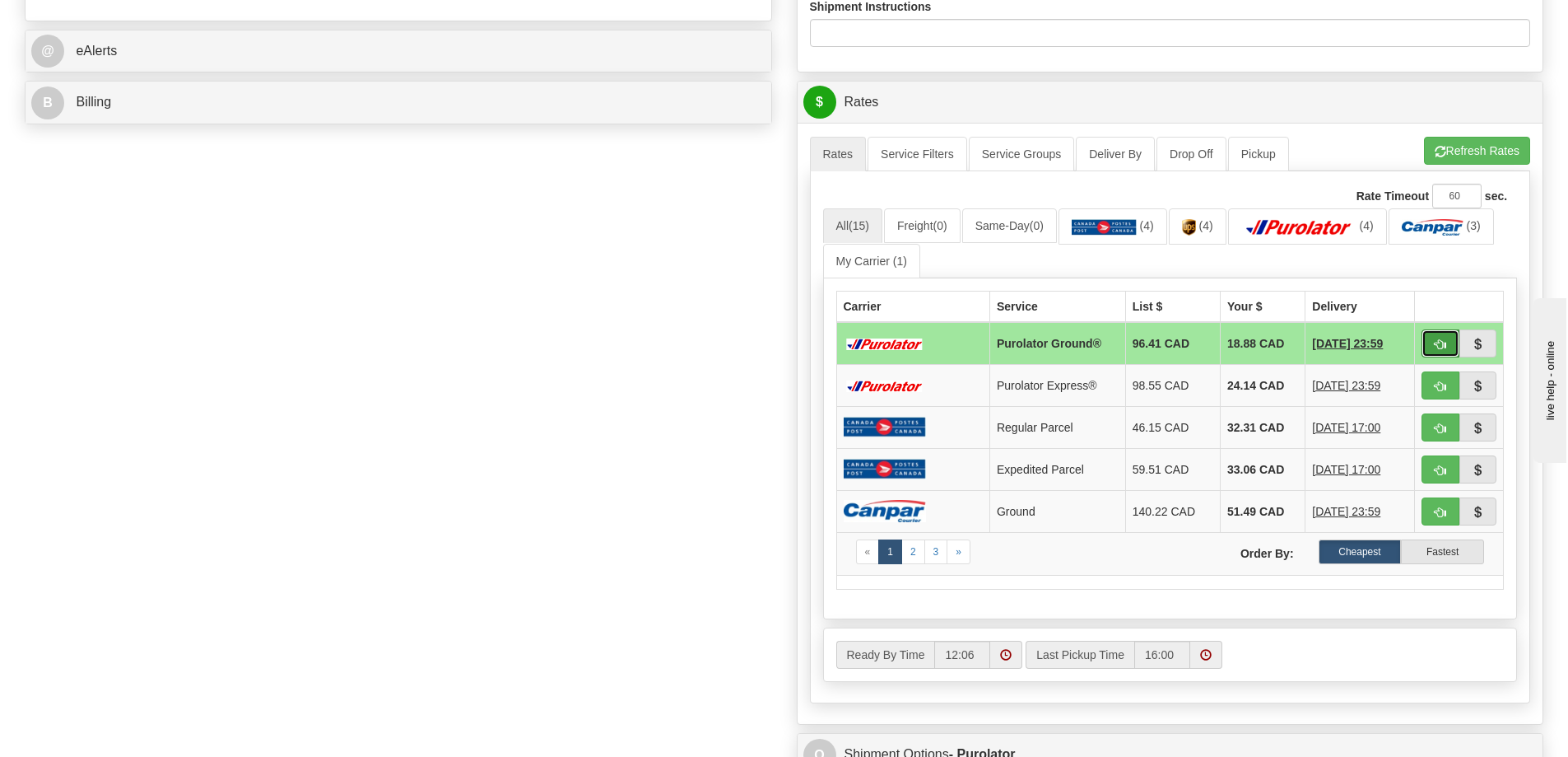
click at [1442, 350] on span "button" at bounding box center [1440, 345] width 11 height 11
type input "260"
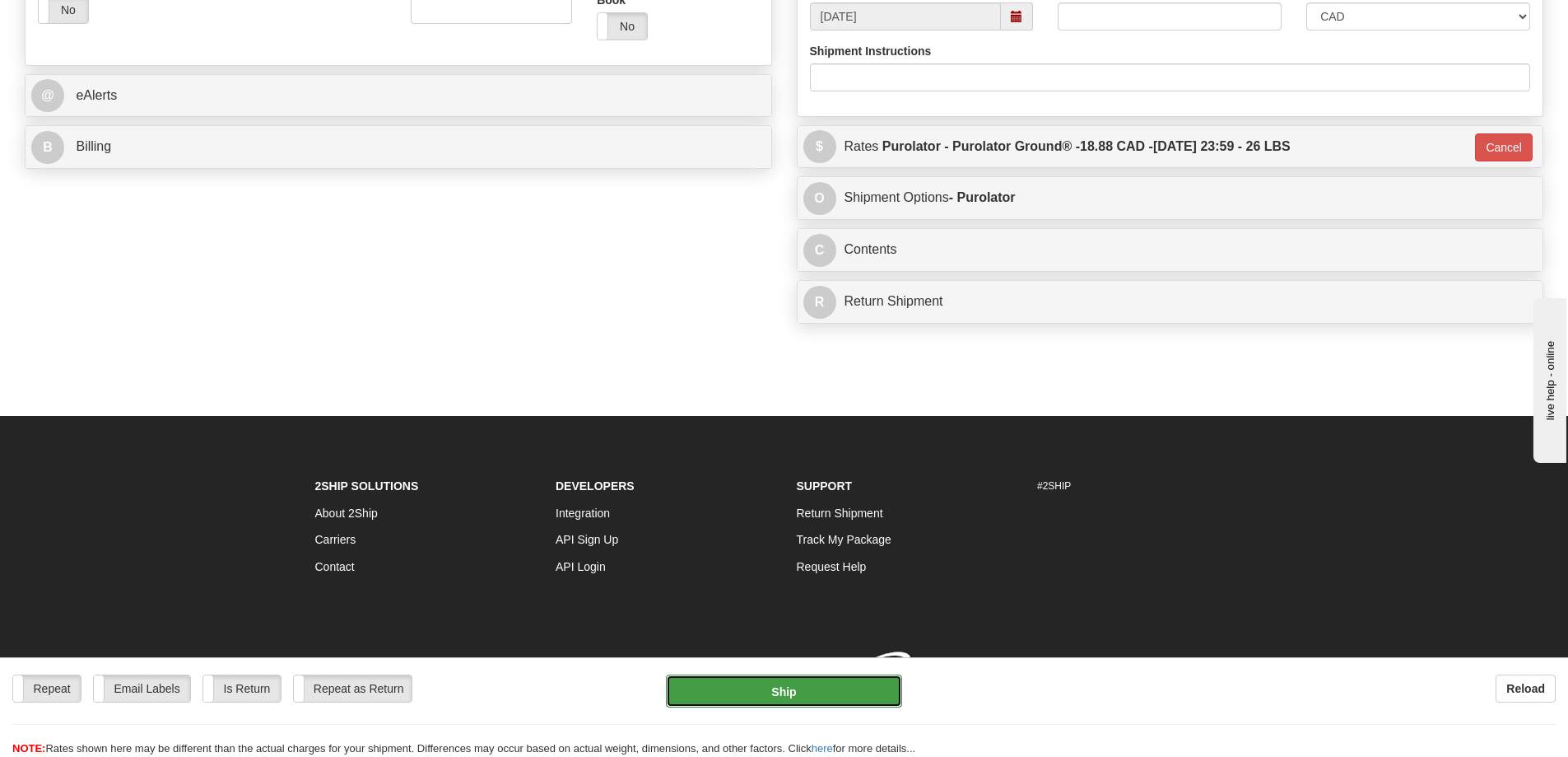
click at [774, 691] on button "Ship" at bounding box center [784, 690] width 236 height 33
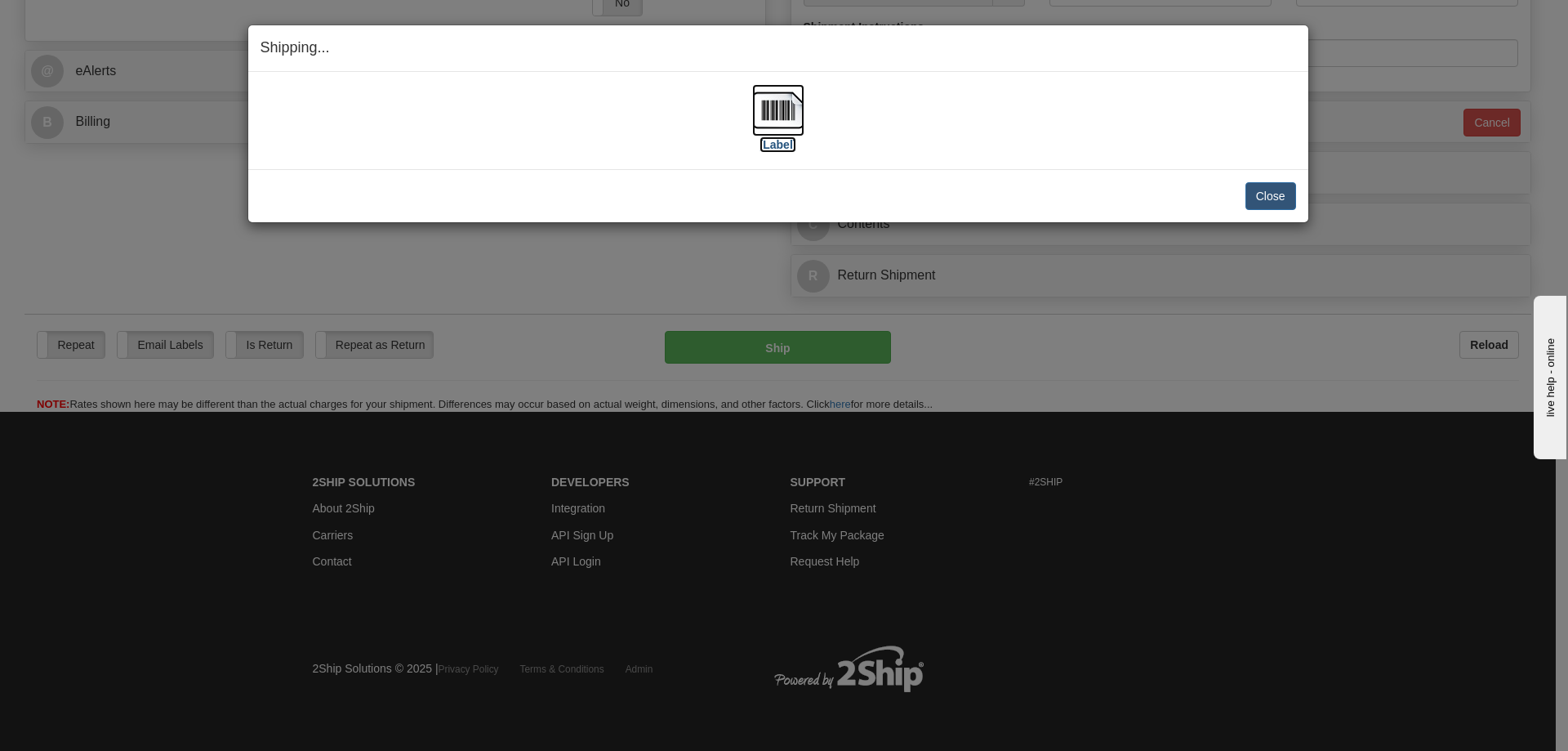
click at [774, 152] on label "[Label]" at bounding box center [778, 144] width 38 height 17
